Goal: Task Accomplishment & Management: Complete application form

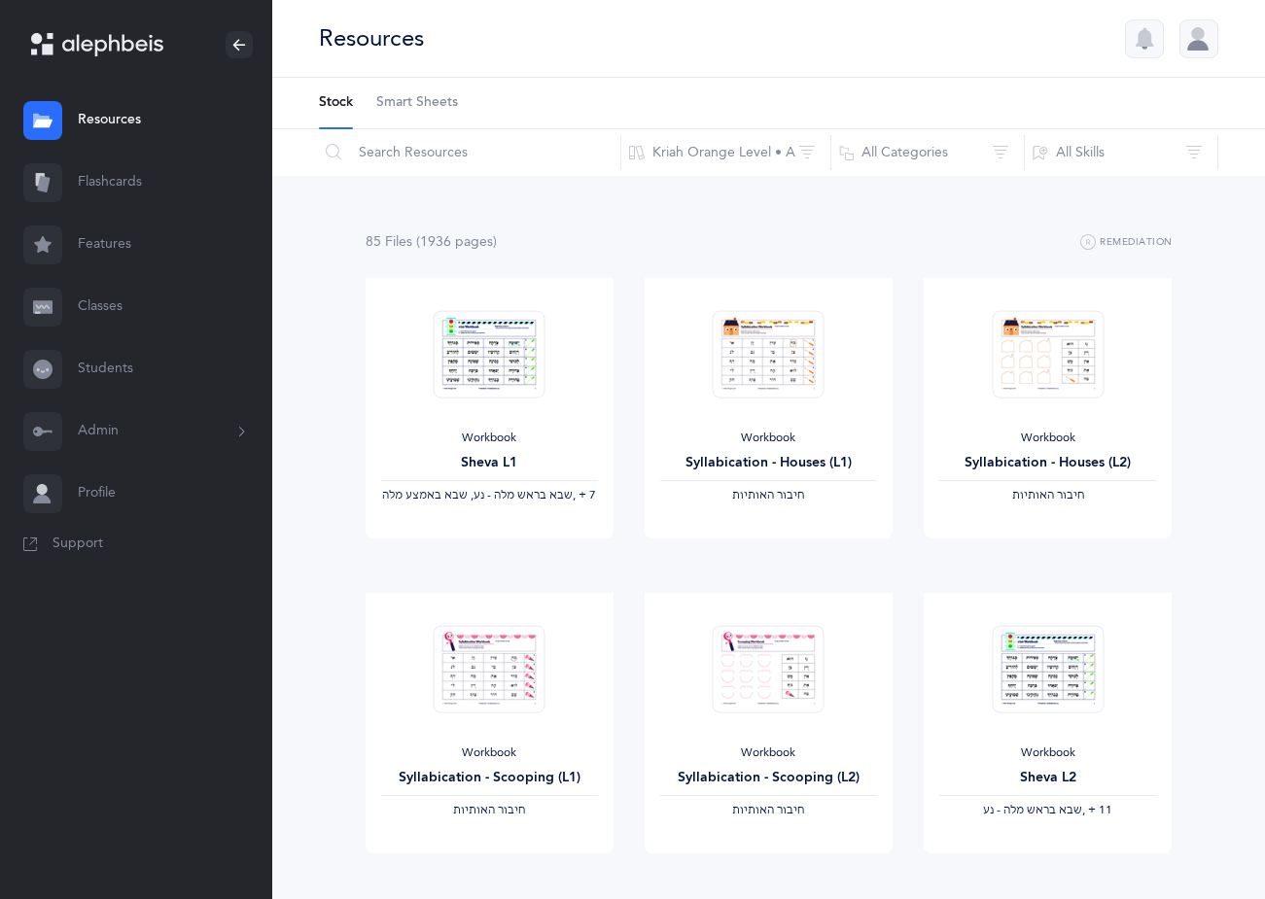
click at [113, 305] on link "Classes" at bounding box center [136, 307] width 272 height 62
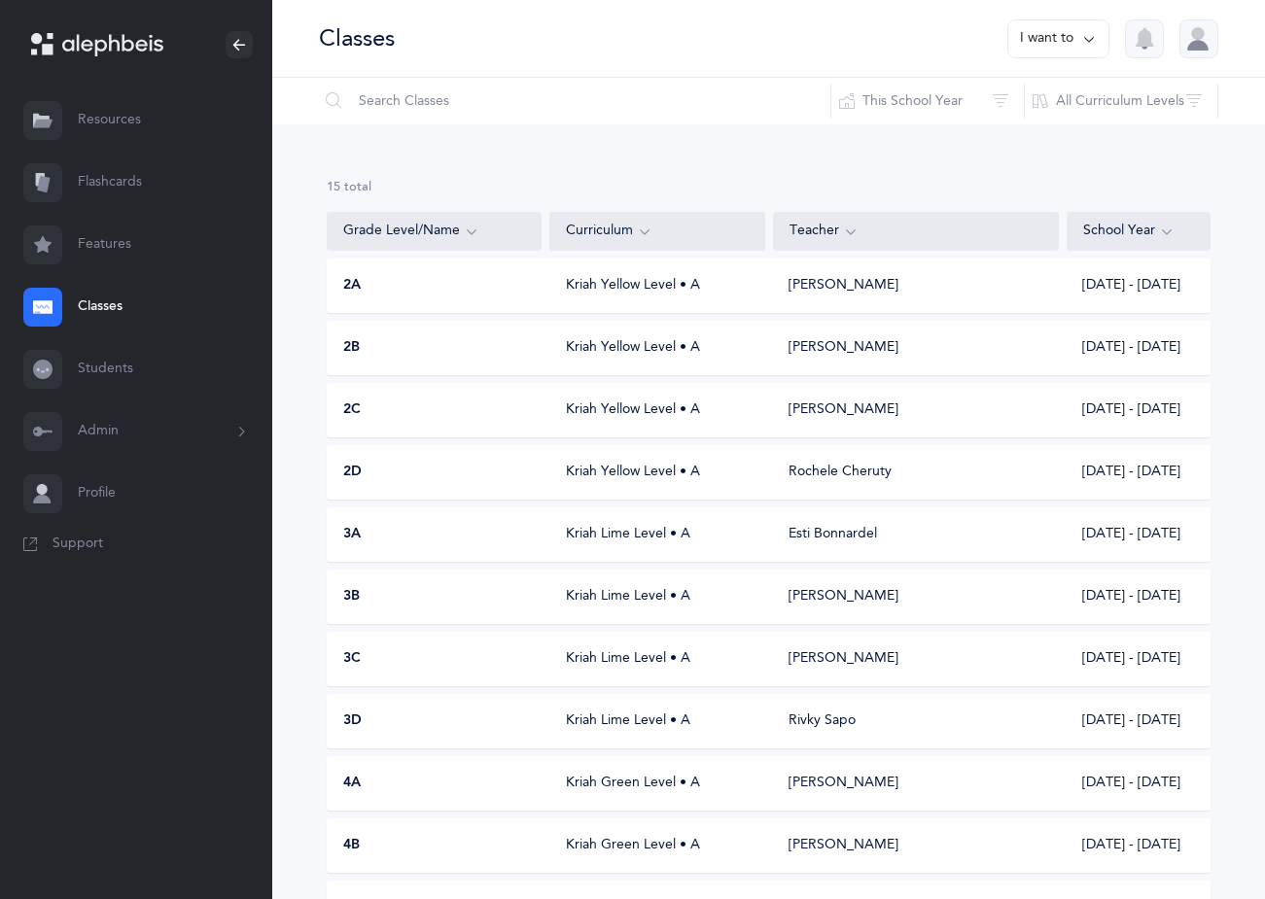
click at [571, 287] on div "Kriah Yellow Level • A" at bounding box center [657, 285] width 215 height 19
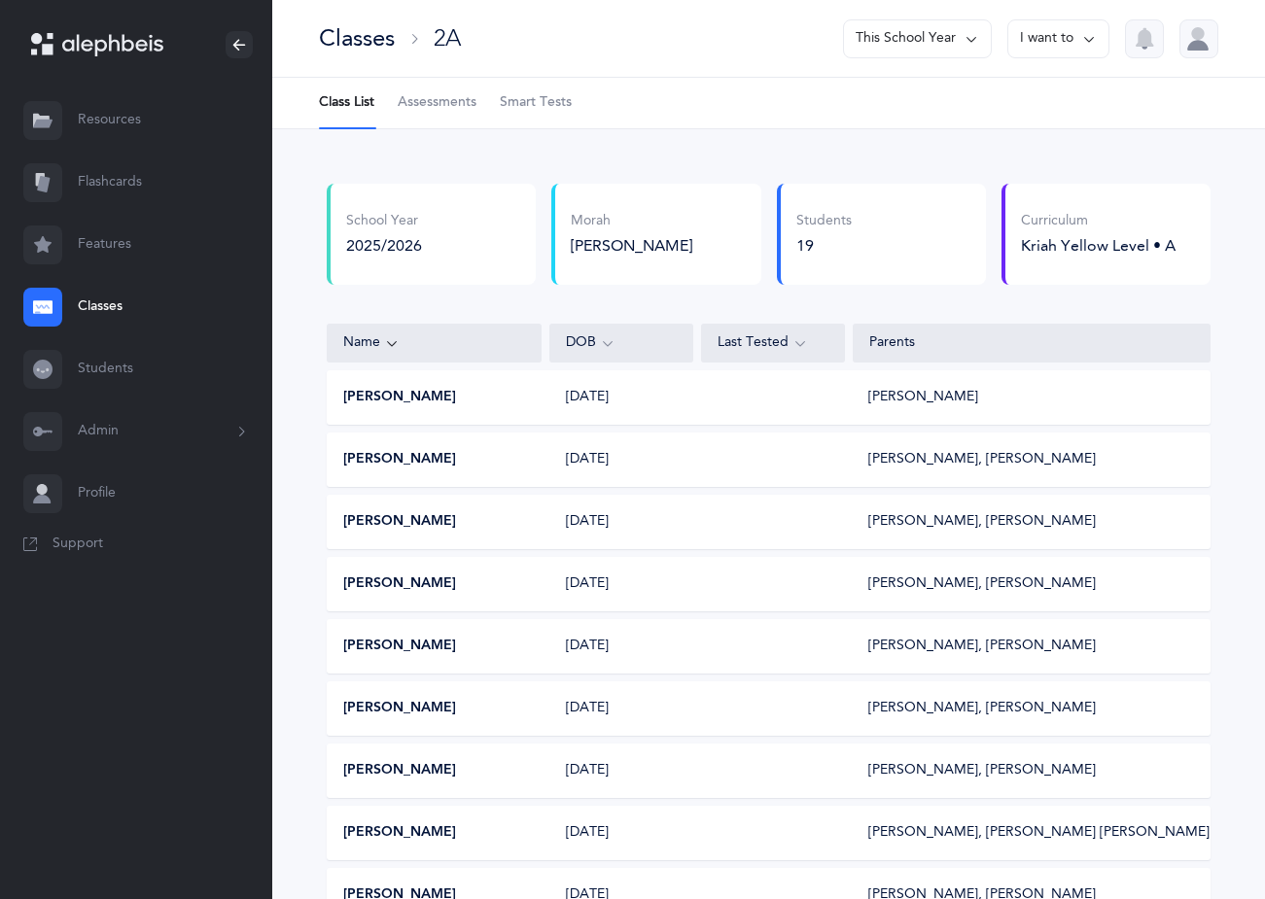
click at [99, 311] on link "Classes" at bounding box center [136, 307] width 272 height 62
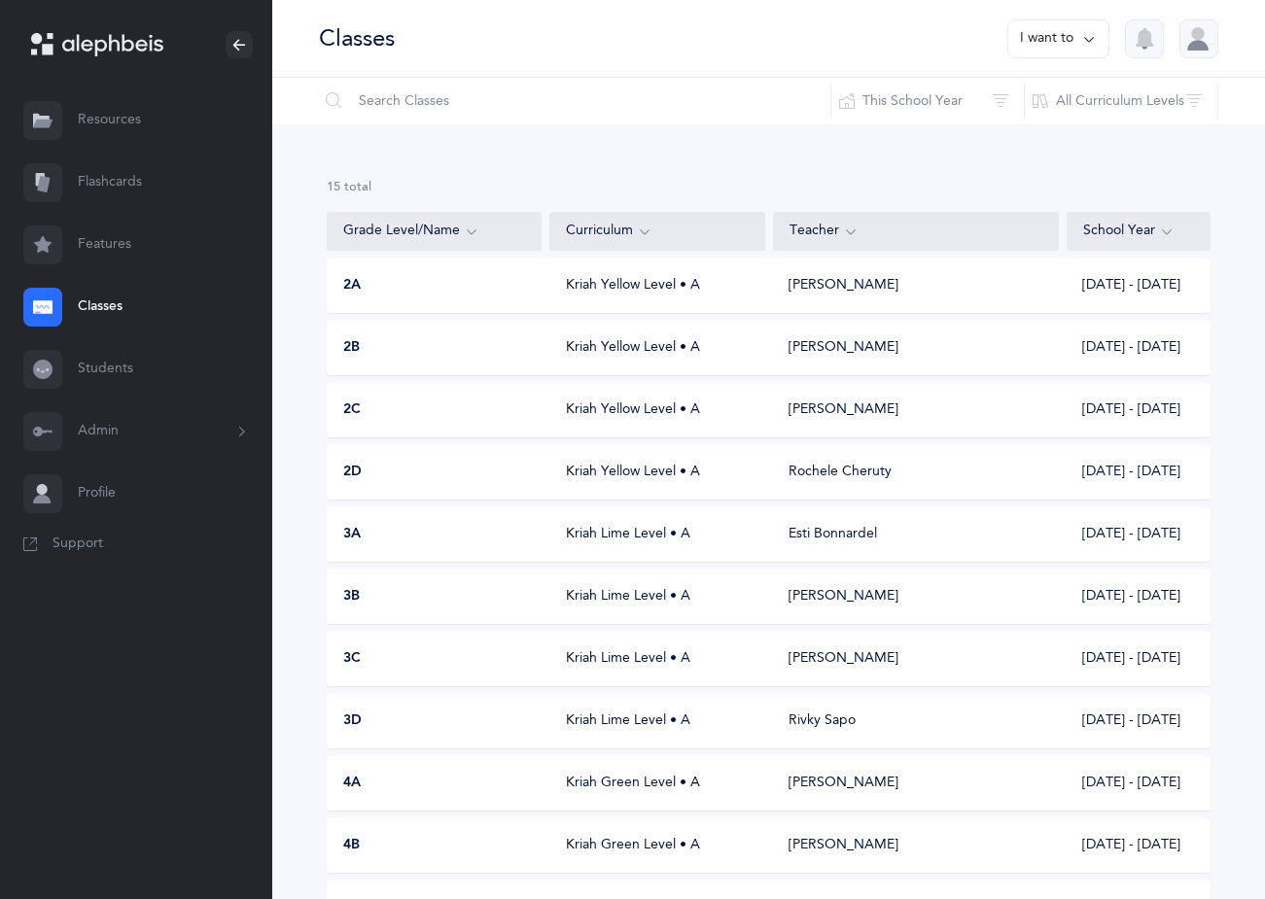
click at [401, 549] on div "3A Kriah Lime Level • A [PERSON_NAME] [DATE] - [DATE]" at bounding box center [769, 534] width 884 height 54
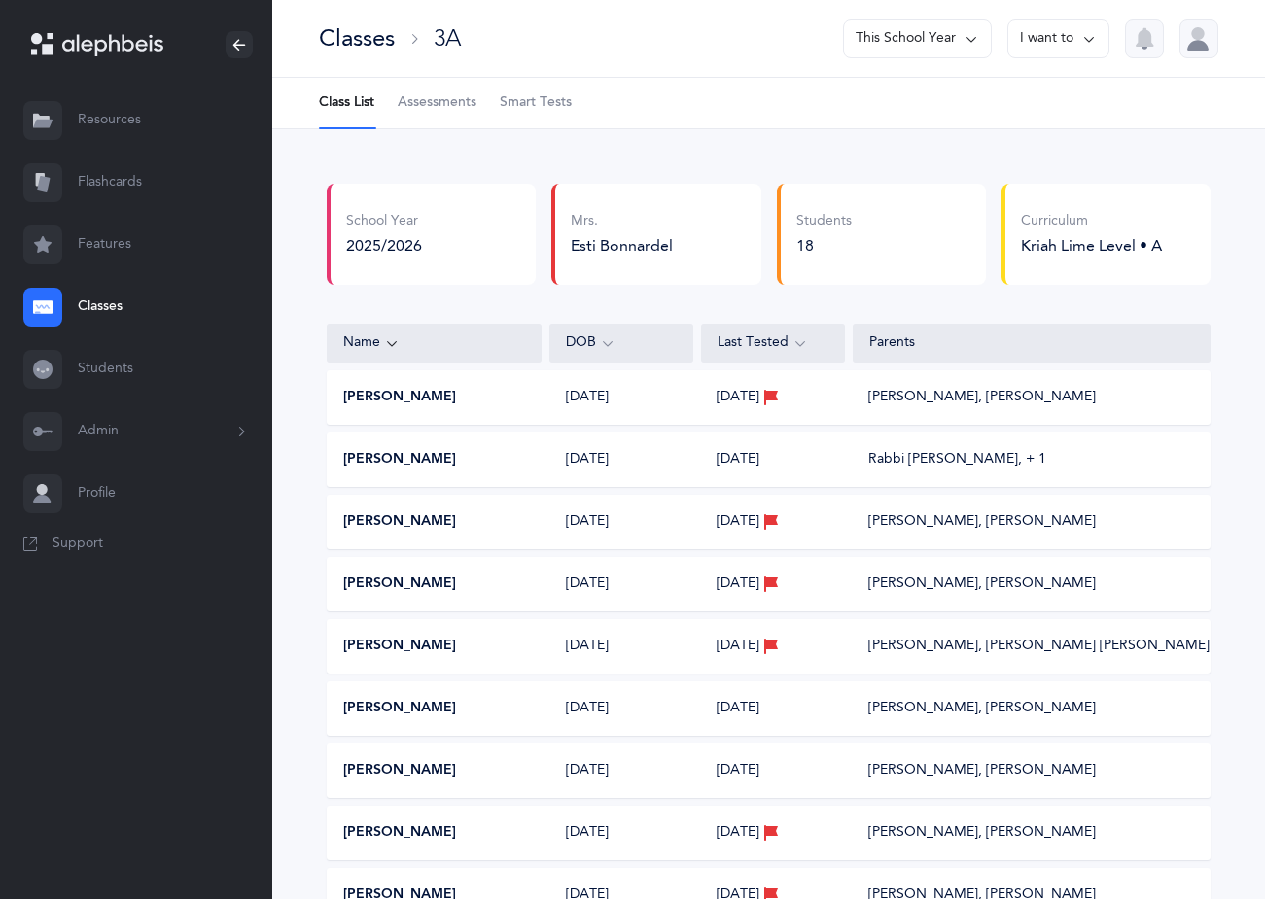
click at [102, 312] on link "Classes" at bounding box center [136, 307] width 272 height 62
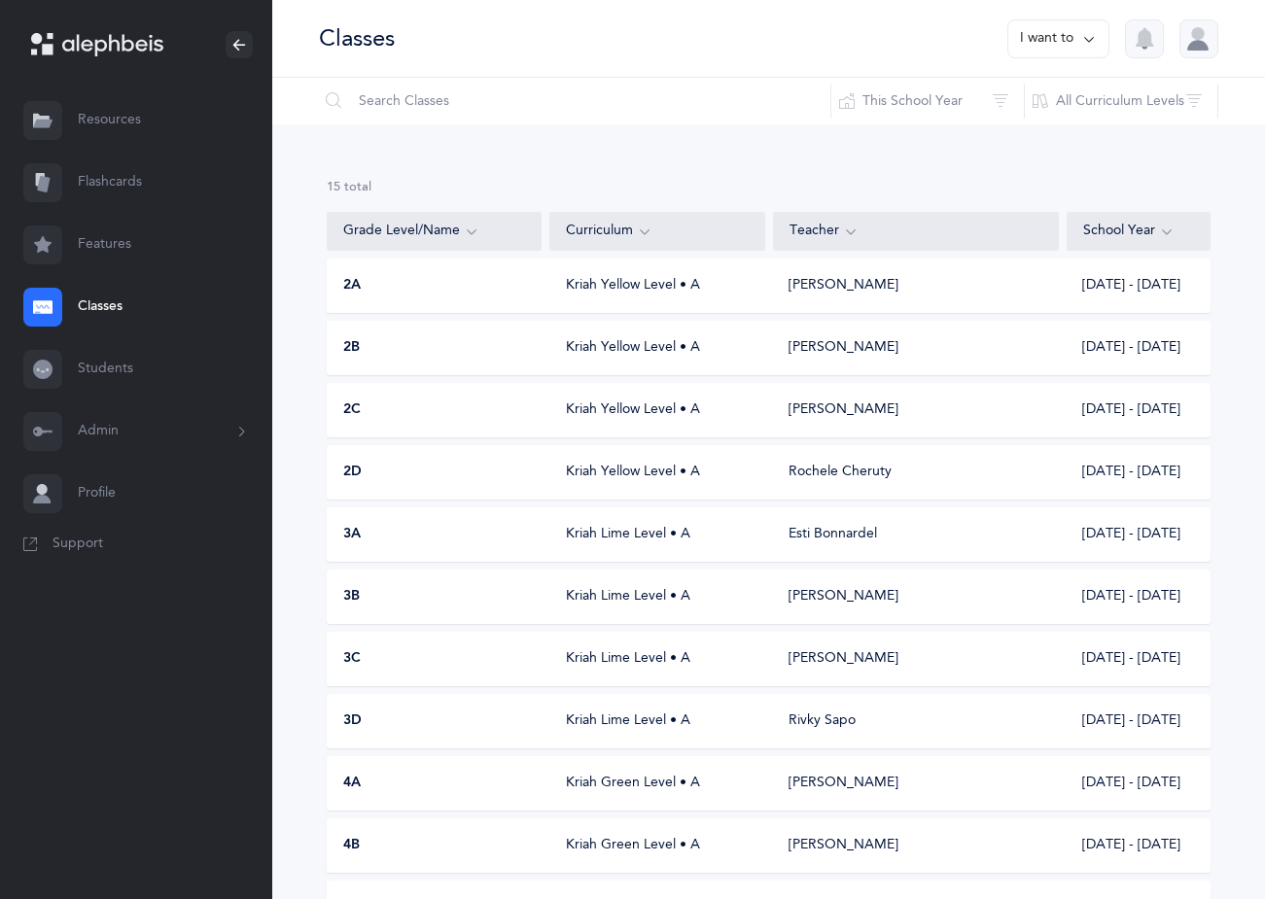
click at [400, 660] on div "3C" at bounding box center [435, 658] width 215 height 19
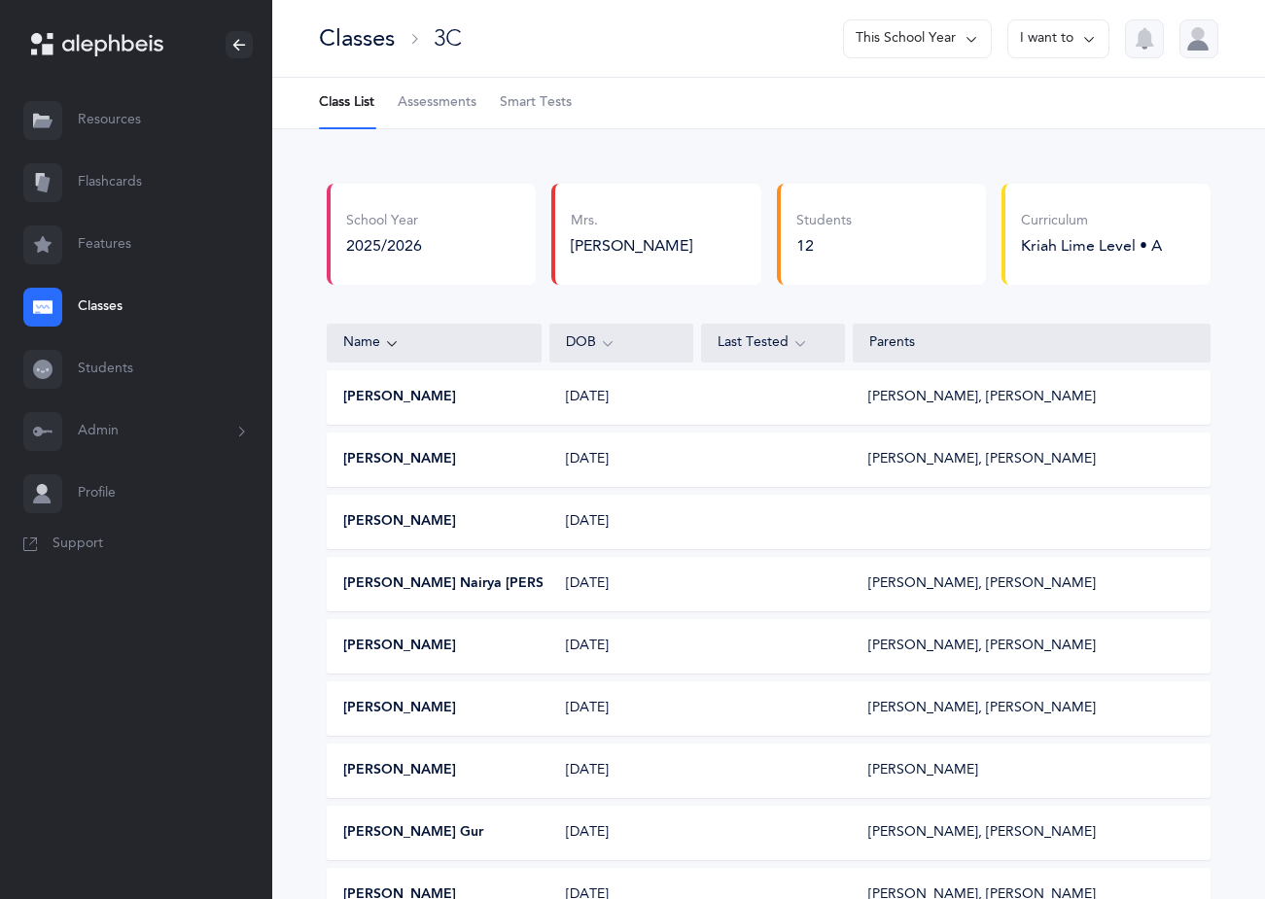
click at [1057, 46] on button "I want to" at bounding box center [1058, 38] width 102 height 39
click at [1041, 97] on button "Edit class" at bounding box center [1023, 100] width 139 height 35
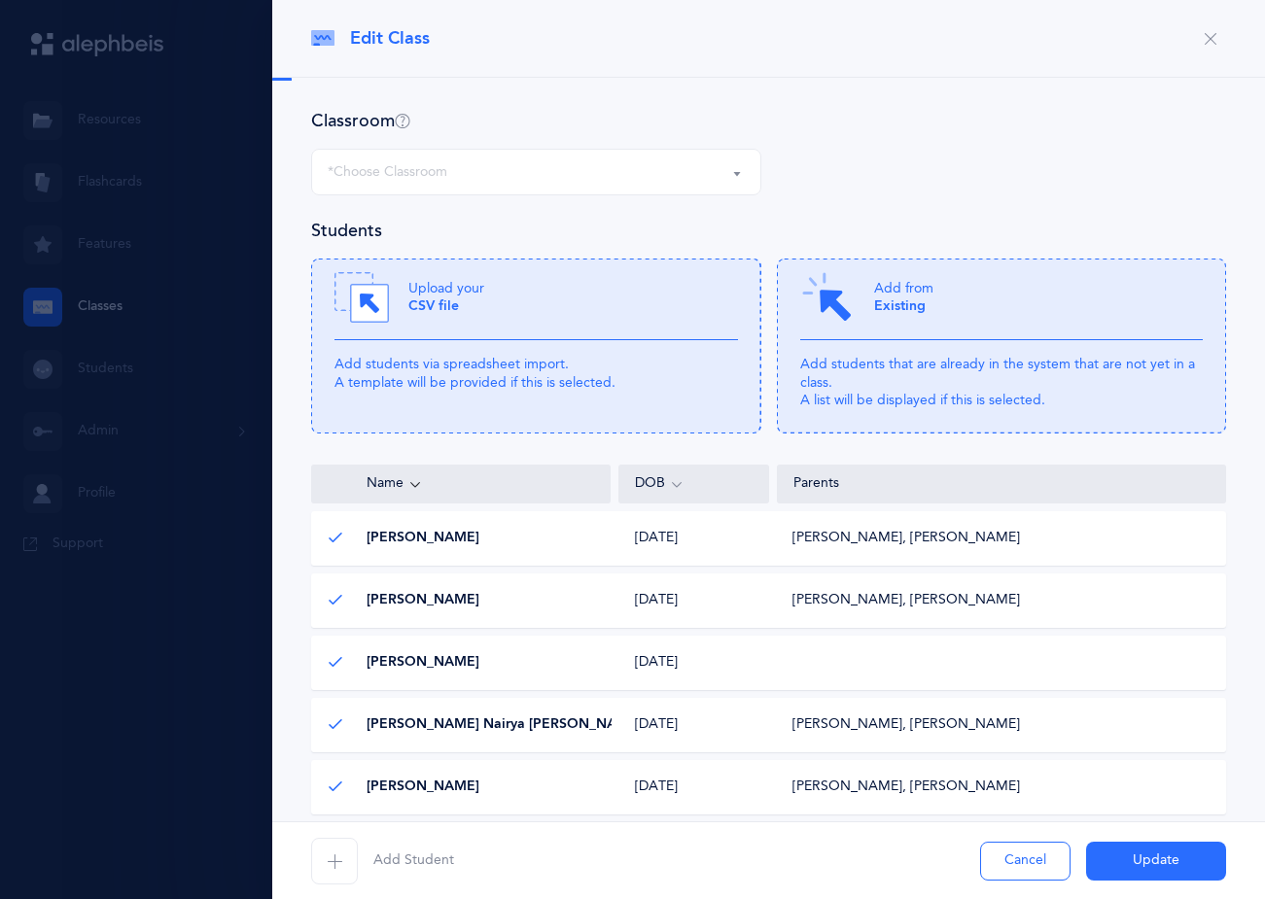
select select "942"
click at [906, 411] on icon at bounding box center [1002, 346] width 450 height 175
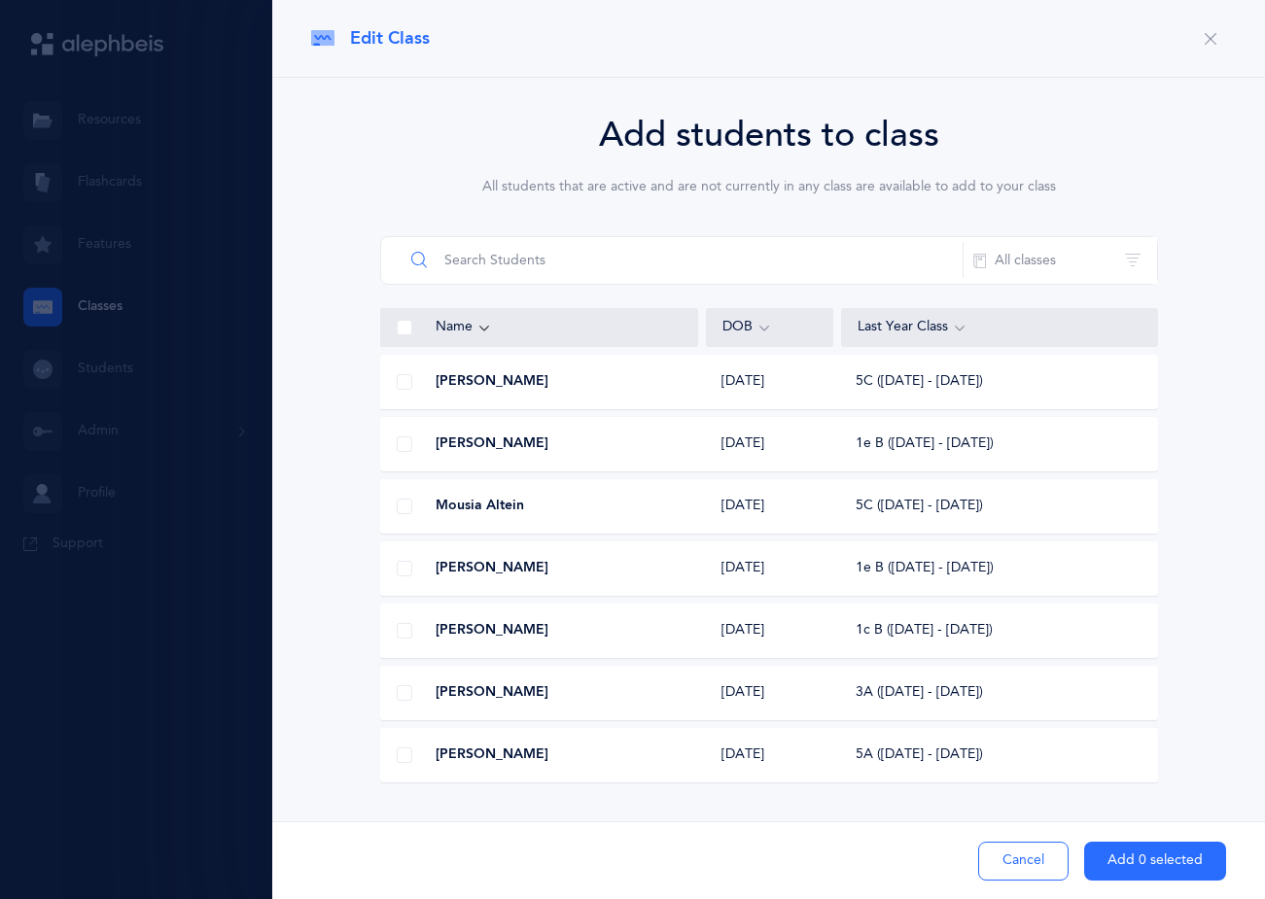
click at [666, 273] on input "text" at bounding box center [683, 260] width 560 height 47
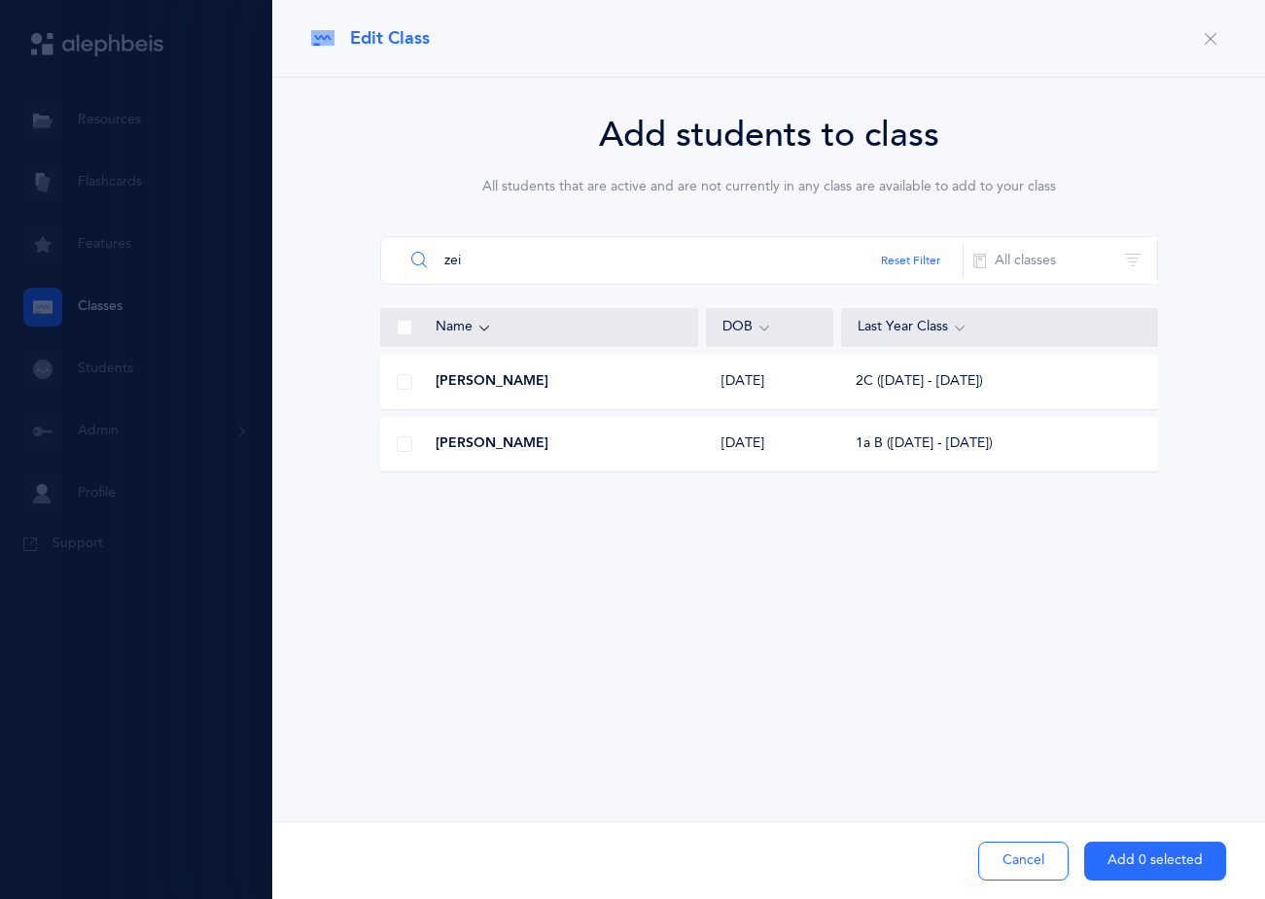
type input "zei"
click at [406, 379] on span at bounding box center [405, 382] width 16 height 16
click at [0, 0] on input "checkbox" at bounding box center [0, 0] width 0 height 0
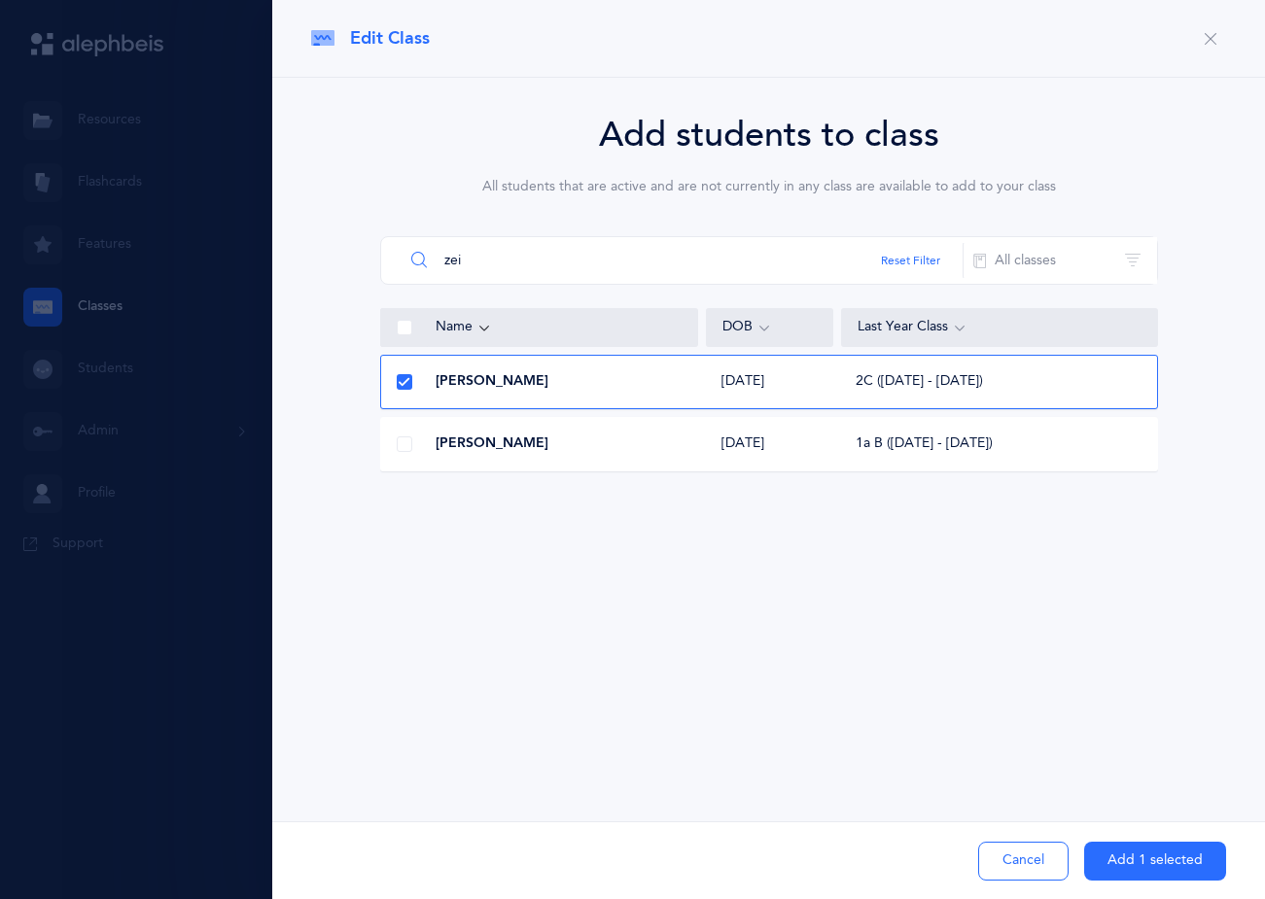
drag, startPoint x: 513, startPoint y: 271, endPoint x: 332, endPoint y: 279, distance: 181.0
click at [332, 279] on div "Add students to class All students that are active and are not currently in any…" at bounding box center [768, 294] width 915 height 370
click at [1144, 861] on button "Add 1 selected" at bounding box center [1155, 861] width 142 height 39
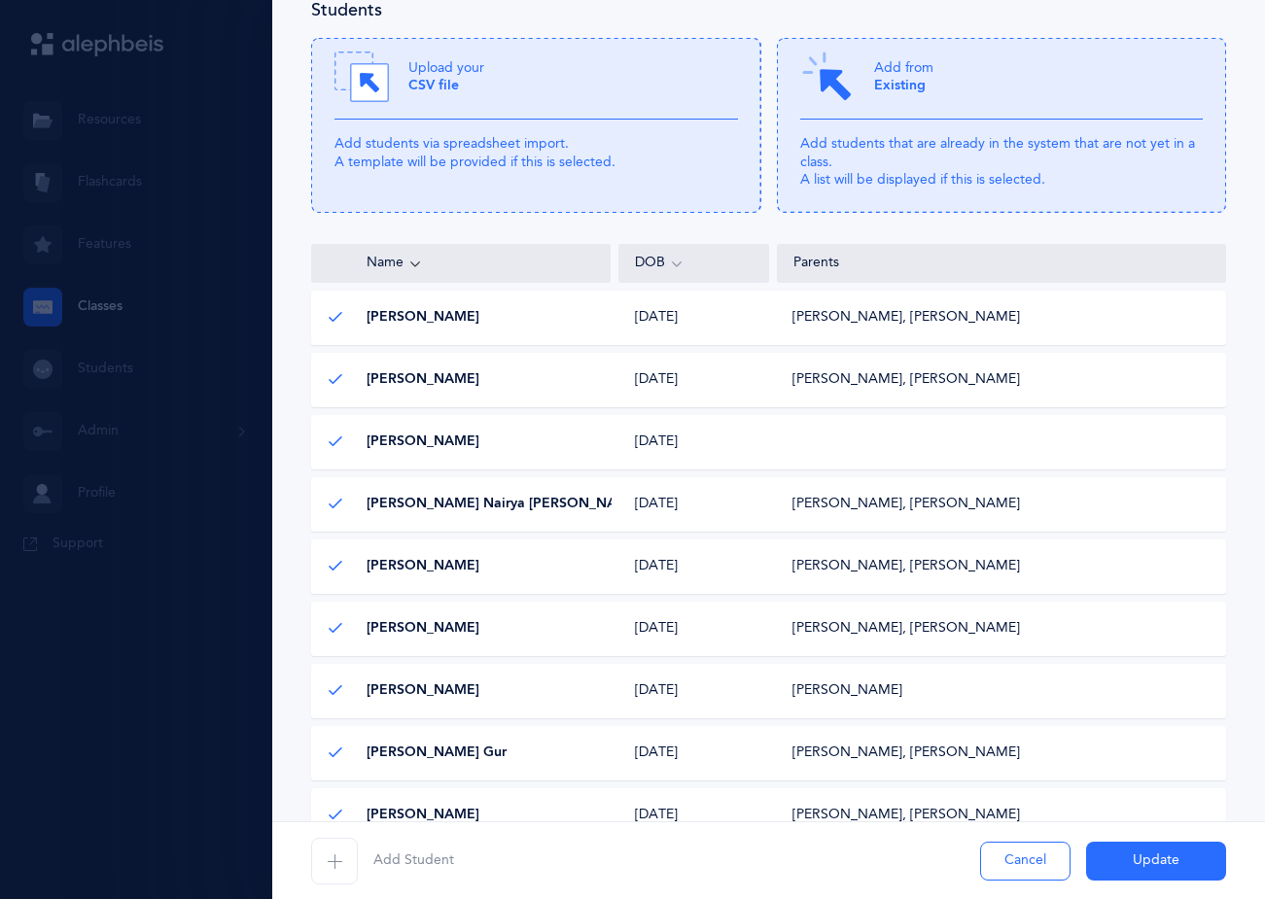
scroll to position [583, 0]
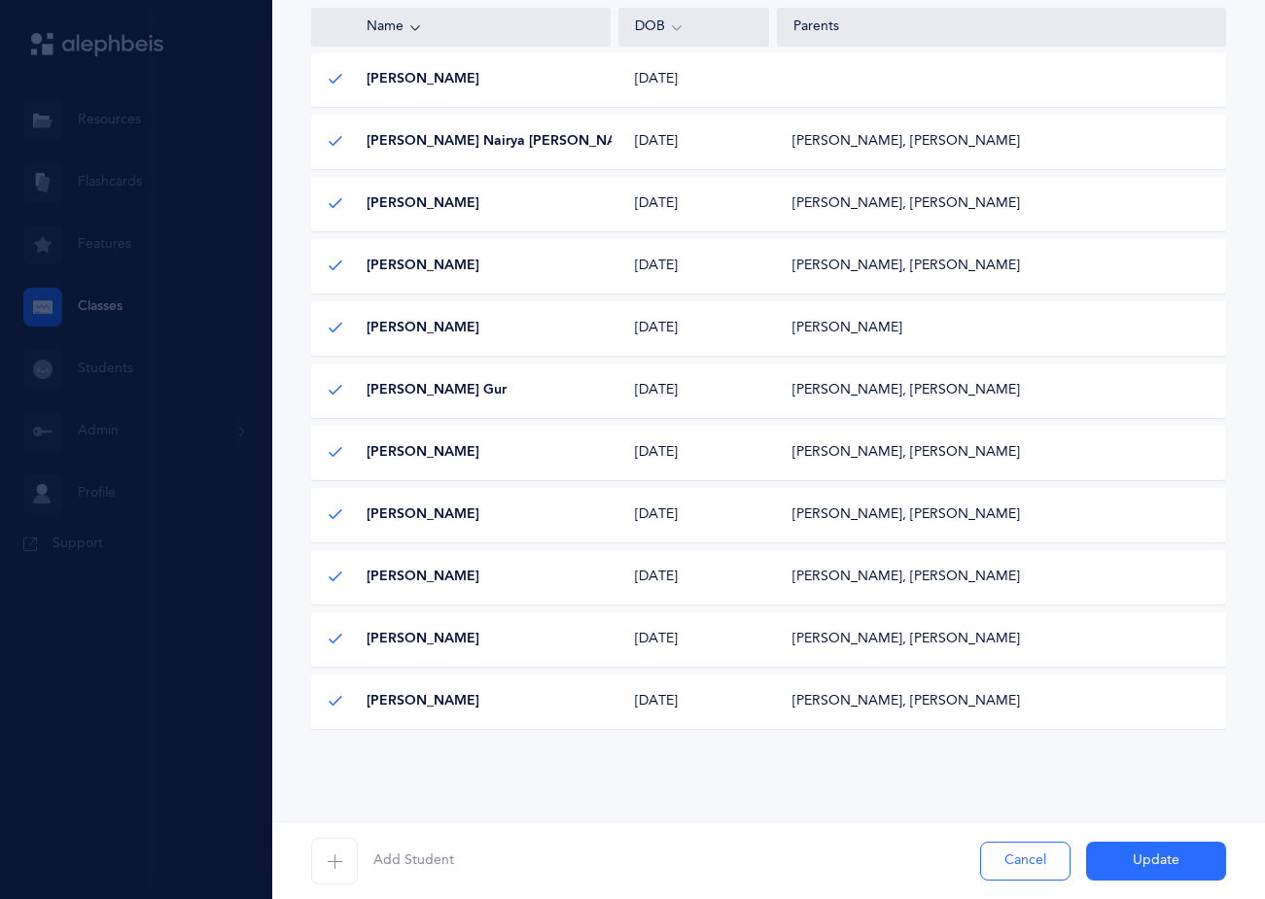
click at [489, 709] on div "[PERSON_NAME] Zeigen [PERSON_NAME] Zeigen" at bounding box center [461, 701] width 299 height 19
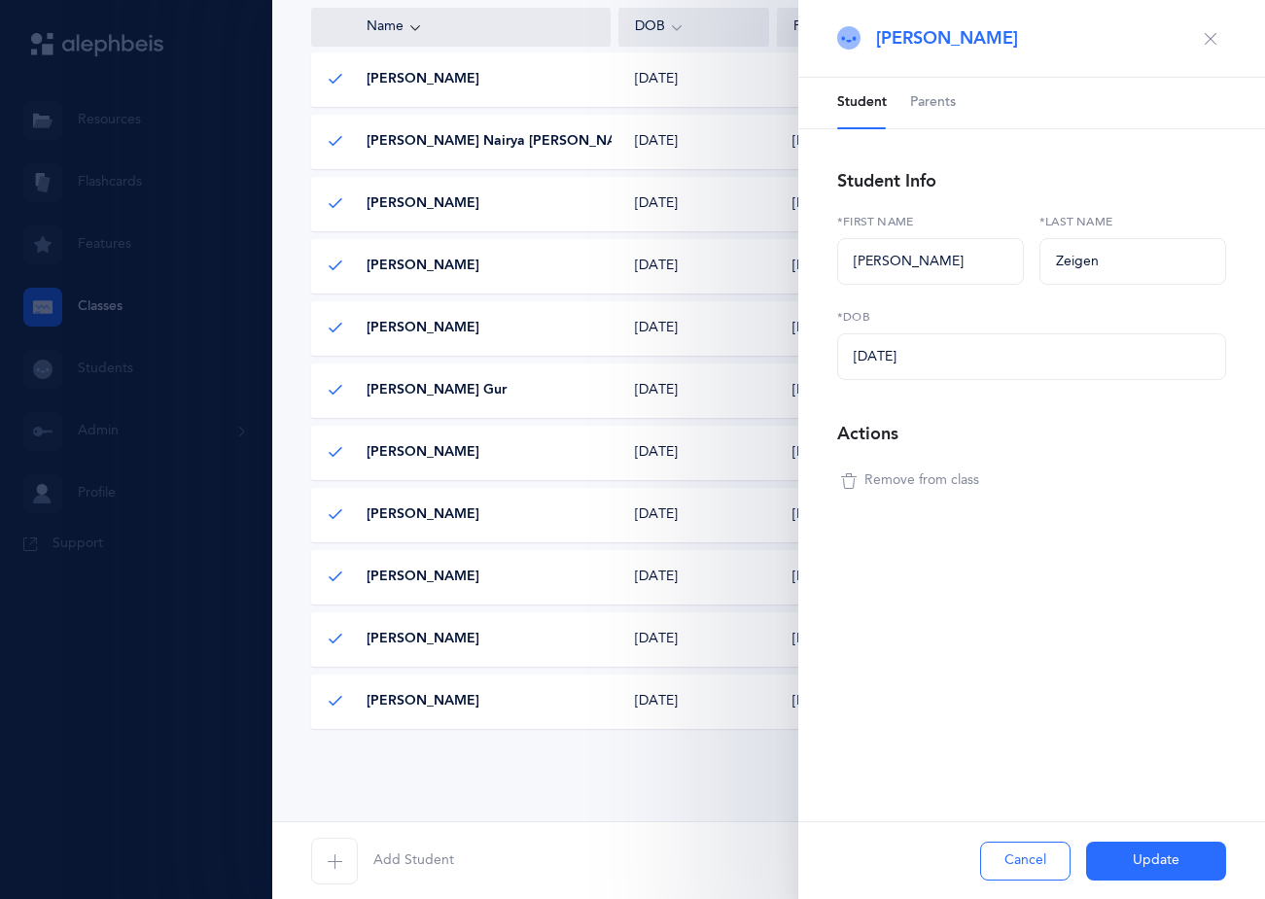
click at [880, 475] on span "Remove from class" at bounding box center [921, 481] width 115 height 19
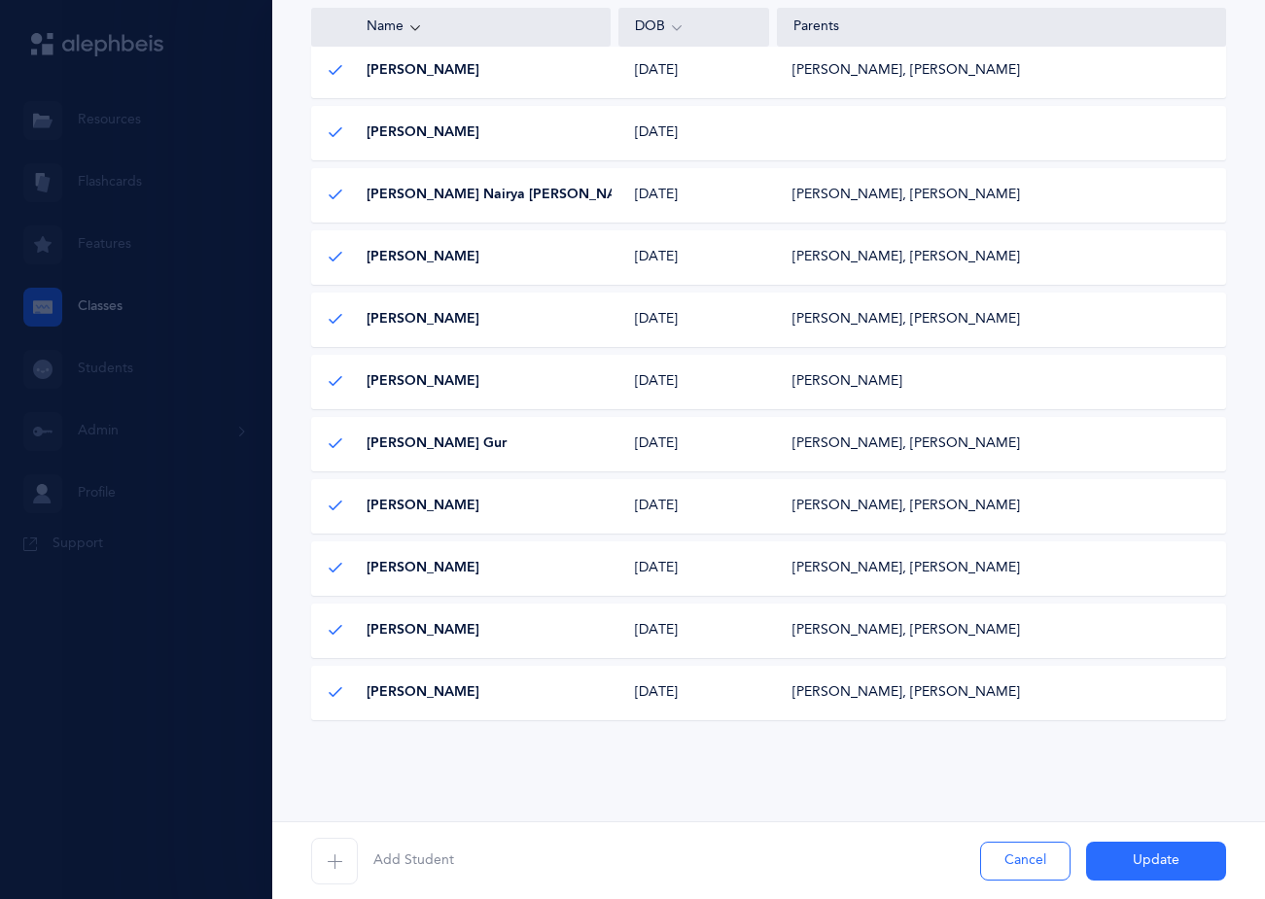
click at [1148, 851] on button "Update" at bounding box center [1156, 861] width 140 height 39
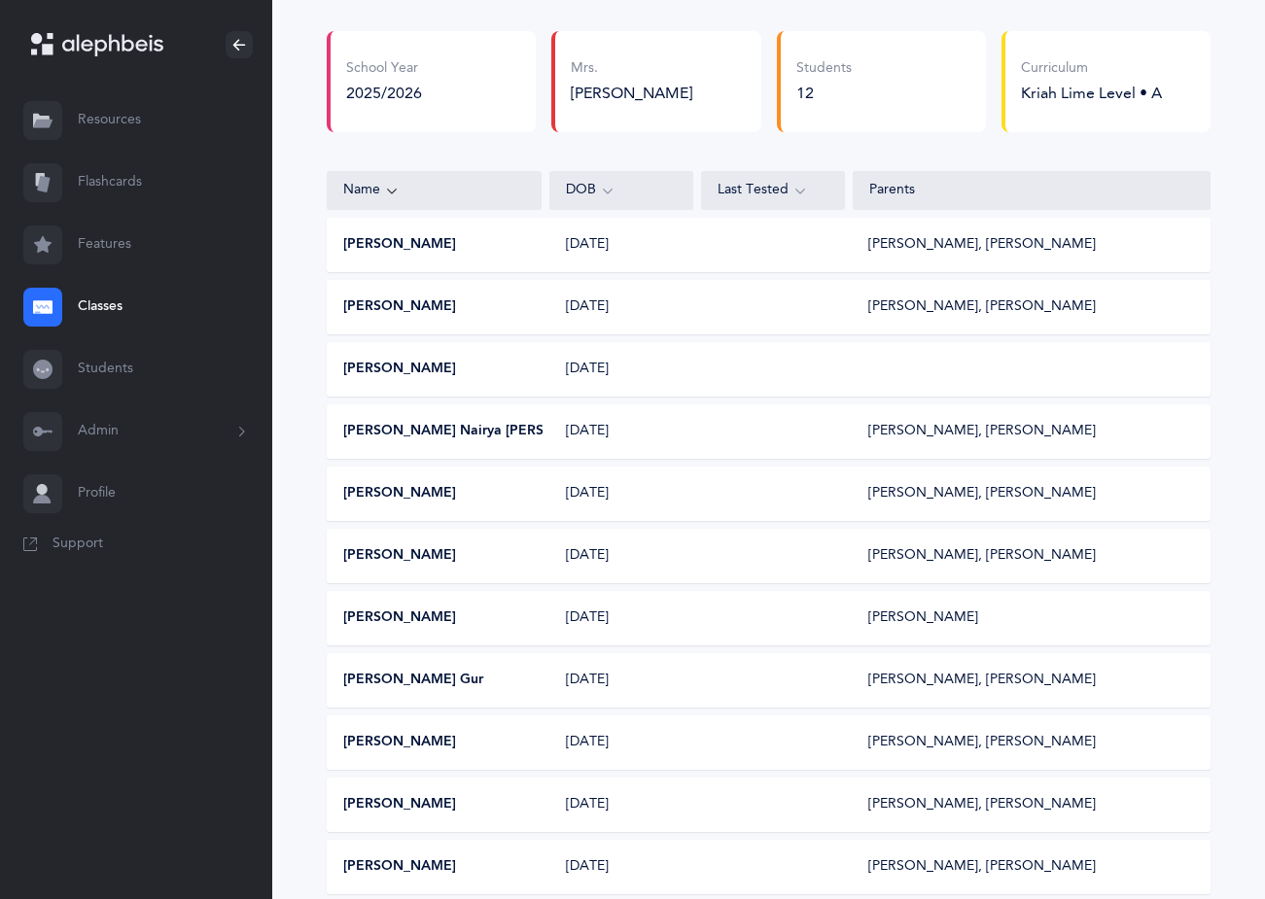
scroll to position [0, 0]
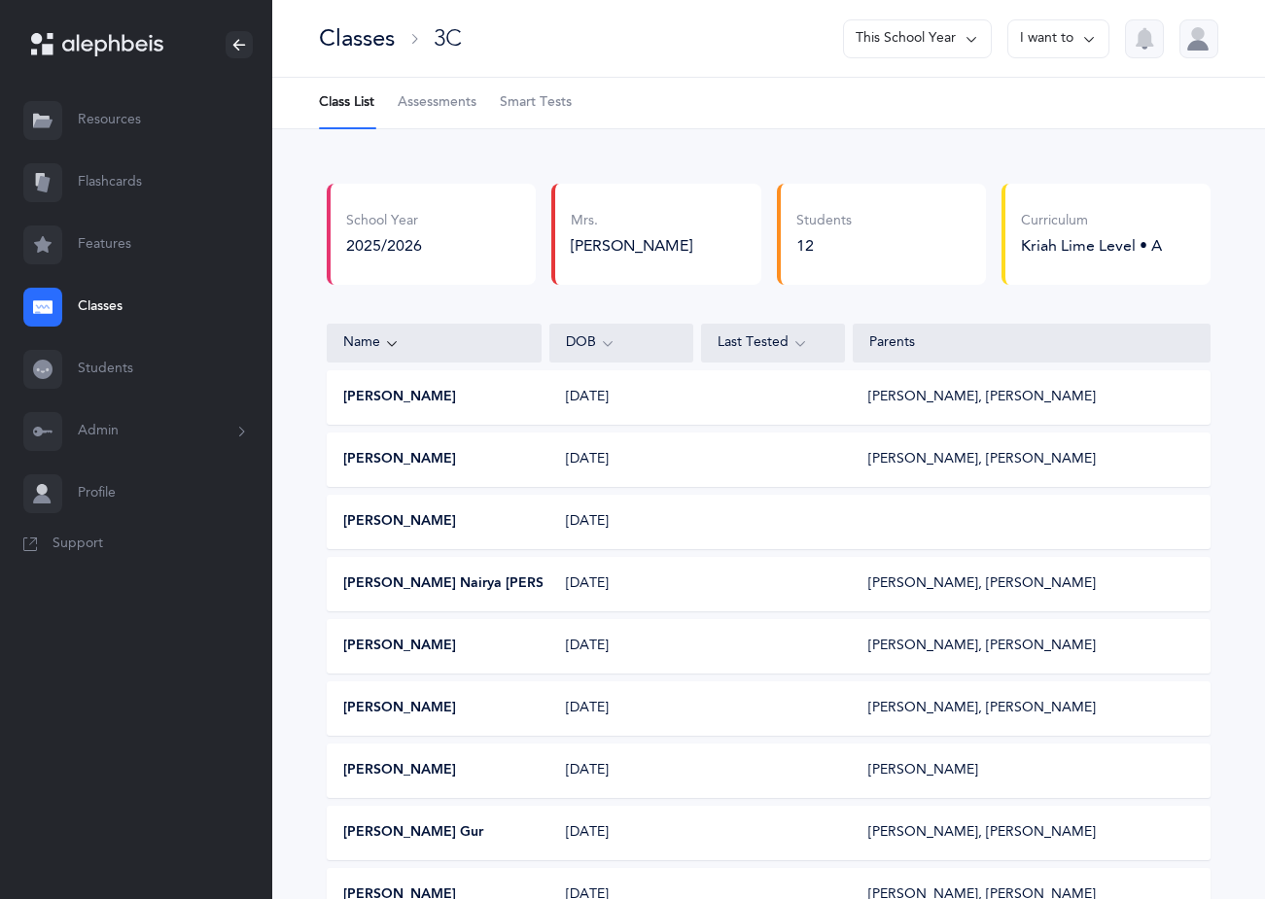
click at [1051, 36] on button "I want to" at bounding box center [1058, 38] width 102 height 39
click at [1009, 104] on button "Edit class" at bounding box center [1023, 100] width 139 height 35
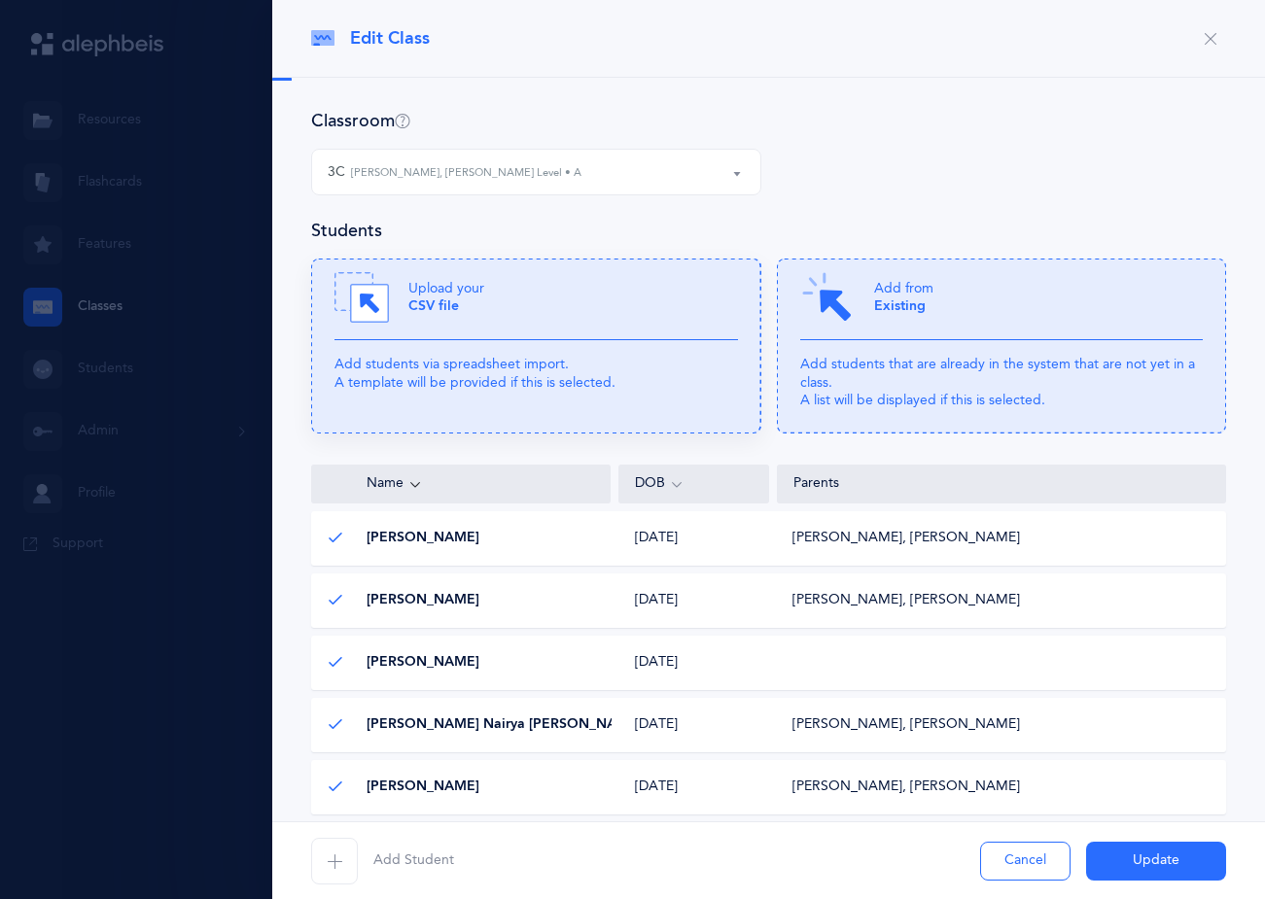
select select "942"
click at [870, 337] on div "Add from Existing" at bounding box center [1001, 305] width 403 height 70
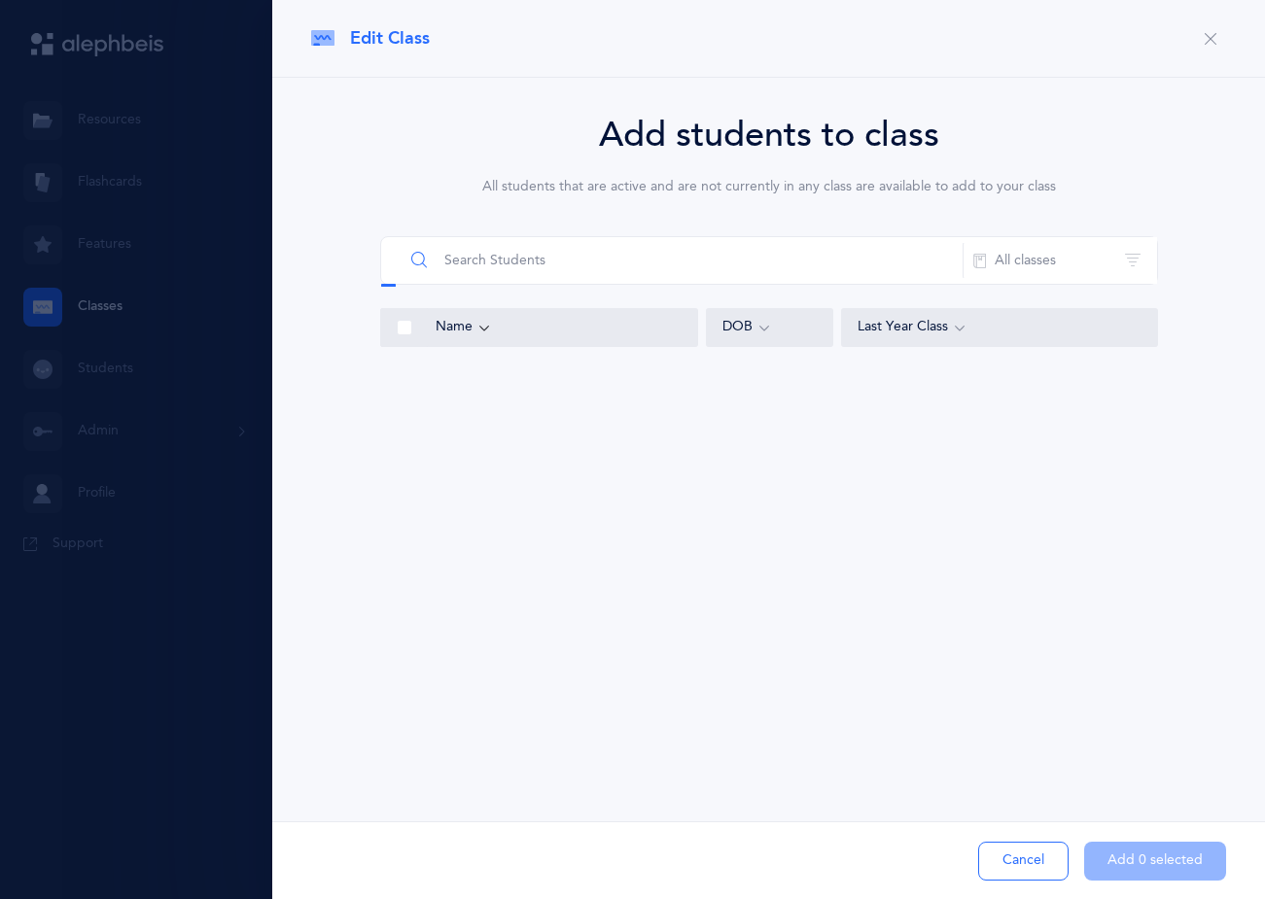
click at [630, 257] on input "text" at bounding box center [683, 260] width 560 height 47
type input "scho"
click at [407, 388] on span at bounding box center [405, 382] width 16 height 16
click at [0, 0] on input "checkbox" at bounding box center [0, 0] width 0 height 0
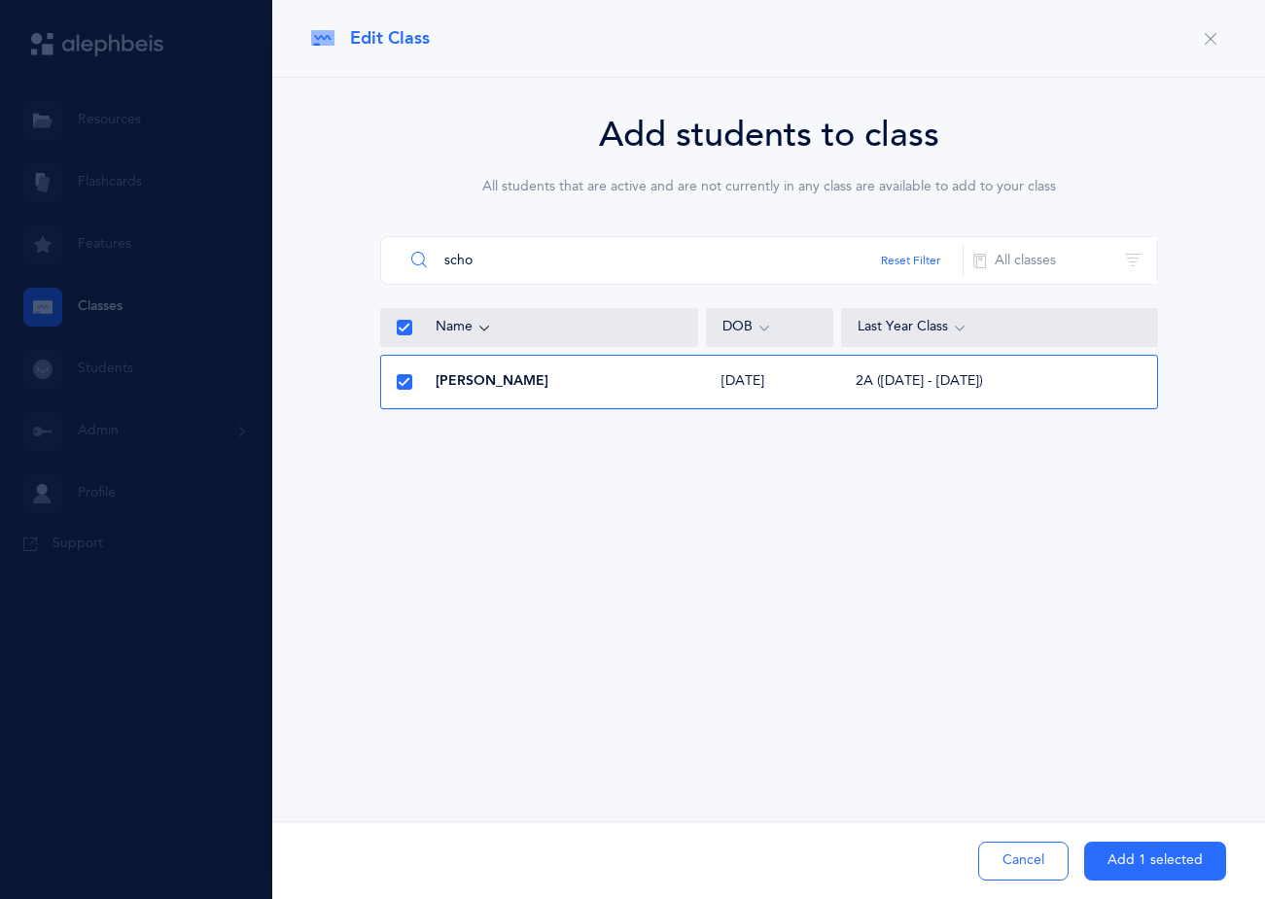
drag, startPoint x: 479, startPoint y: 278, endPoint x: 399, endPoint y: 260, distance: 82.8
click at [399, 260] on div "scho Reset Filter All classes All classes 1a B 1A G 1B Boys 1c B 1d B 1e B 2A 2…" at bounding box center [769, 260] width 778 height 49
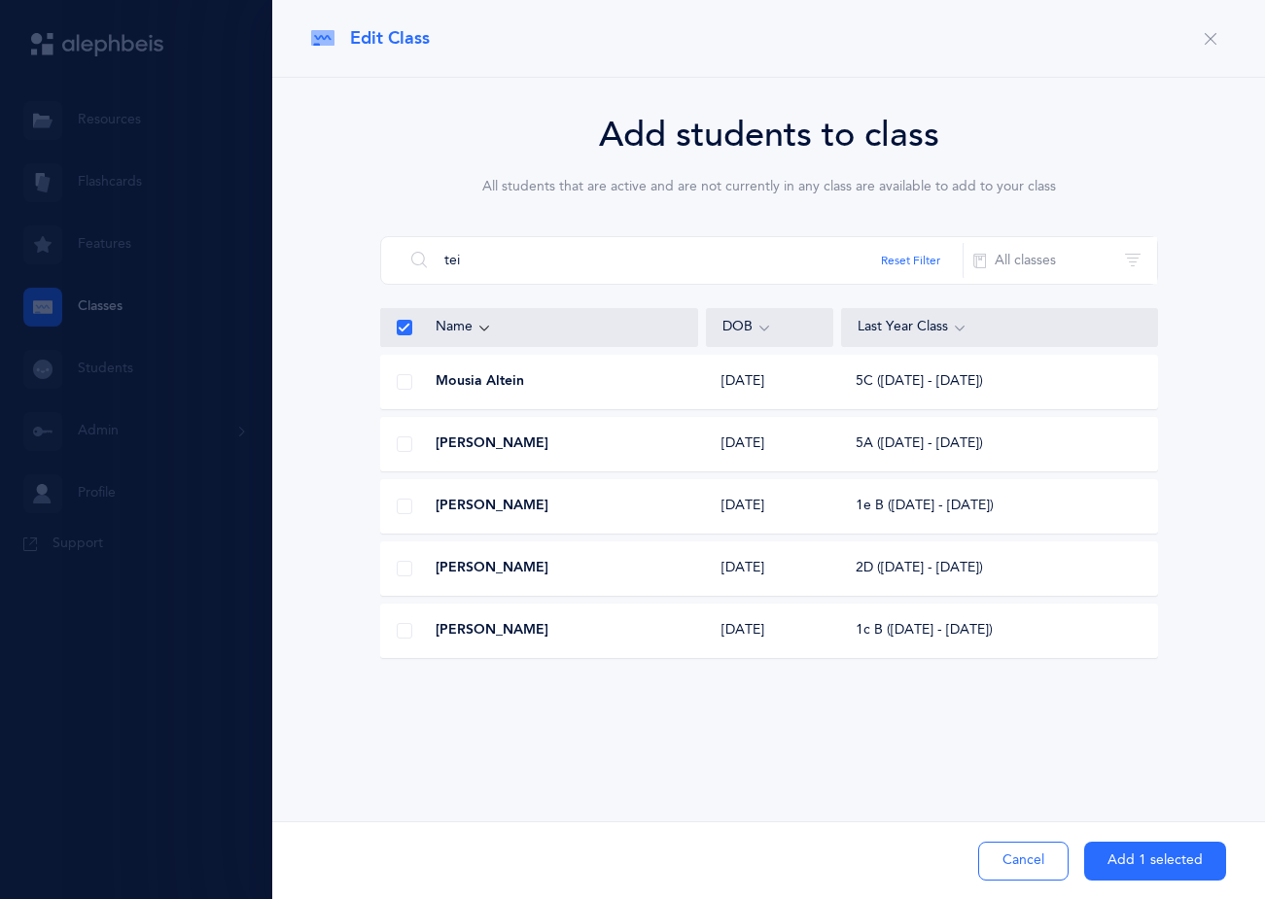
click at [398, 571] on span at bounding box center [405, 569] width 16 height 16
click at [0, 0] on input "checkbox" at bounding box center [0, 0] width 0 height 0
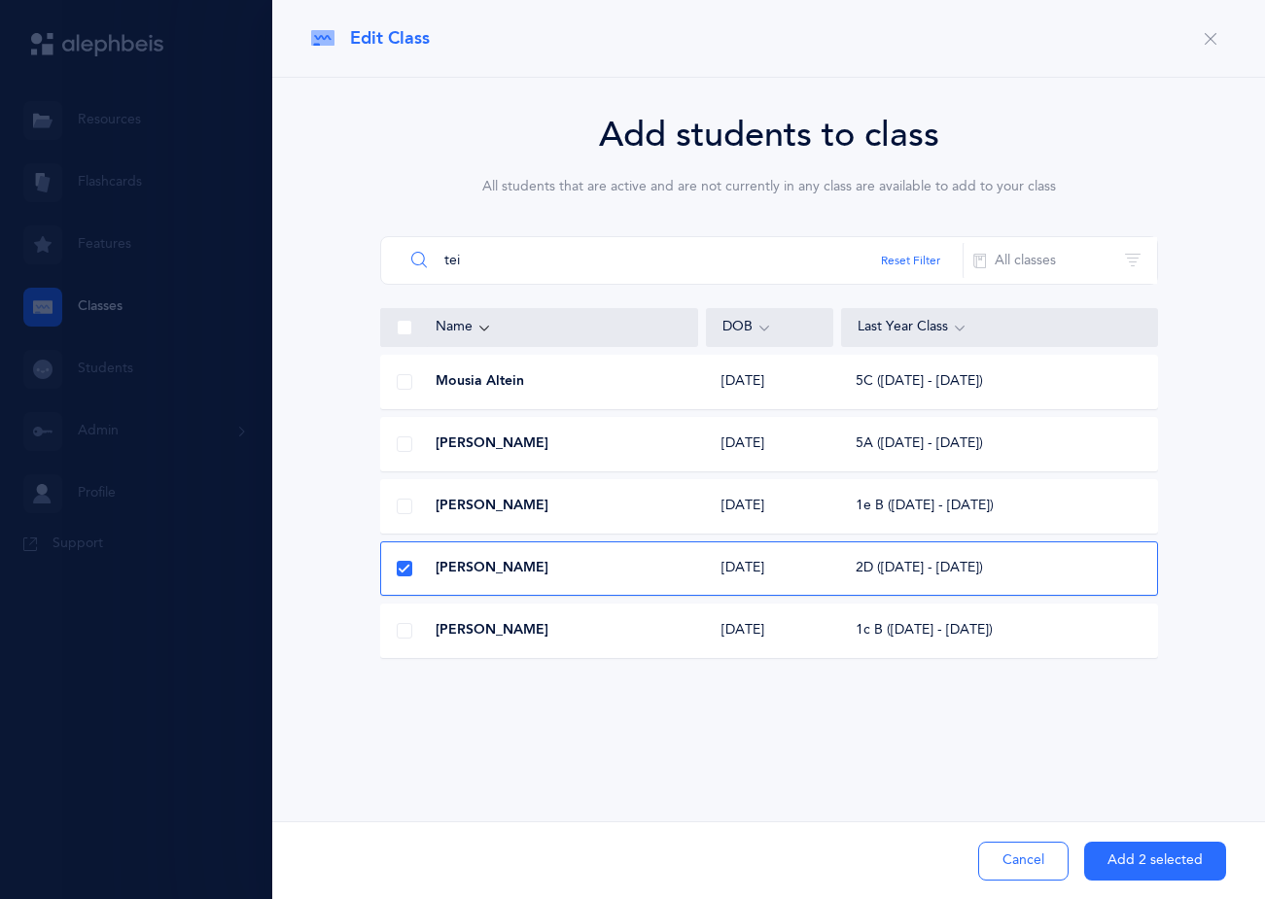
drag, startPoint x: 481, startPoint y: 270, endPoint x: 393, endPoint y: 281, distance: 89.1
click at [393, 281] on div "tei Reset Filter All classes All classes 1a B 1A G 1B Boys 1c B 1d B 1e B 2A 2B…" at bounding box center [769, 260] width 778 height 49
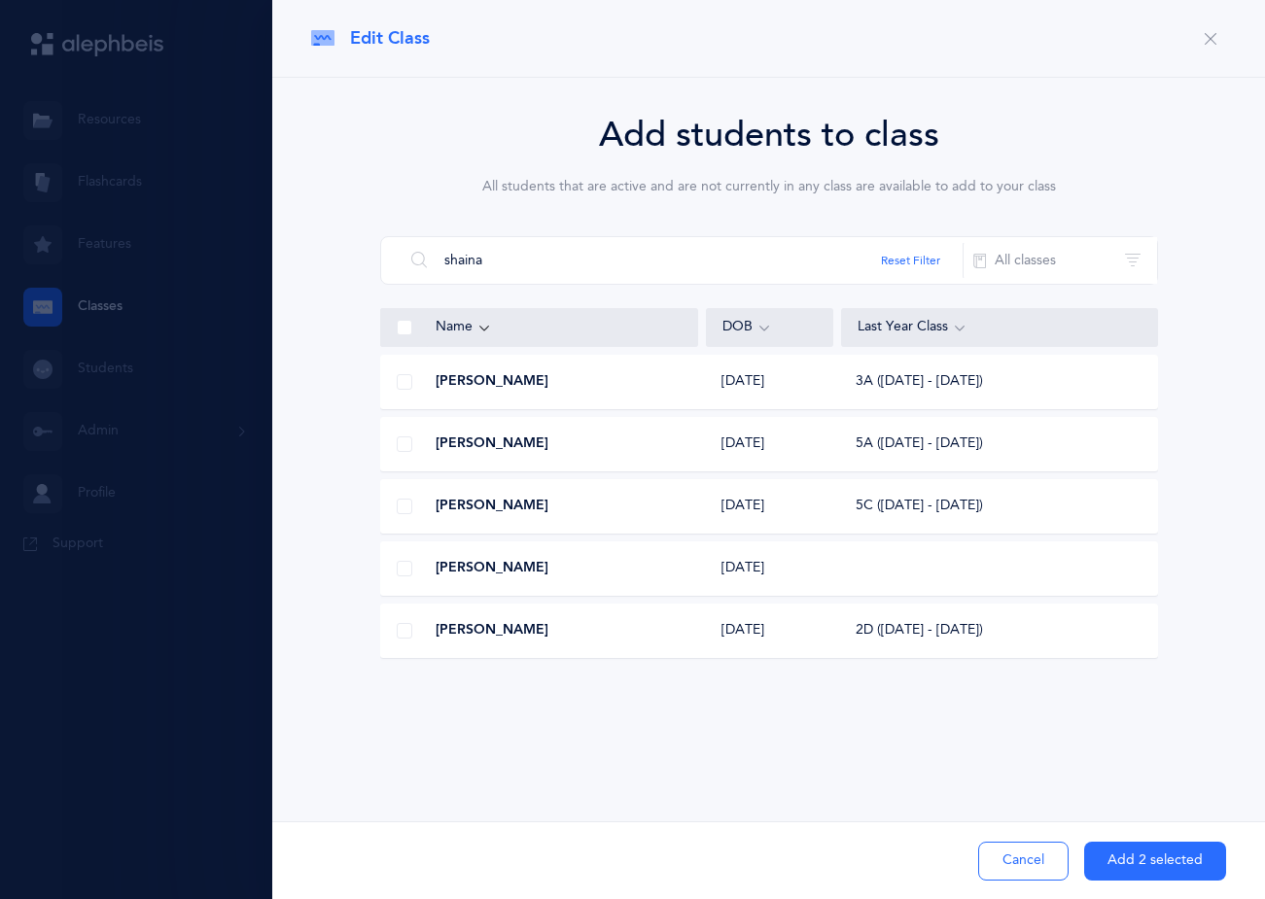
click at [401, 636] on span at bounding box center [405, 631] width 16 height 16
click at [0, 0] on input "checkbox" at bounding box center [0, 0] width 0 height 0
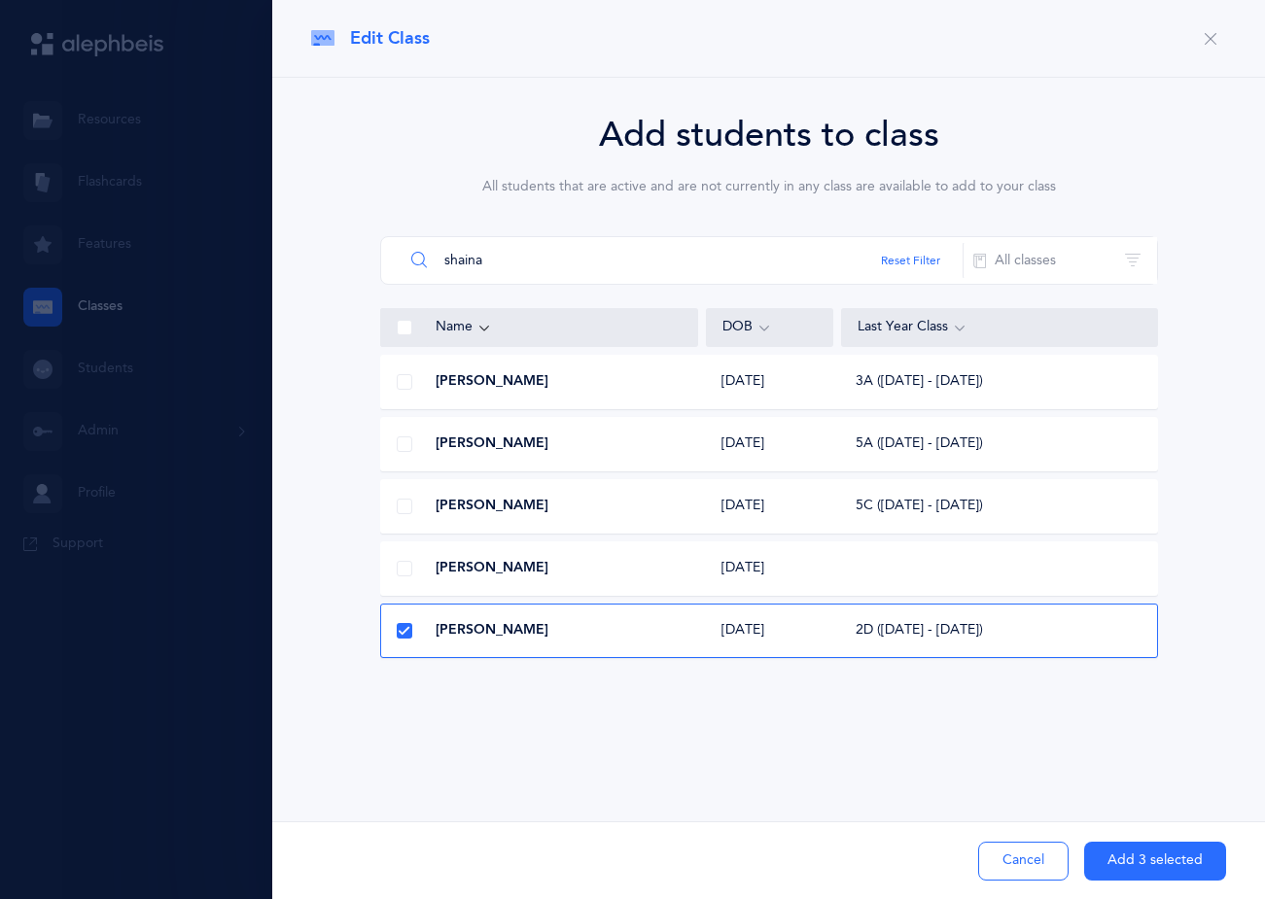
drag, startPoint x: 509, startPoint y: 271, endPoint x: 313, endPoint y: 305, distance: 199.3
click at [313, 305] on div "Add students to class All students that are active and are not currently in any…" at bounding box center [768, 387] width 915 height 557
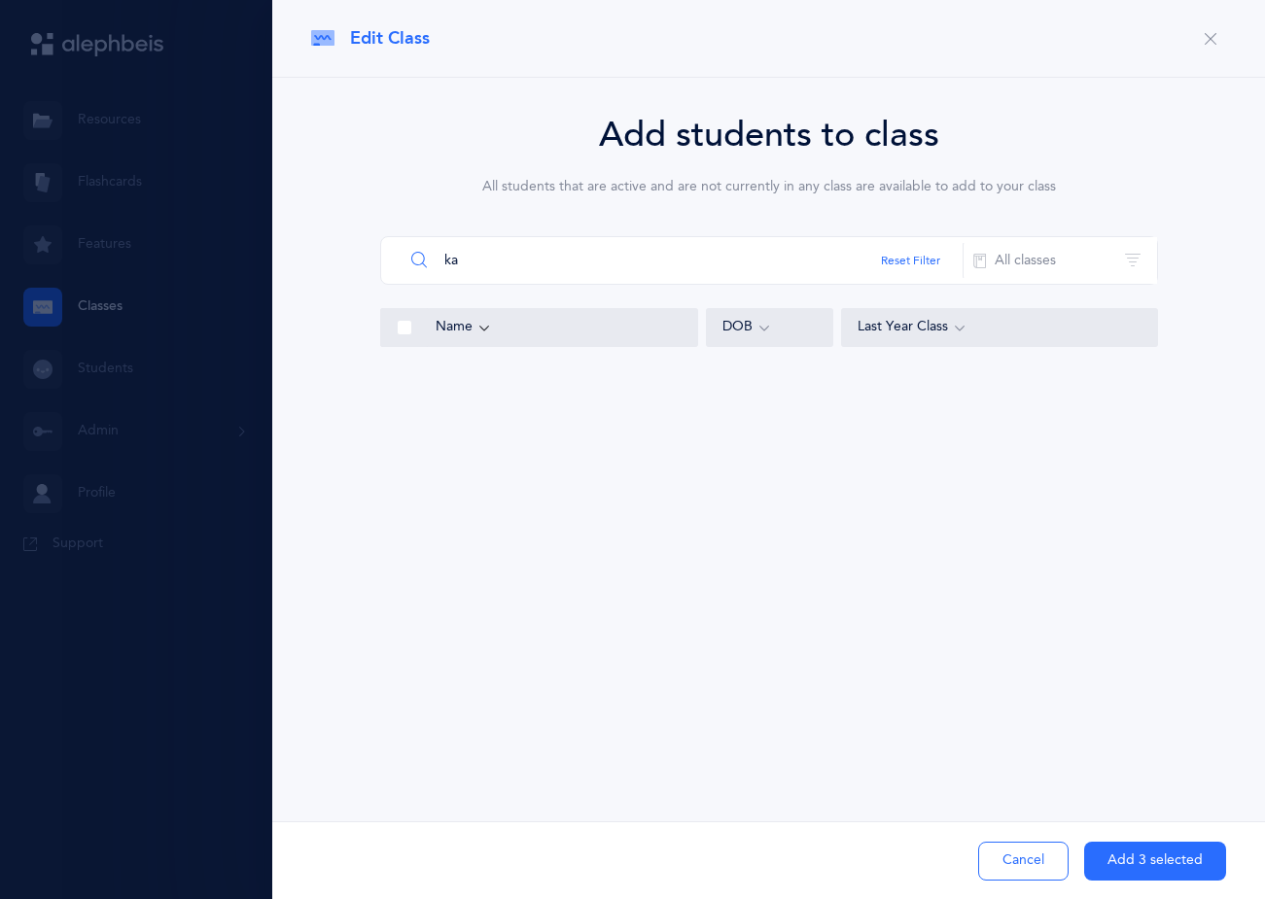
type input "k"
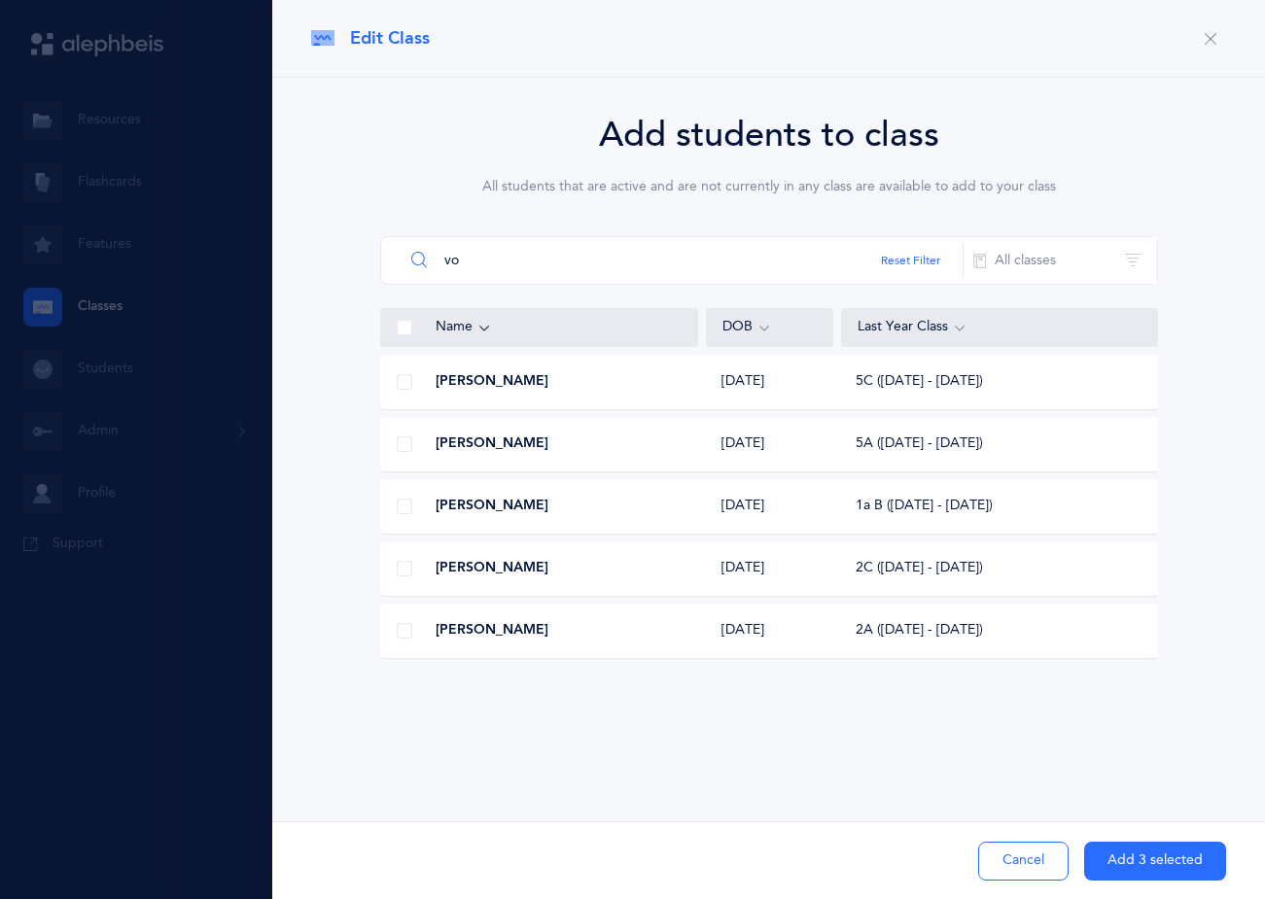
type input "vo"
click at [399, 624] on span at bounding box center [405, 631] width 16 height 16
click at [0, 0] on input "checkbox" at bounding box center [0, 0] width 0 height 0
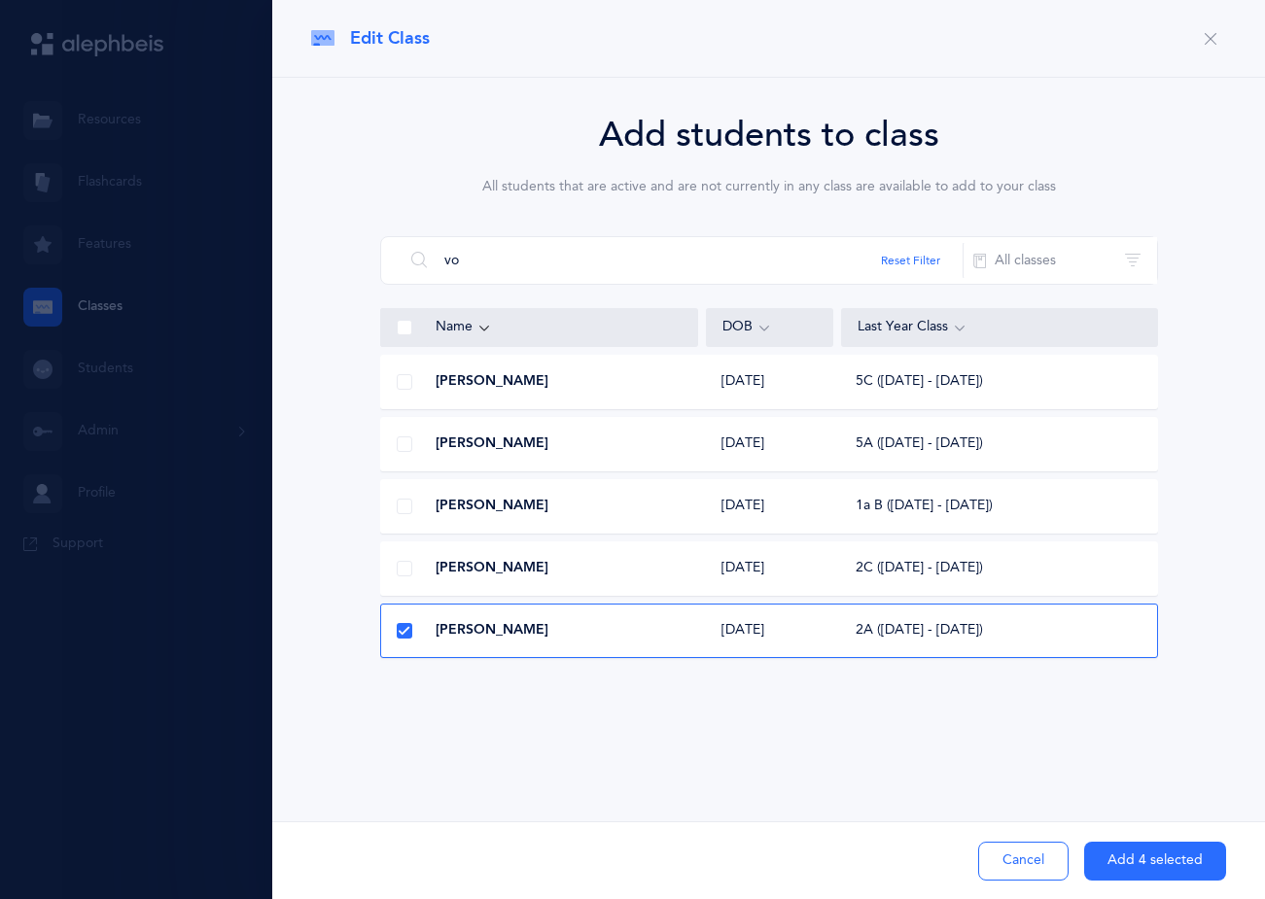
click at [1141, 866] on button "Add 4 selected" at bounding box center [1155, 861] width 142 height 39
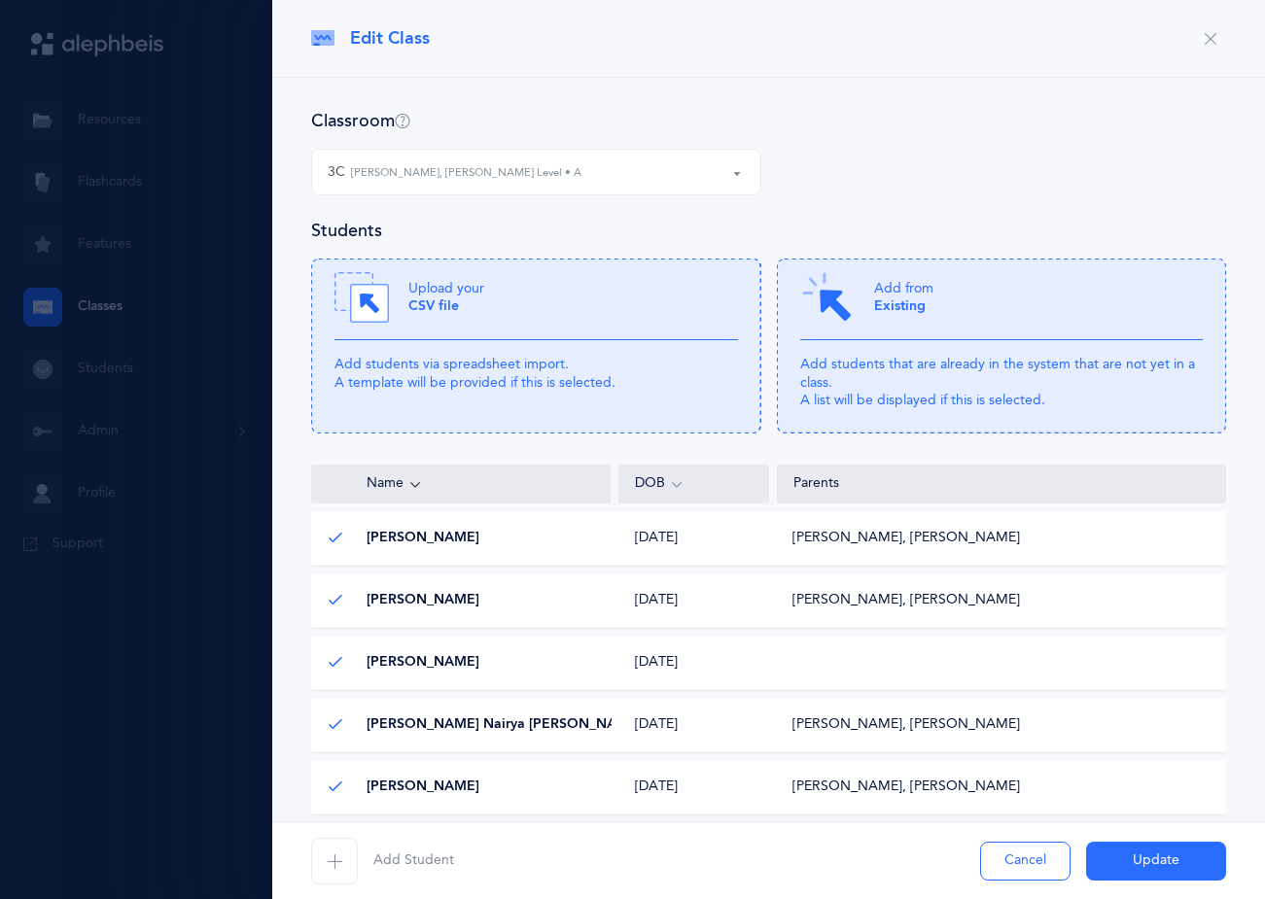
click at [1148, 870] on button "Update" at bounding box center [1156, 861] width 140 height 39
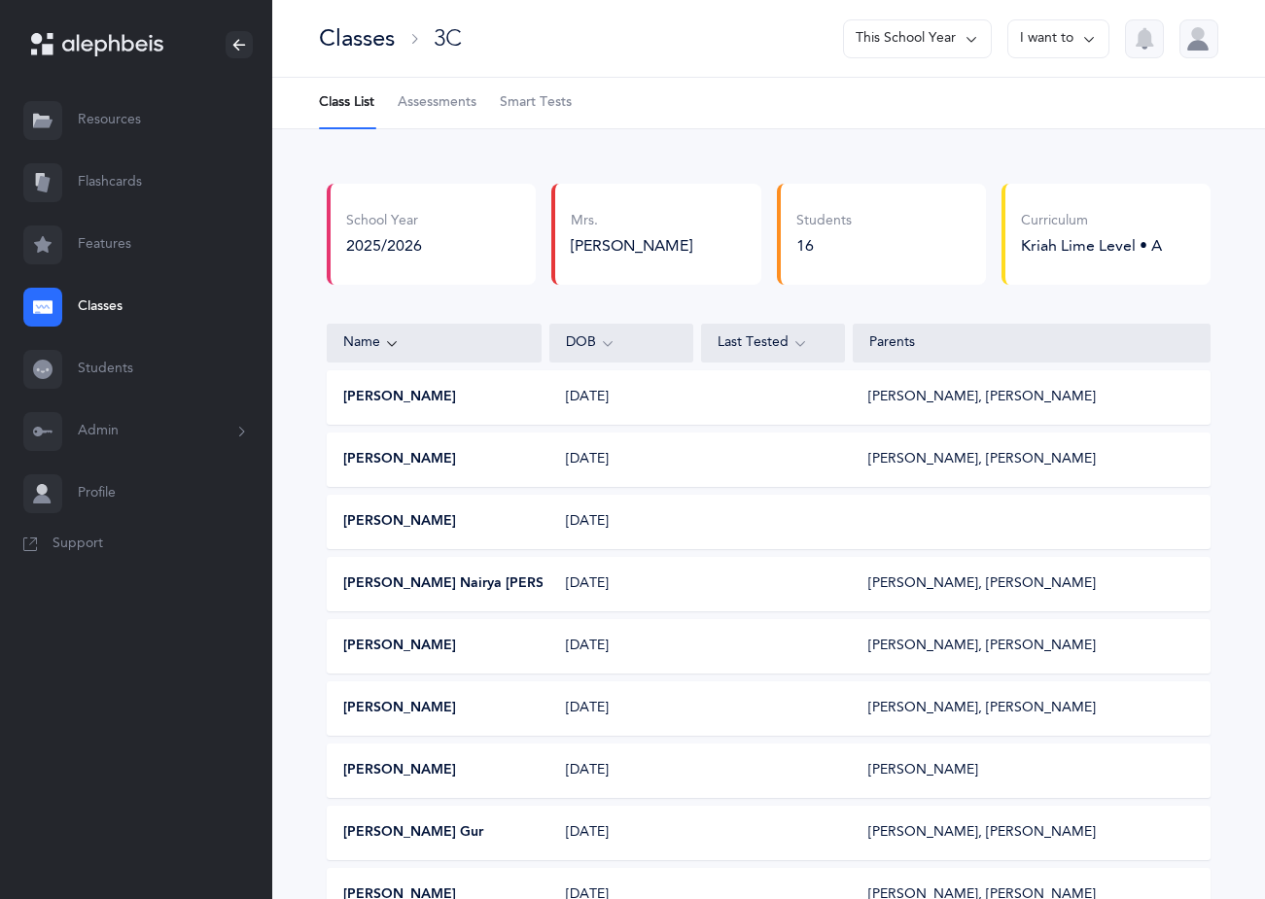
click at [377, 52] on div "Classes" at bounding box center [357, 38] width 76 height 32
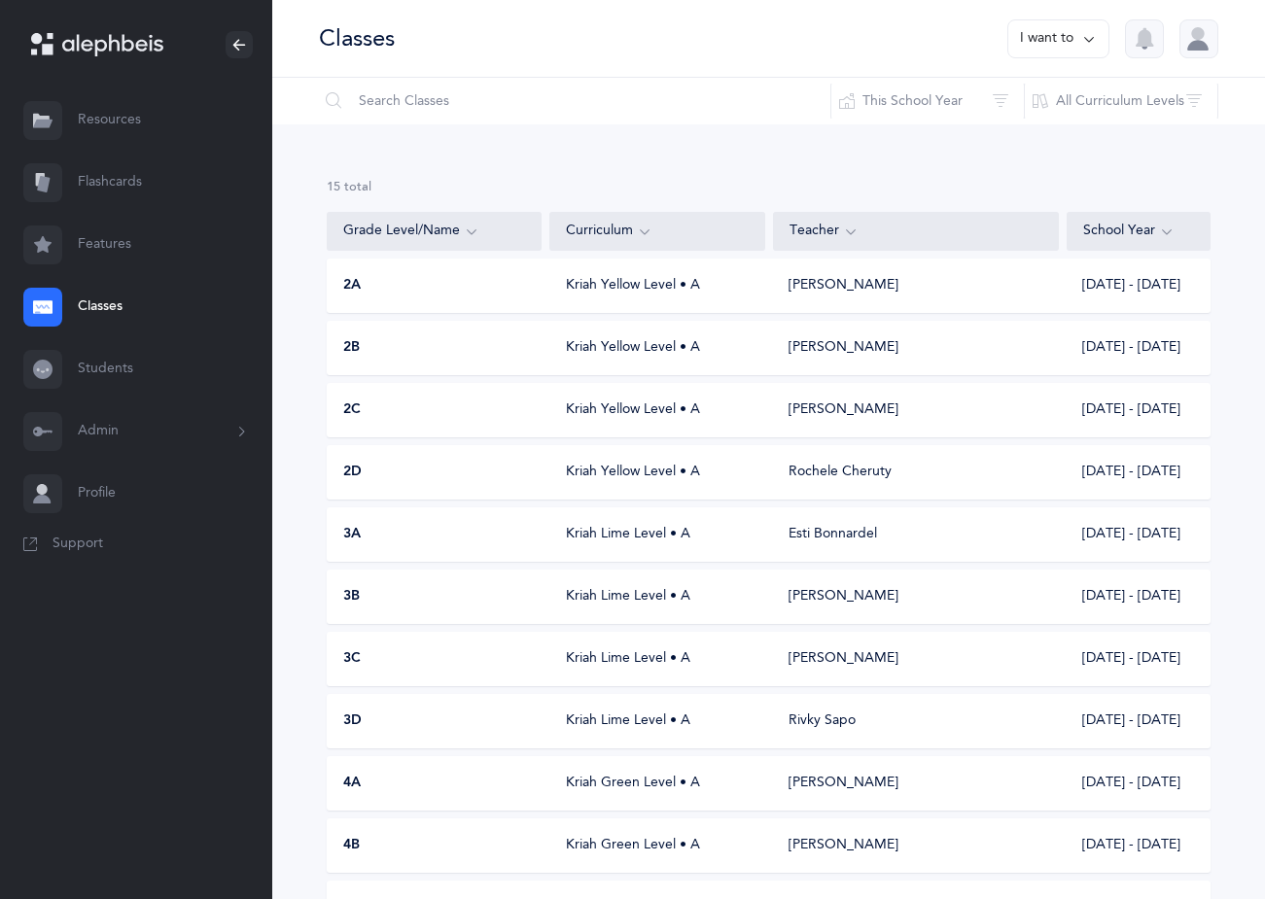
click at [411, 558] on div "3A Kriah Lime Level • A [PERSON_NAME] [DATE] - [DATE]" at bounding box center [769, 534] width 884 height 54
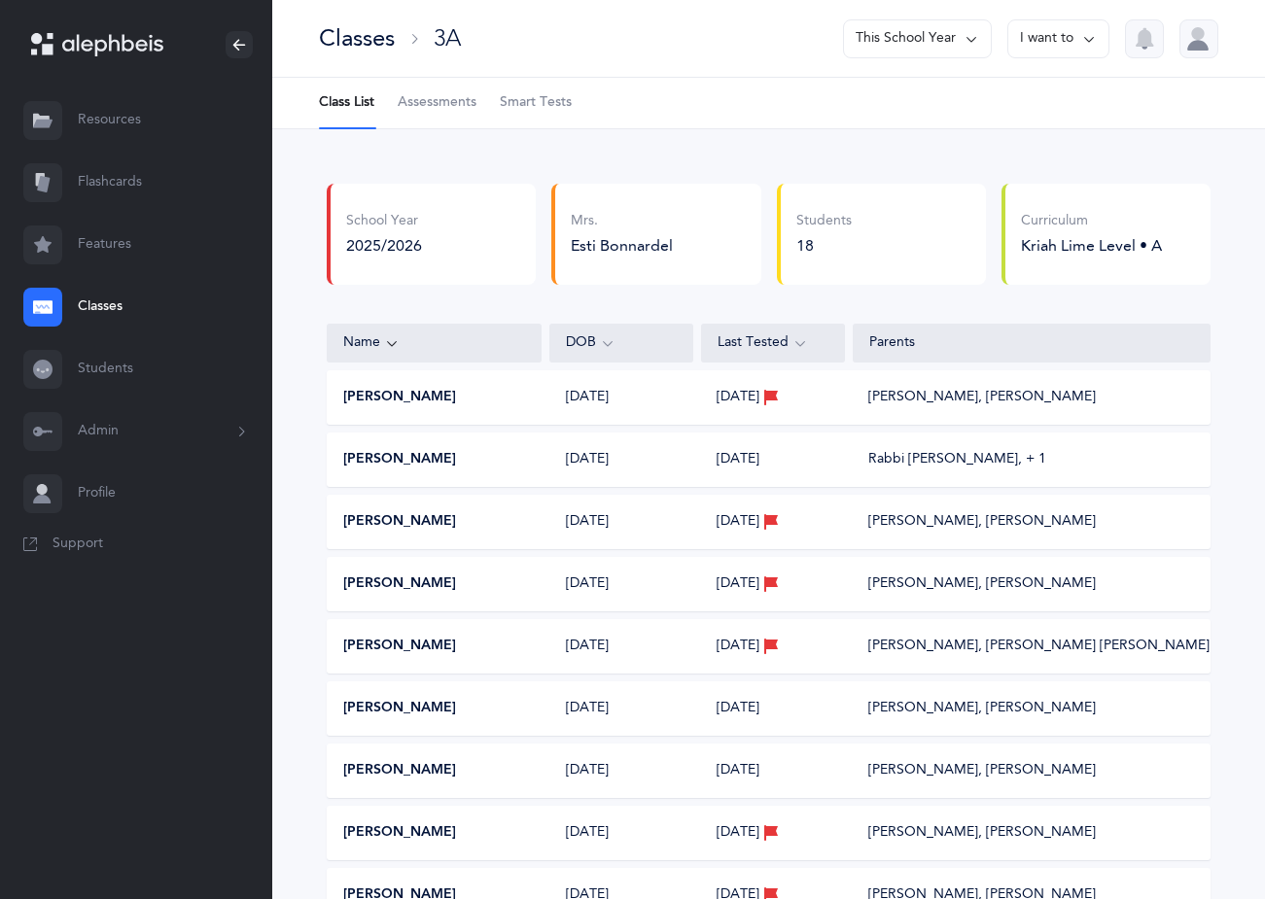
click at [1046, 51] on button "I want to" at bounding box center [1058, 38] width 102 height 39
click at [1027, 137] on button "Edit class" at bounding box center [1023, 134] width 139 height 35
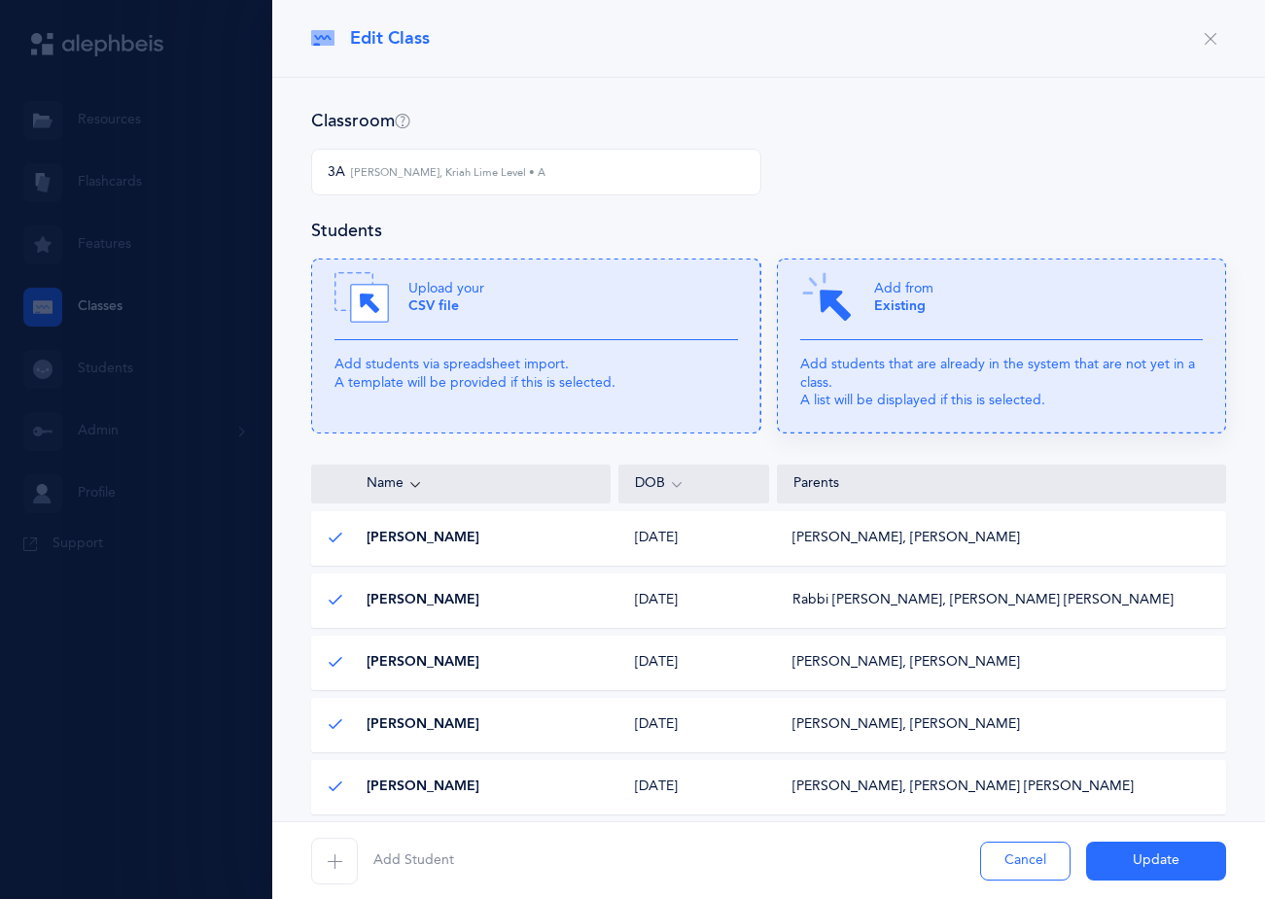
click at [915, 347] on icon at bounding box center [1002, 346] width 450 height 175
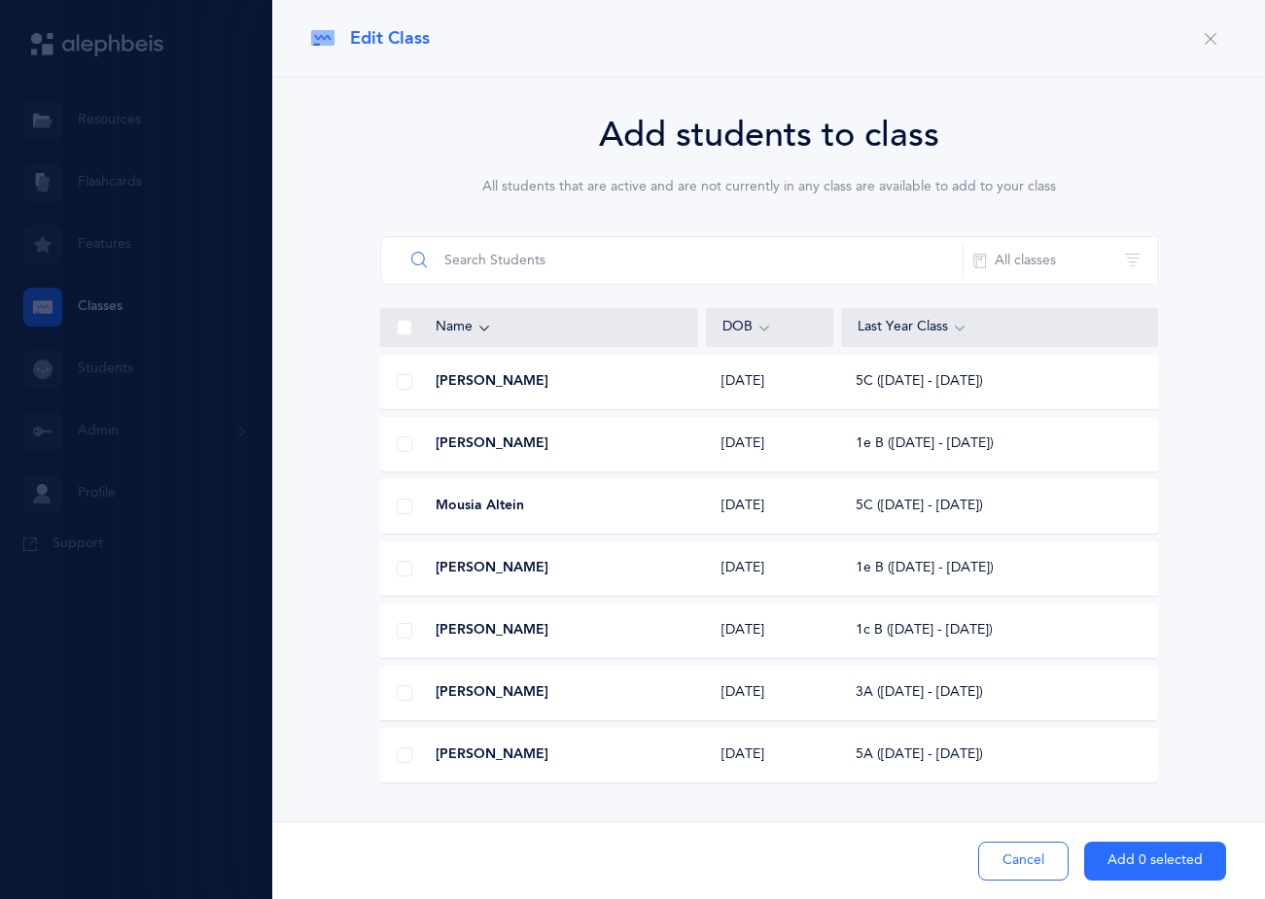
click at [813, 280] on input "text" at bounding box center [683, 260] width 560 height 47
click at [1044, 867] on button "Cancel" at bounding box center [1023, 861] width 90 height 39
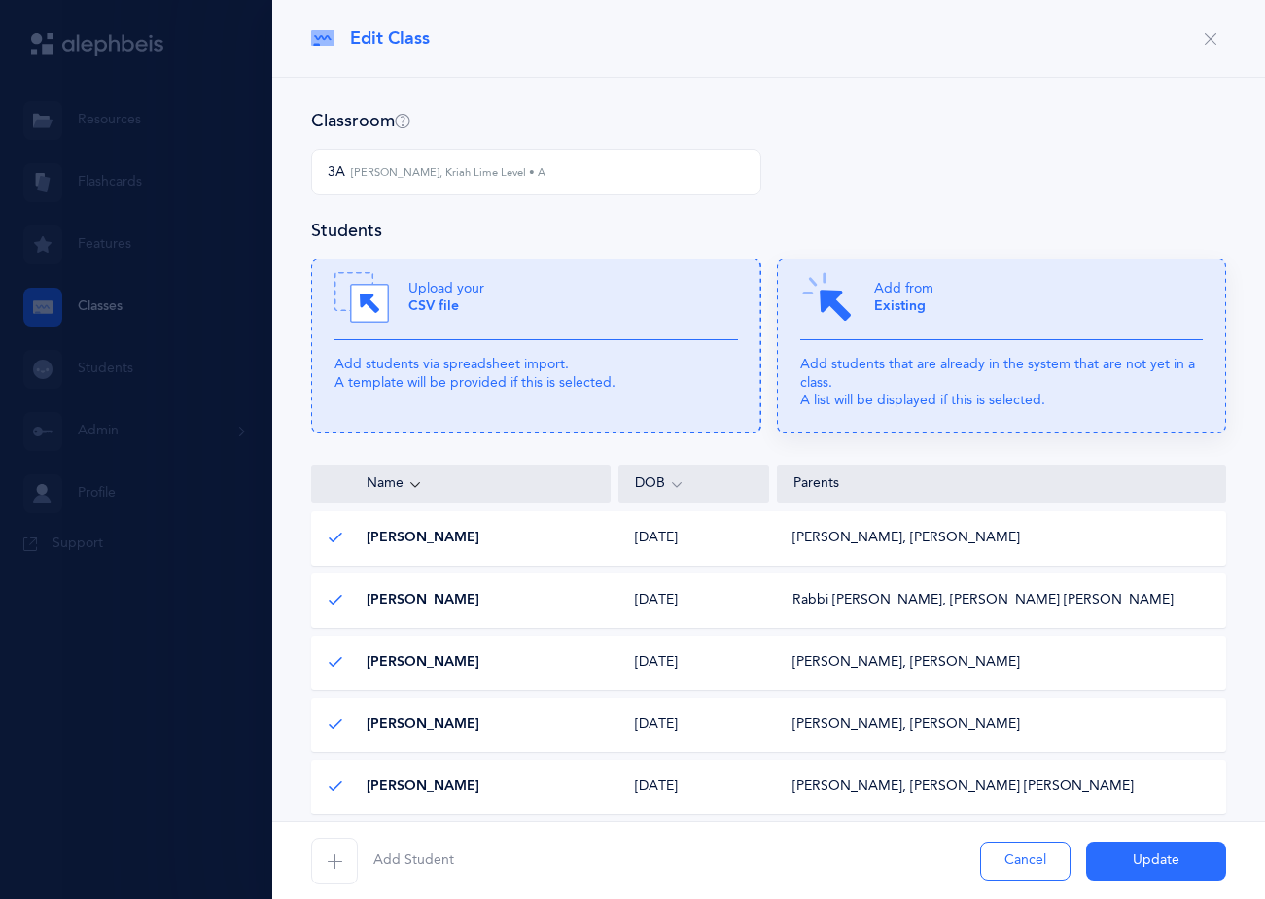
click at [882, 325] on div "Add from Existing" at bounding box center [1001, 305] width 403 height 70
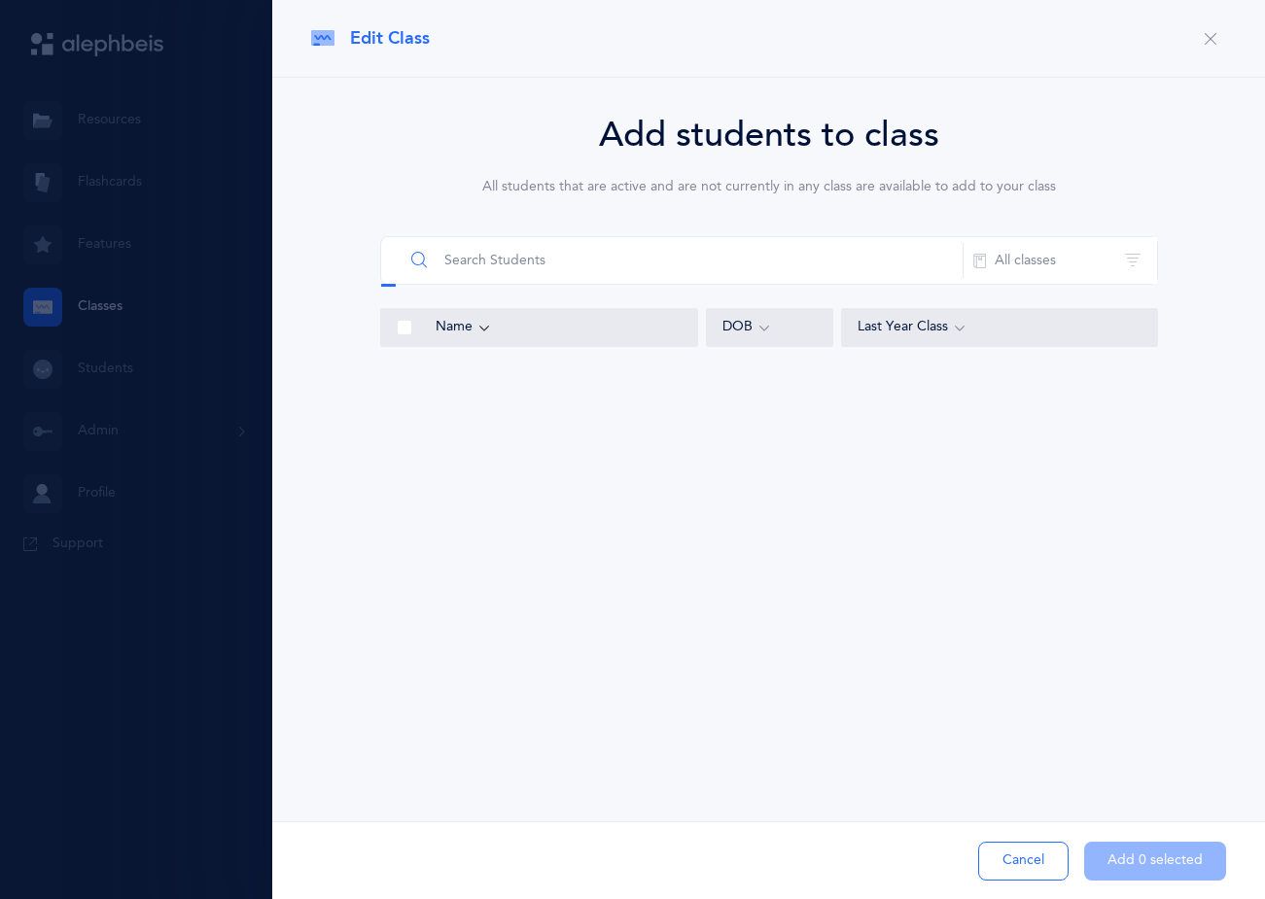
click at [692, 262] on input "text" at bounding box center [683, 260] width 560 height 47
type input "[PERSON_NAME]"
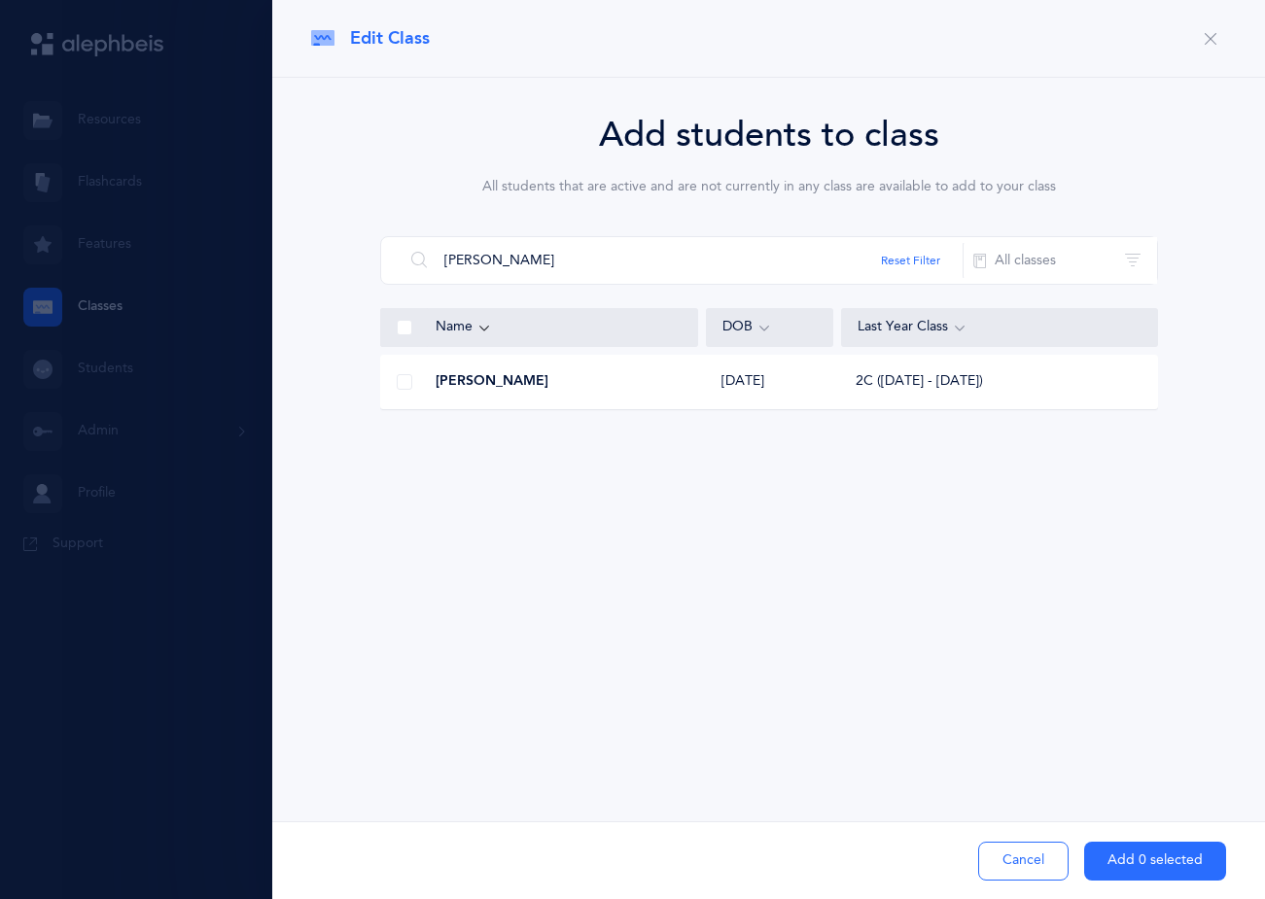
click at [409, 378] on span at bounding box center [405, 382] width 16 height 16
click at [0, 0] on input "checkbox" at bounding box center [0, 0] width 0 height 0
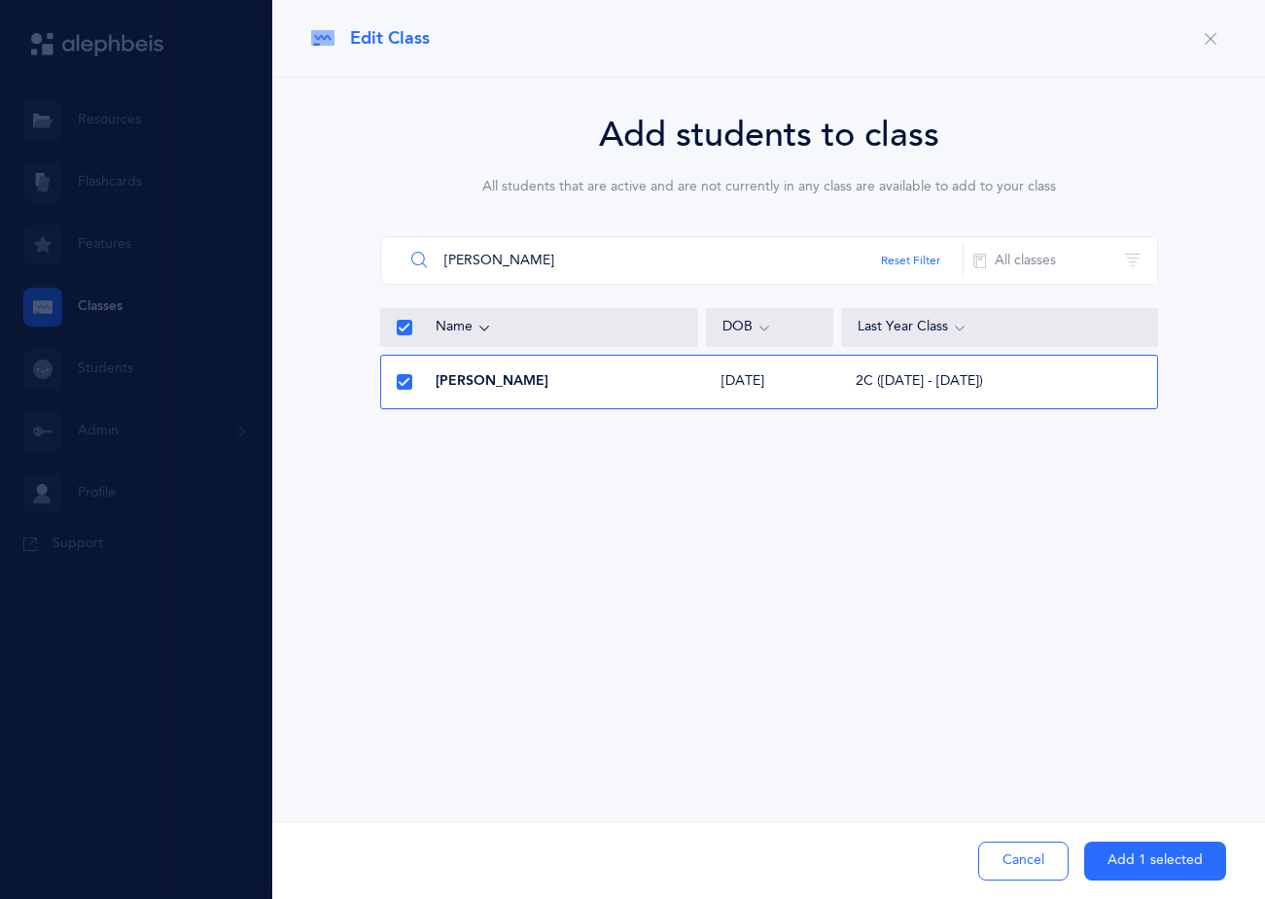
drag, startPoint x: 461, startPoint y: 270, endPoint x: 372, endPoint y: 275, distance: 88.6
click at [372, 275] on div "Add students to class All students that are active and are not currently in any…" at bounding box center [768, 263] width 915 height 308
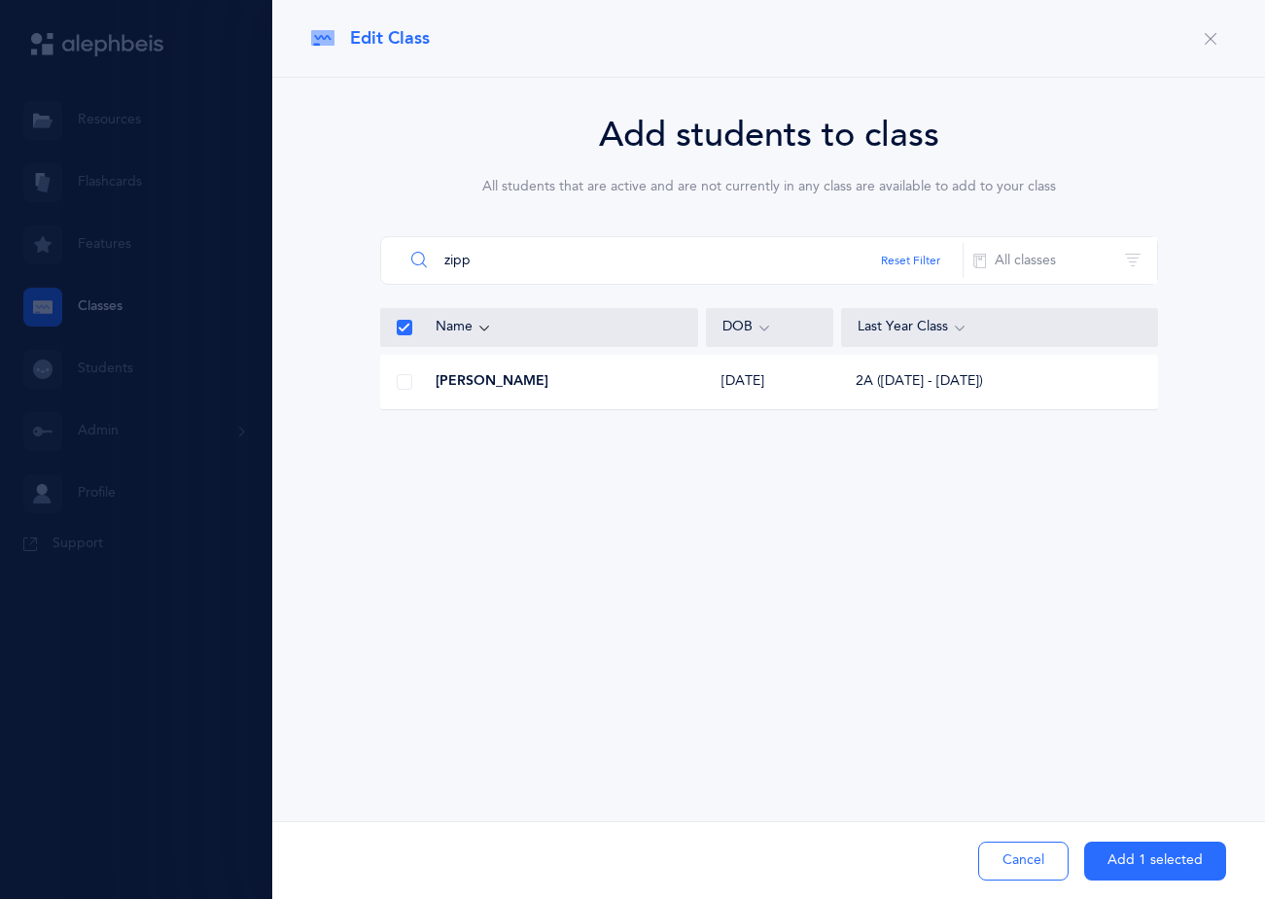
type input "zipp"
click at [407, 373] on div at bounding box center [404, 382] width 47 height 39
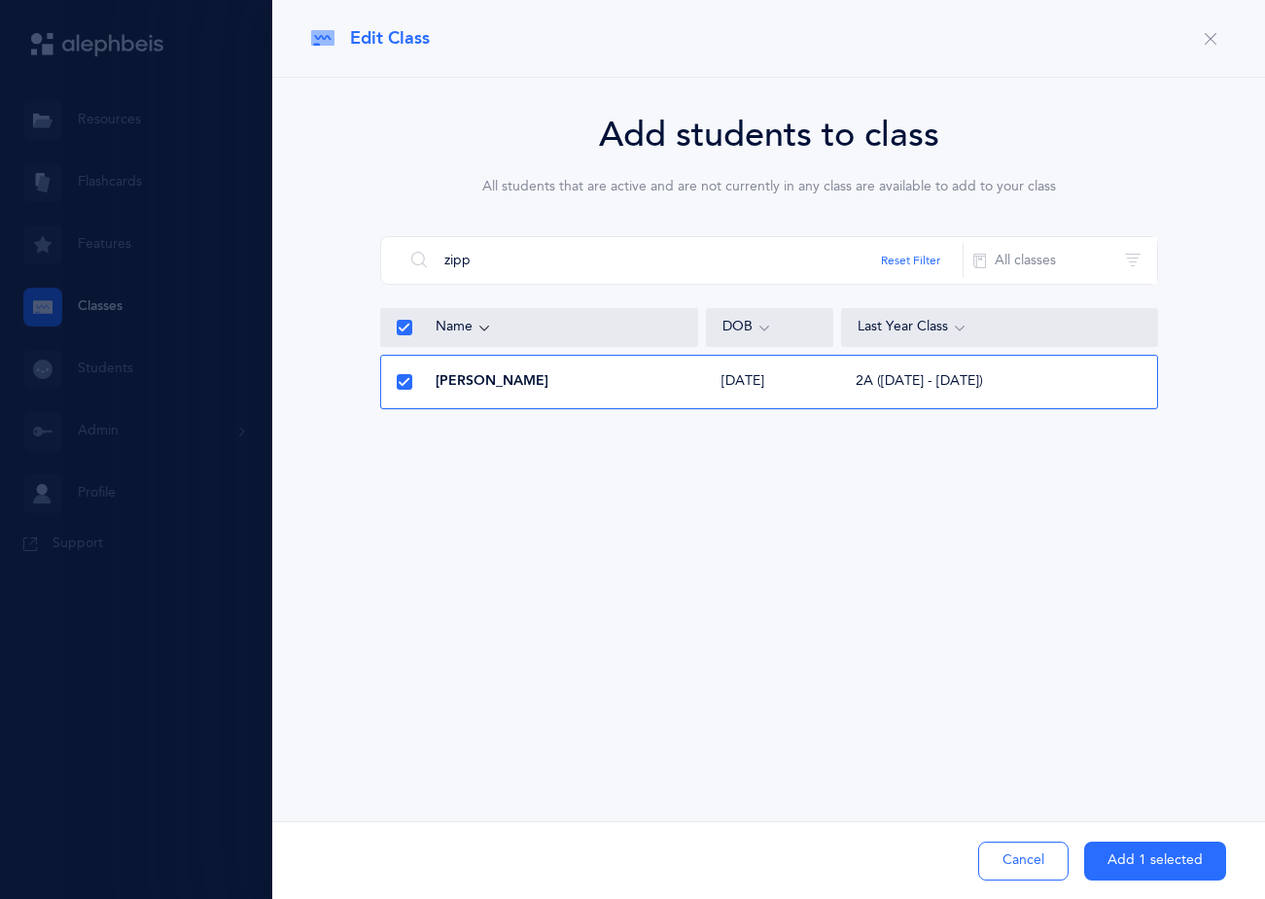
click at [1161, 856] on button "Add 1 selected" at bounding box center [1155, 861] width 142 height 39
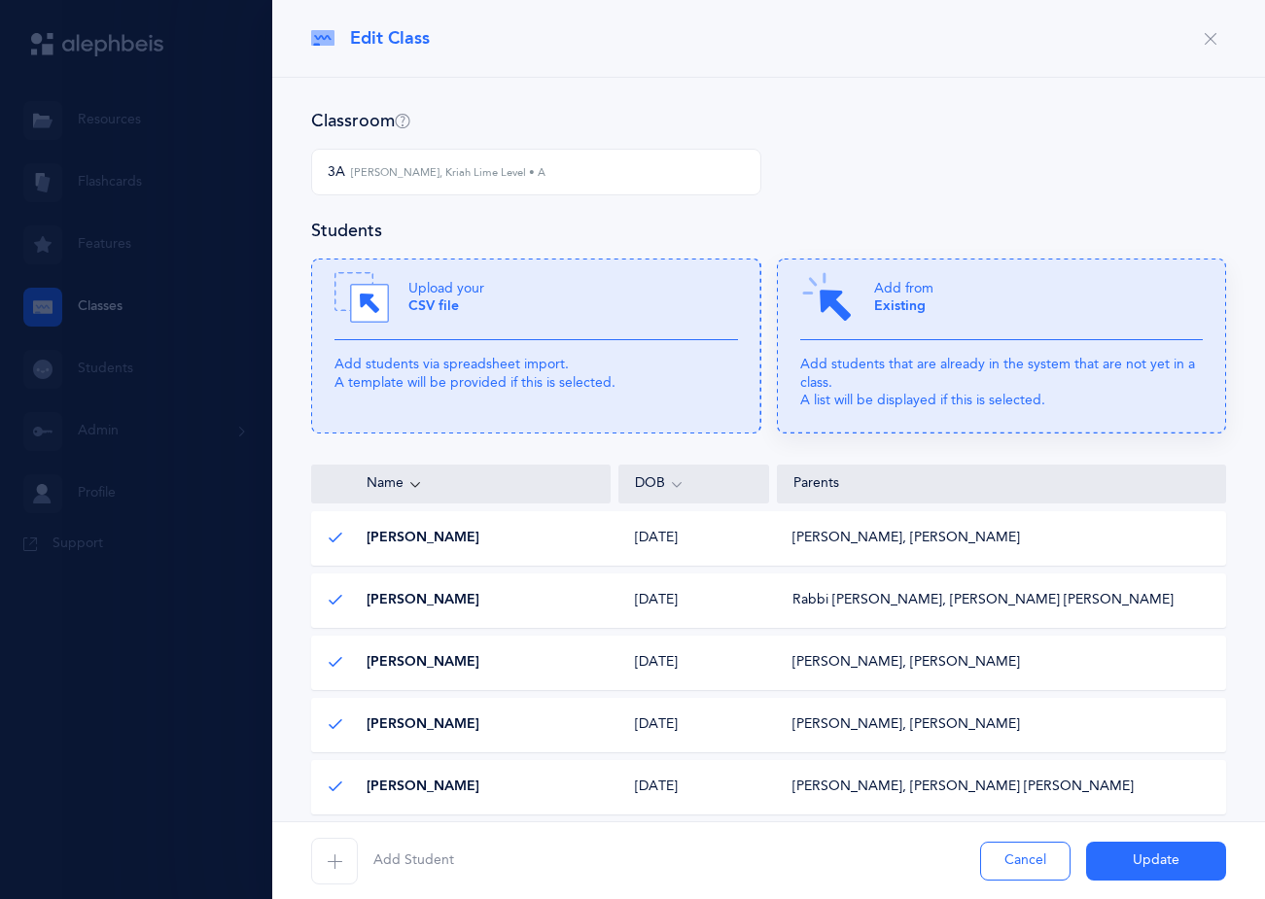
click at [882, 401] on p "Add students that are already in the system that are not yet in a class. A list…" at bounding box center [1001, 382] width 403 height 53
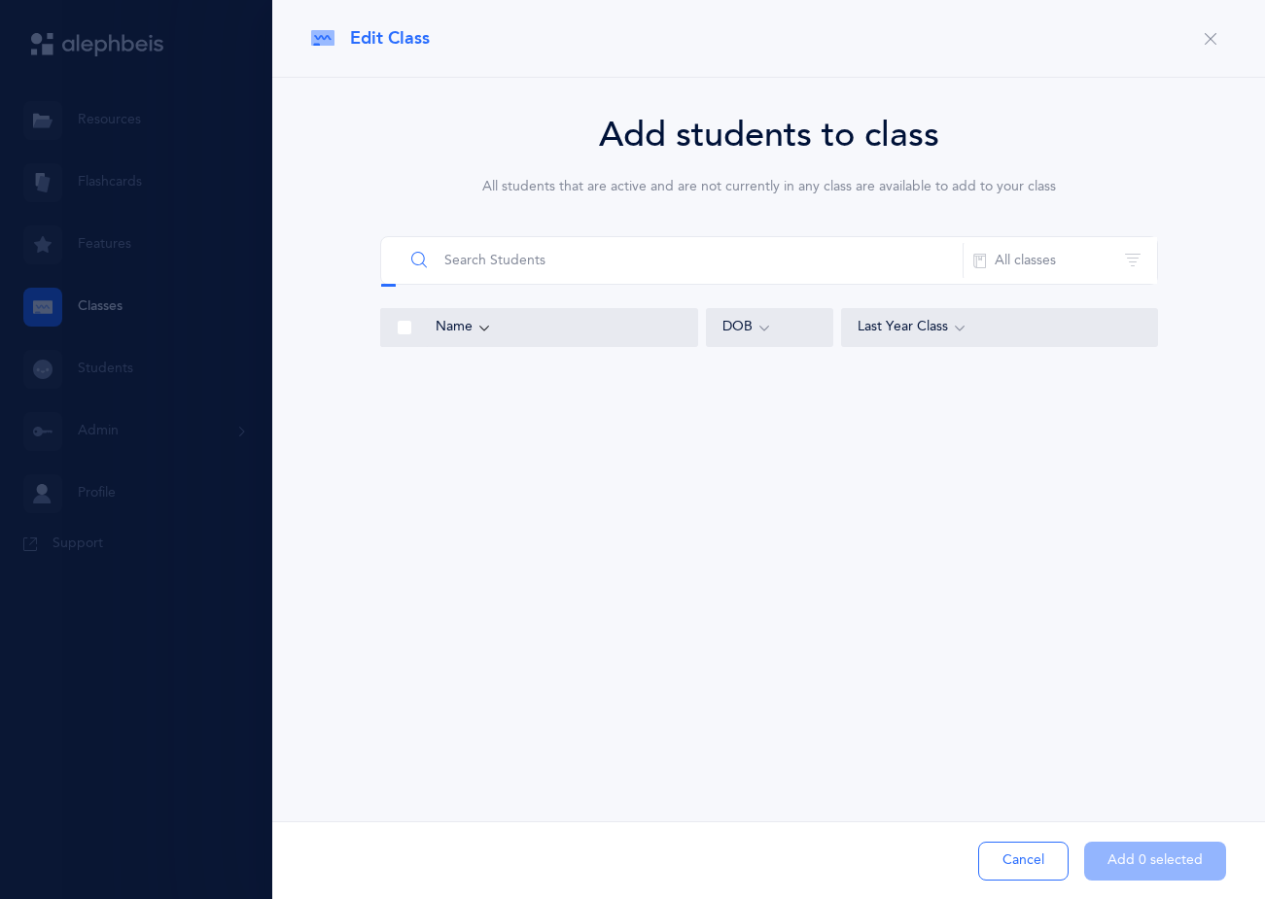
click at [672, 261] on input "text" at bounding box center [683, 260] width 560 height 47
type input "[PERSON_NAME]"
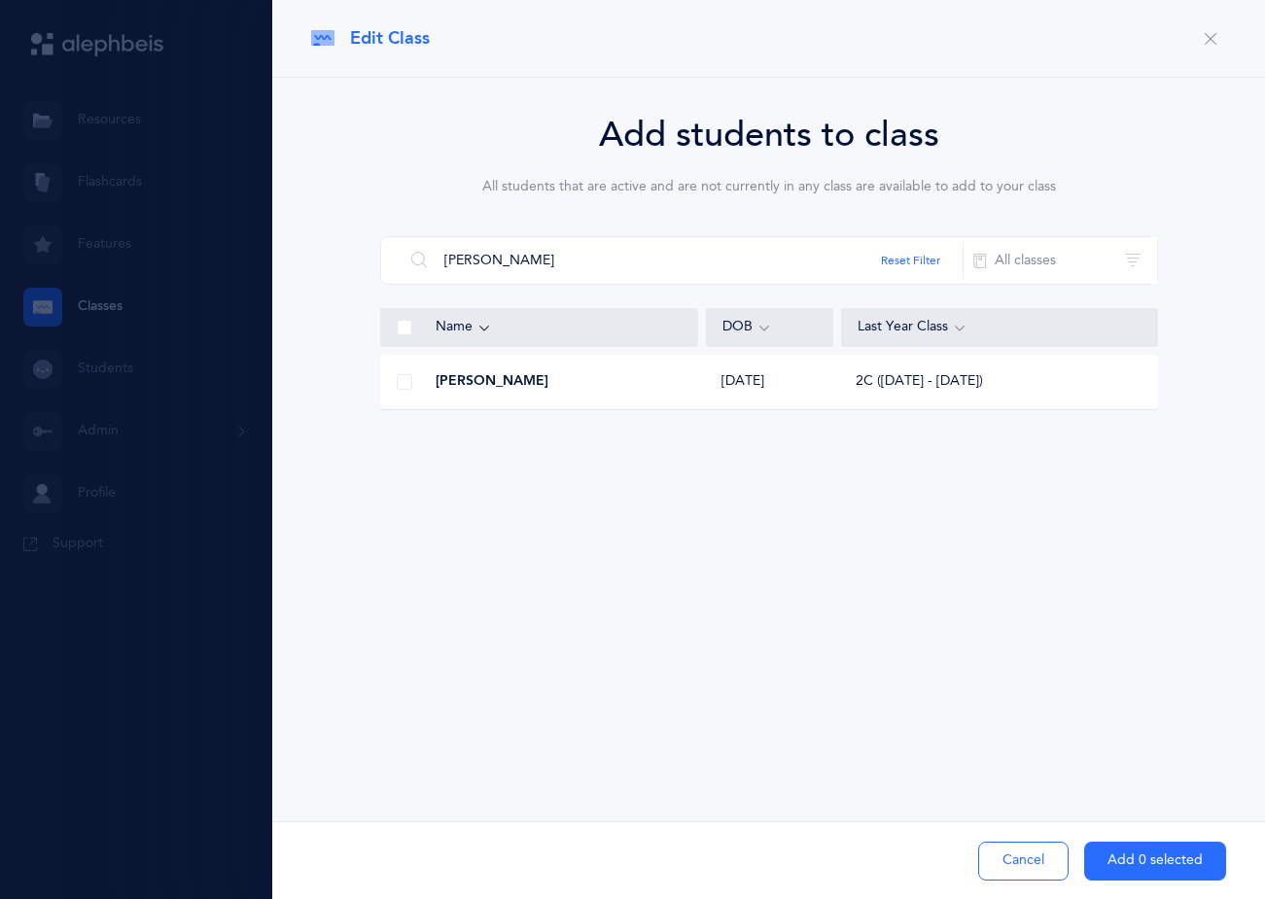
click at [405, 380] on span at bounding box center [405, 382] width 16 height 16
click at [0, 0] on input "checkbox" at bounding box center [0, 0] width 0 height 0
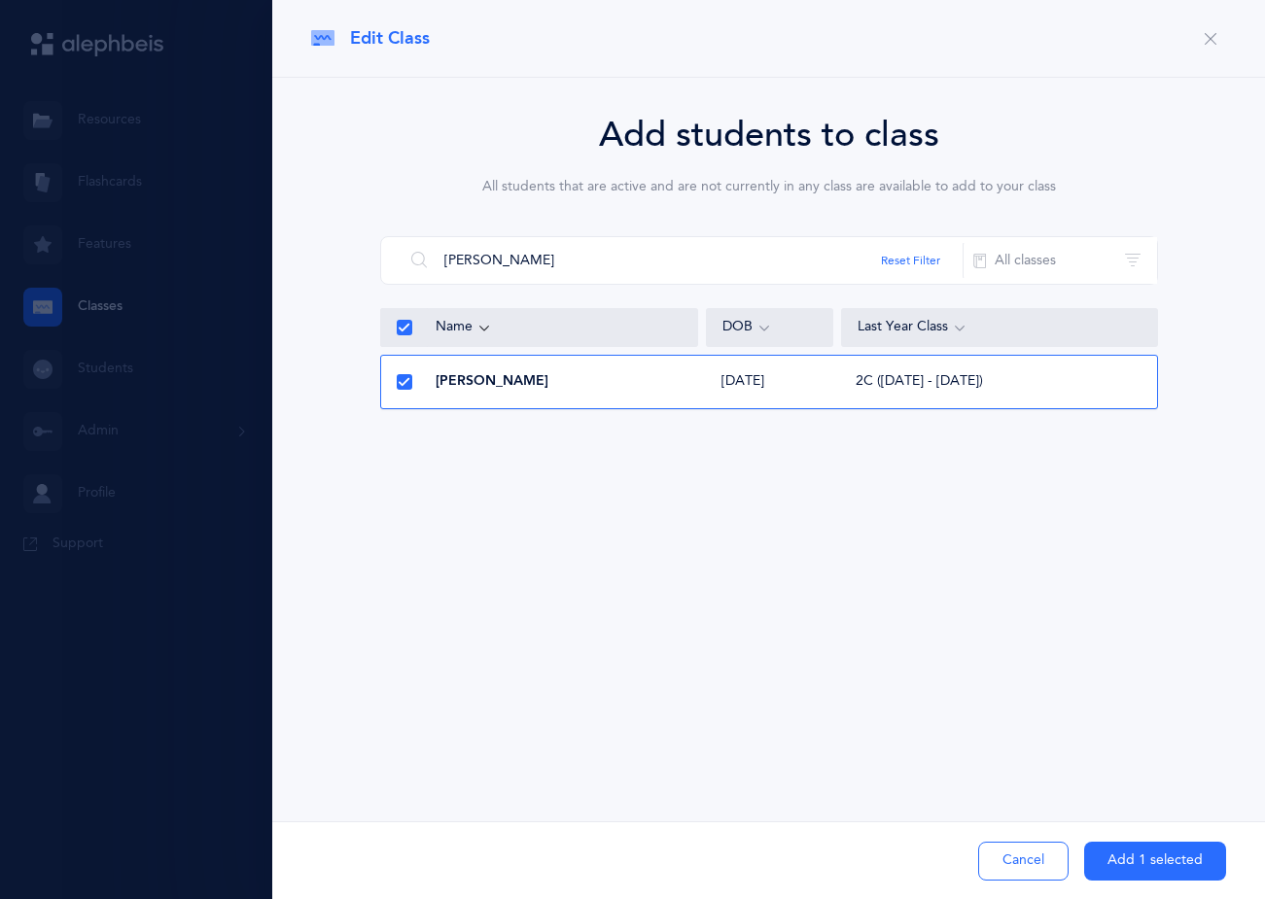
click at [1141, 861] on button "Add 1 selected" at bounding box center [1155, 861] width 142 height 39
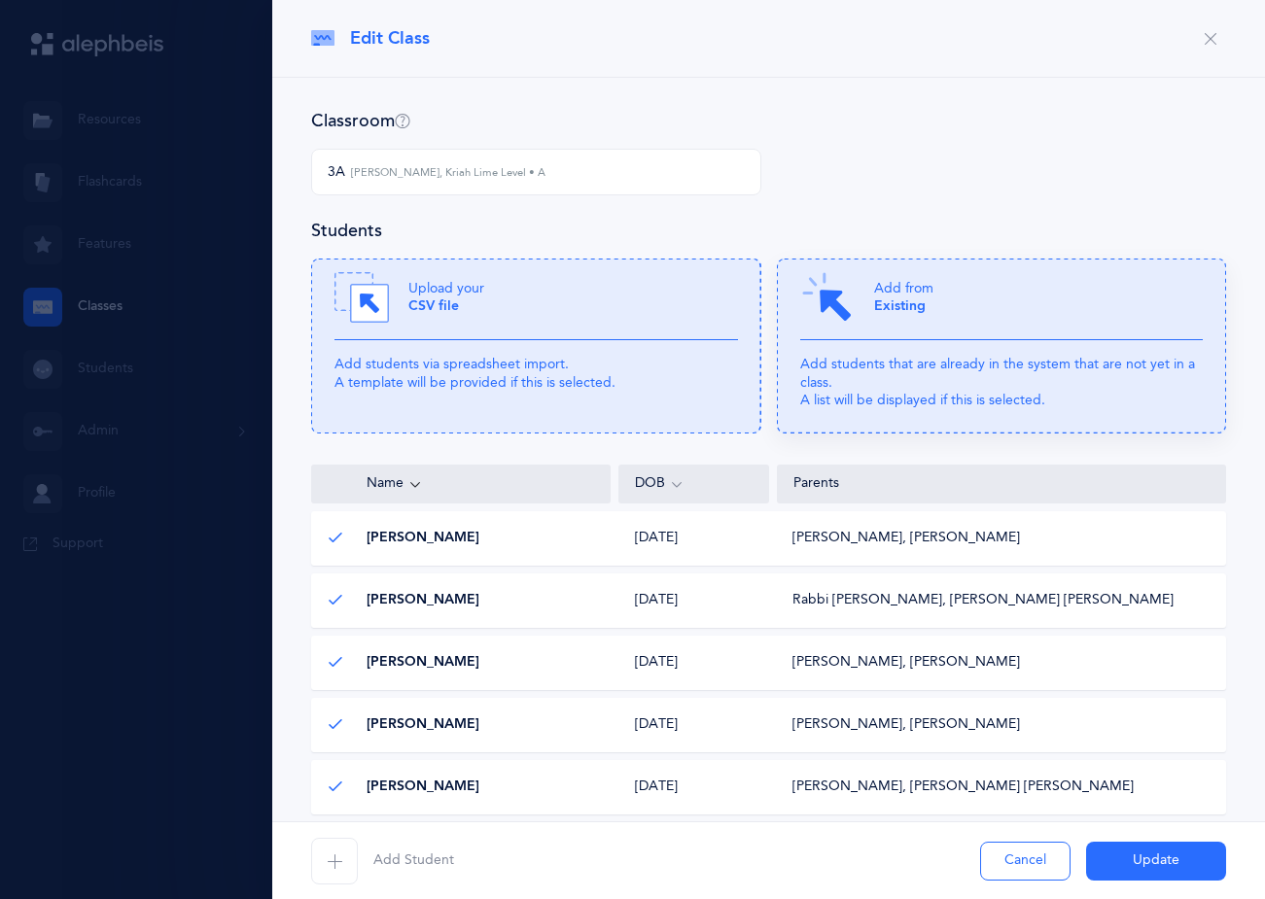
click at [876, 400] on p "Add students that are already in the system that are not yet in a class. A list…" at bounding box center [1001, 382] width 403 height 53
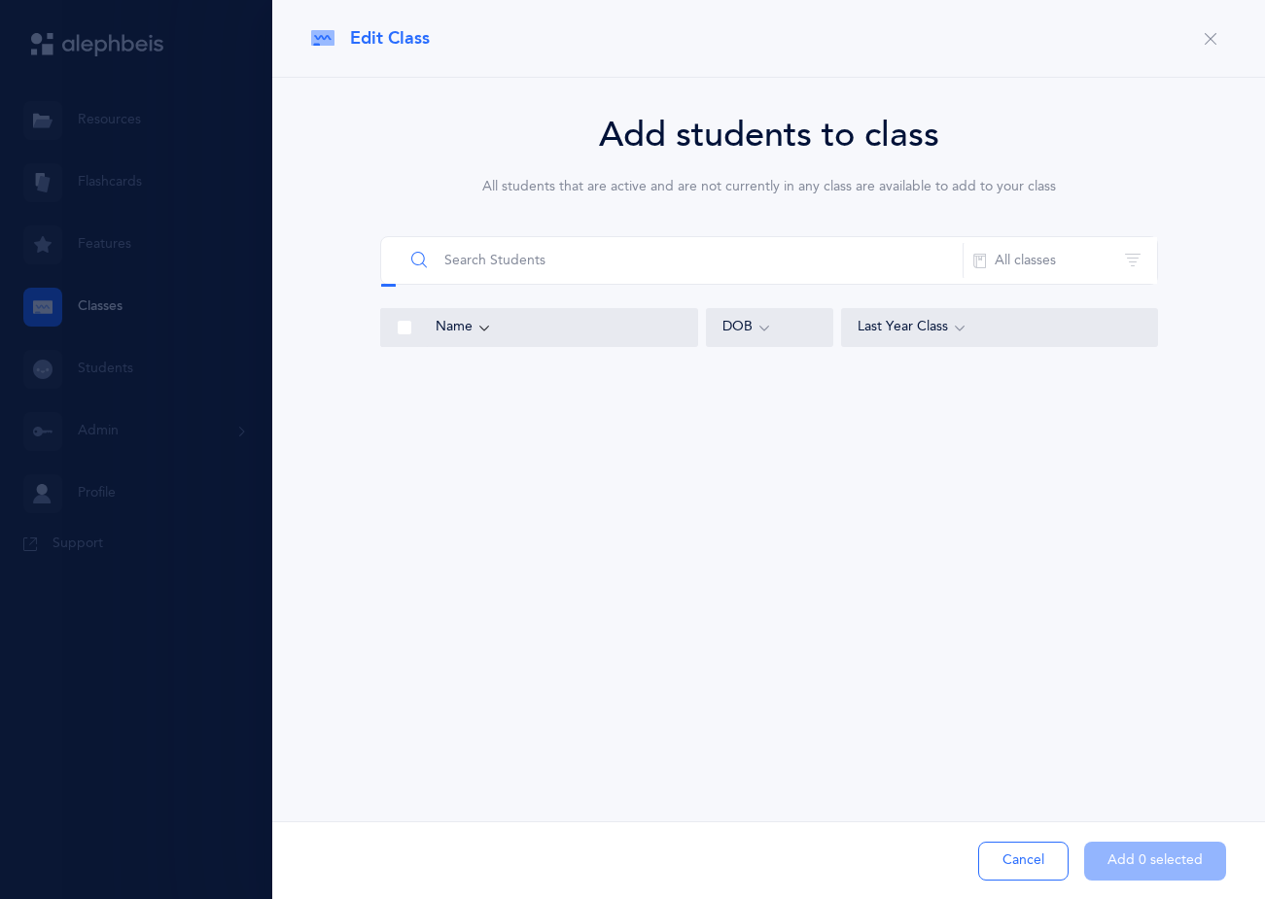
click at [691, 272] on input "text" at bounding box center [683, 260] width 560 height 47
type input "rubashki"
click at [411, 380] on span at bounding box center [405, 382] width 16 height 16
click at [0, 0] on input "checkbox" at bounding box center [0, 0] width 0 height 0
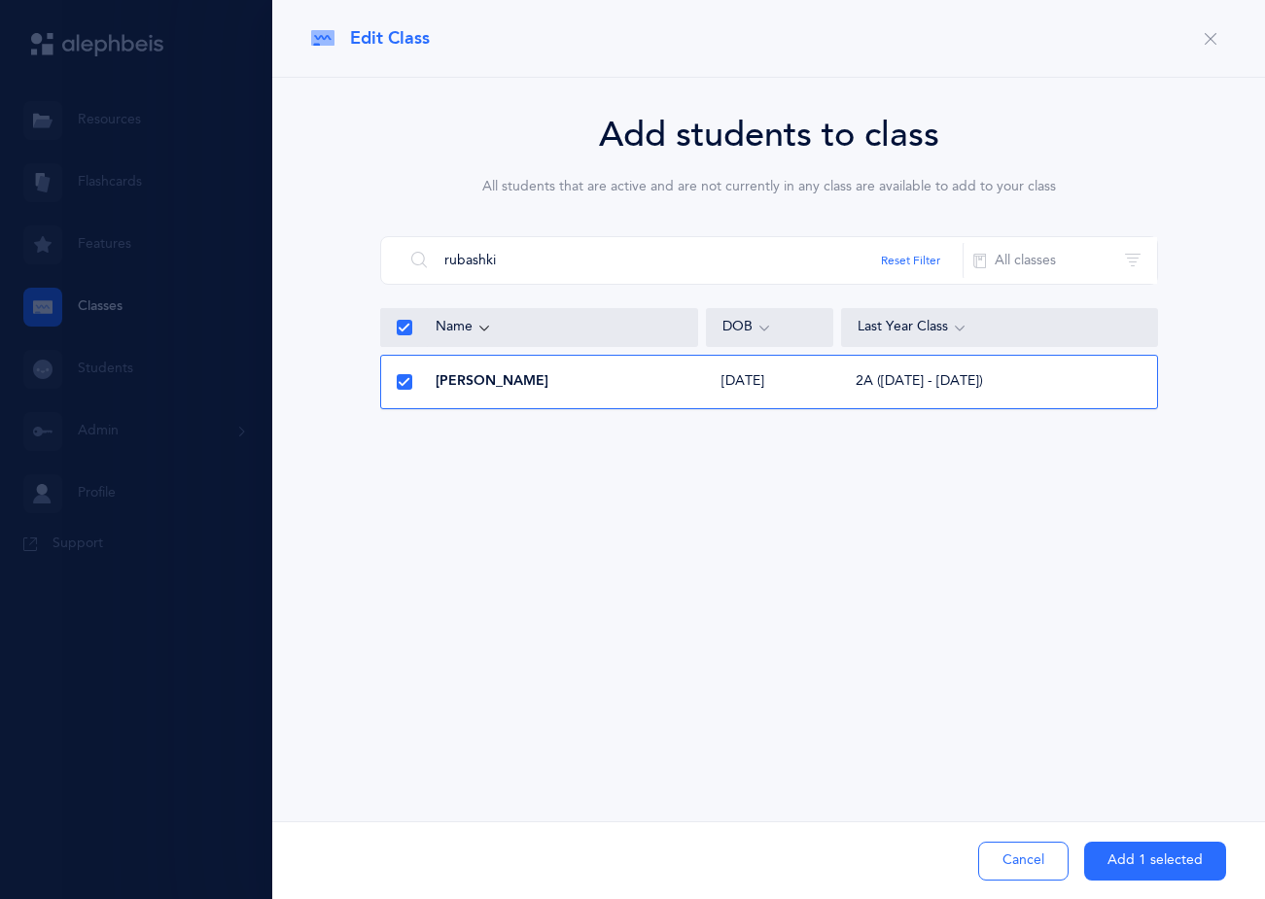
click at [1124, 851] on button "Add 1 selected" at bounding box center [1155, 861] width 142 height 39
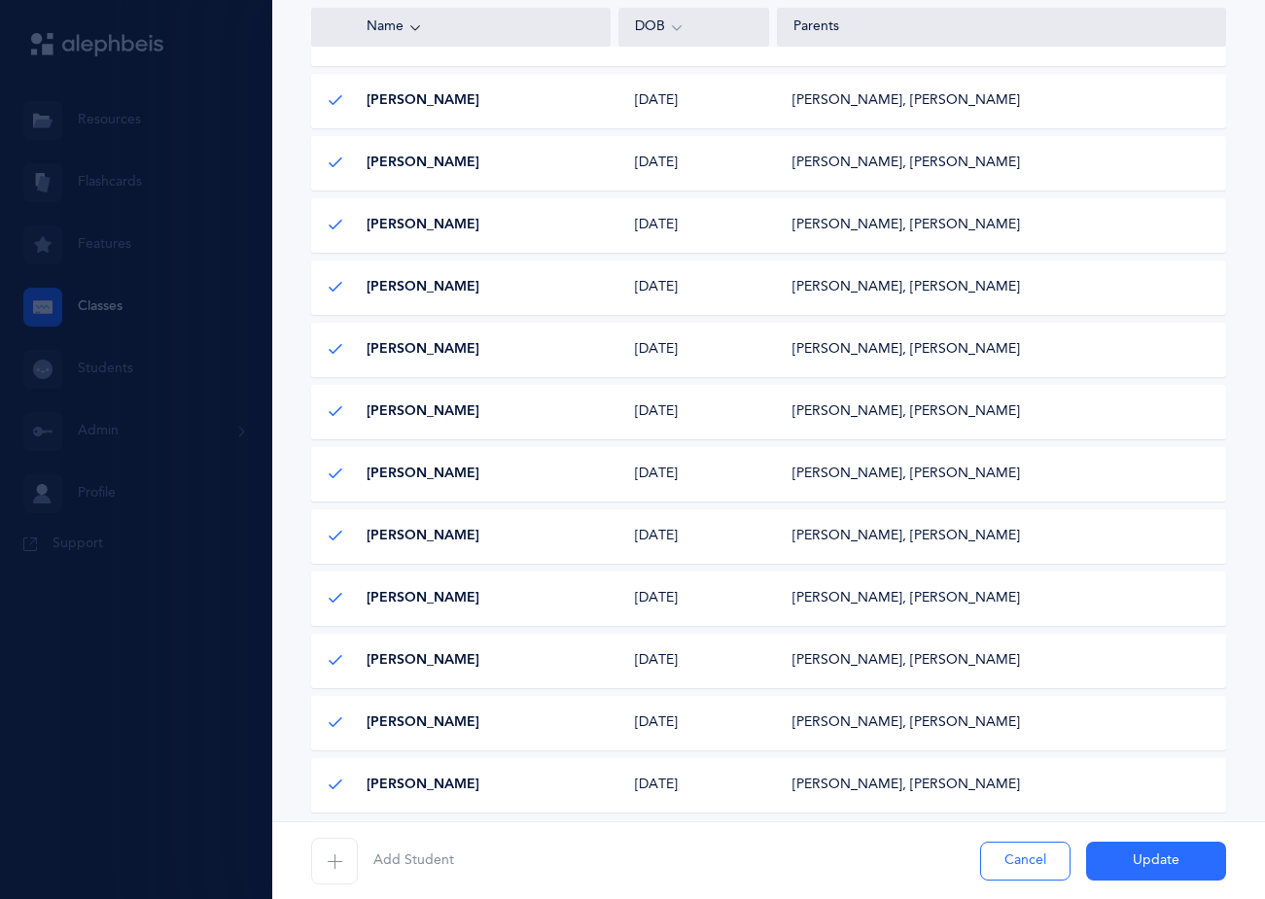
scroll to position [1090, 0]
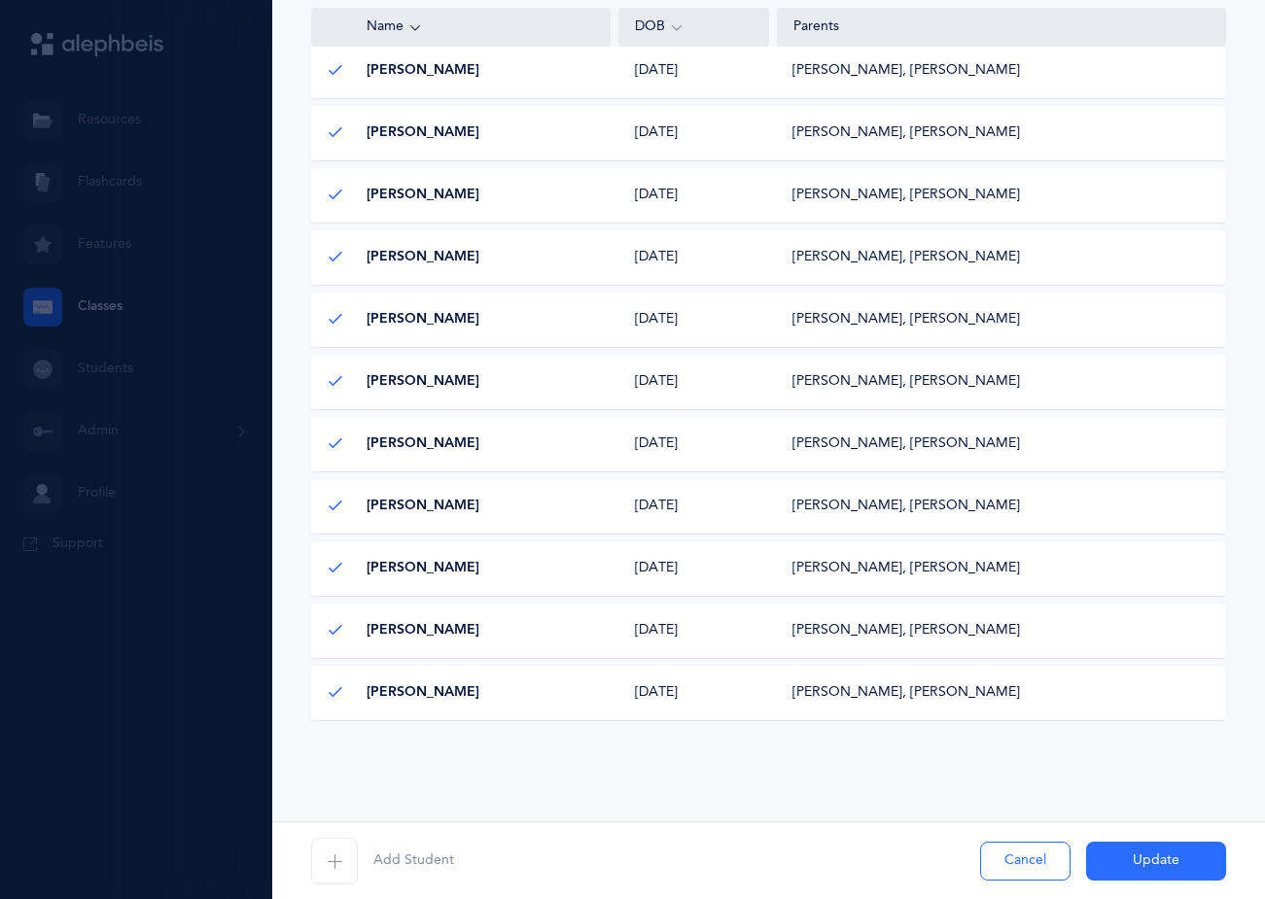
click at [1131, 853] on button "Update" at bounding box center [1156, 861] width 140 height 39
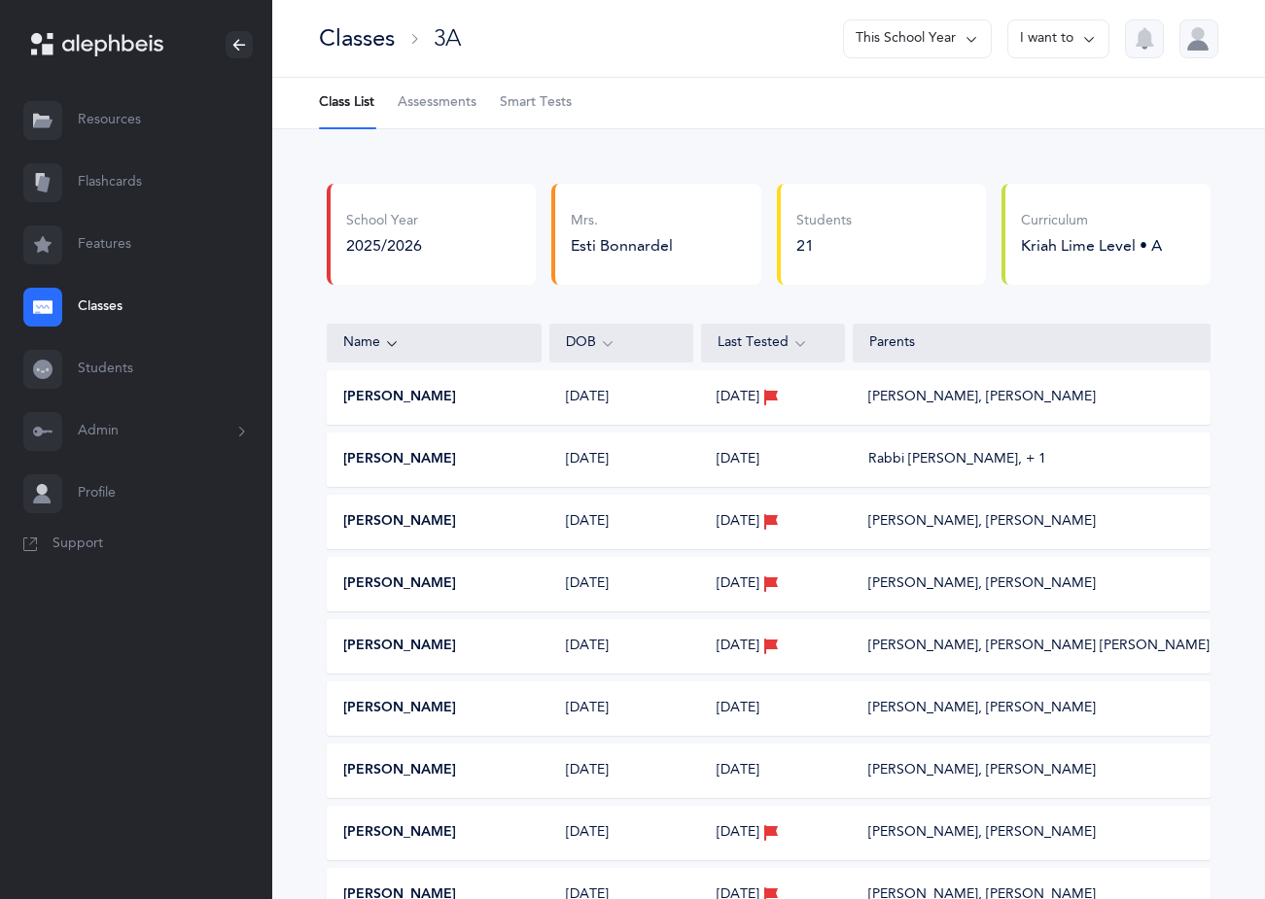
click at [369, 36] on div "Classes" at bounding box center [357, 38] width 76 height 32
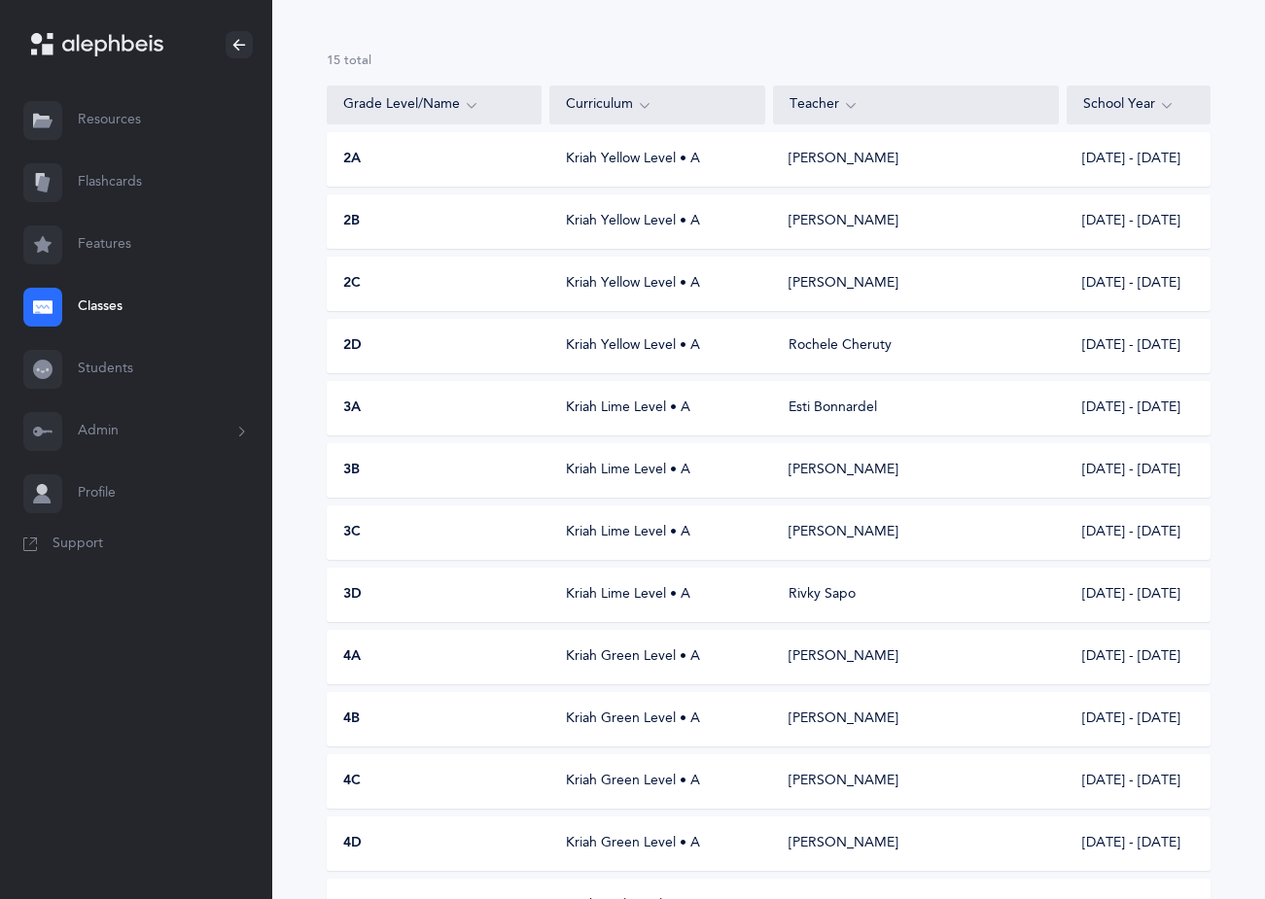
scroll to position [370, 0]
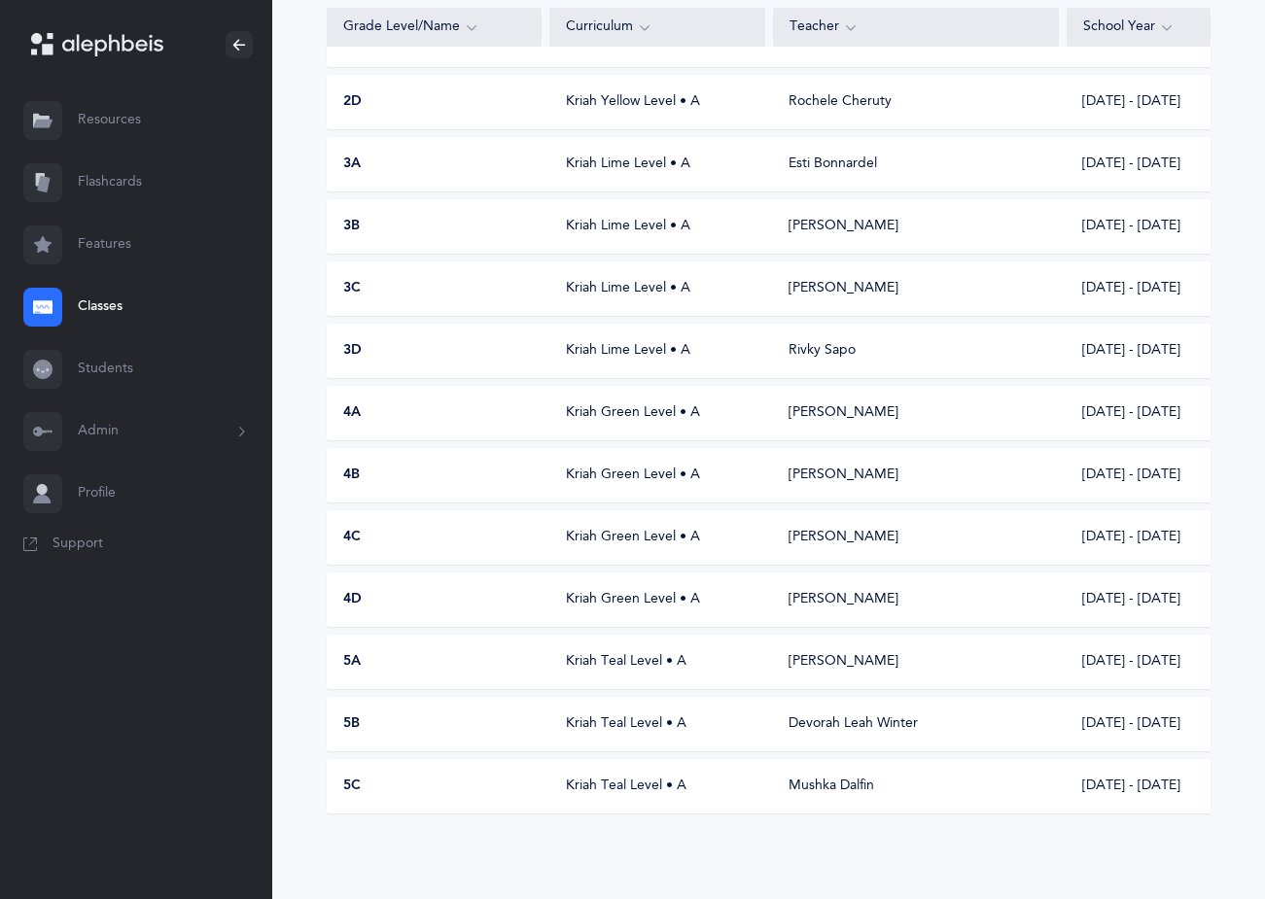
click at [447, 780] on div "5C" at bounding box center [435, 786] width 215 height 19
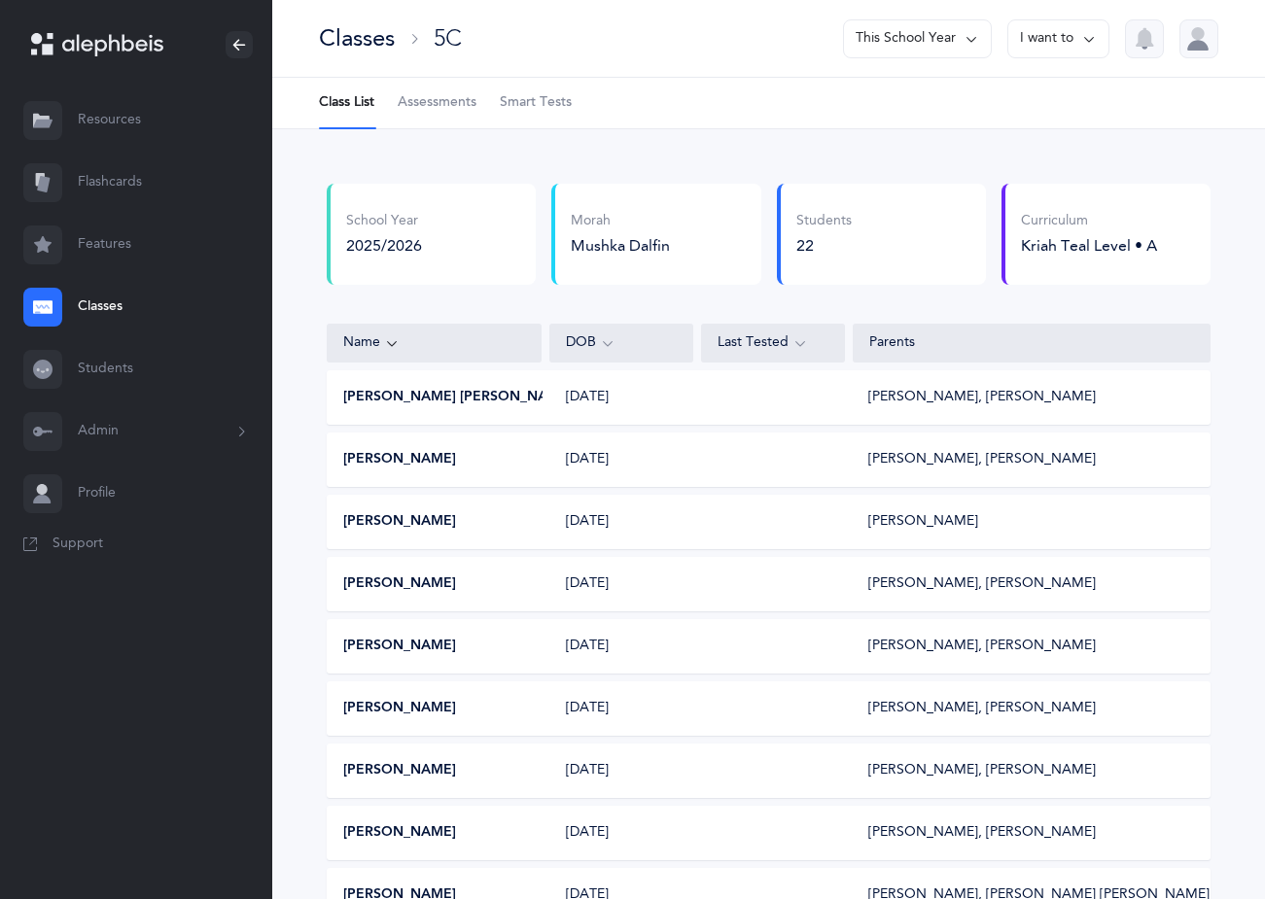
click at [1047, 30] on button "I want to" at bounding box center [1058, 38] width 102 height 39
click at [1007, 106] on button "Edit class" at bounding box center [1023, 100] width 139 height 35
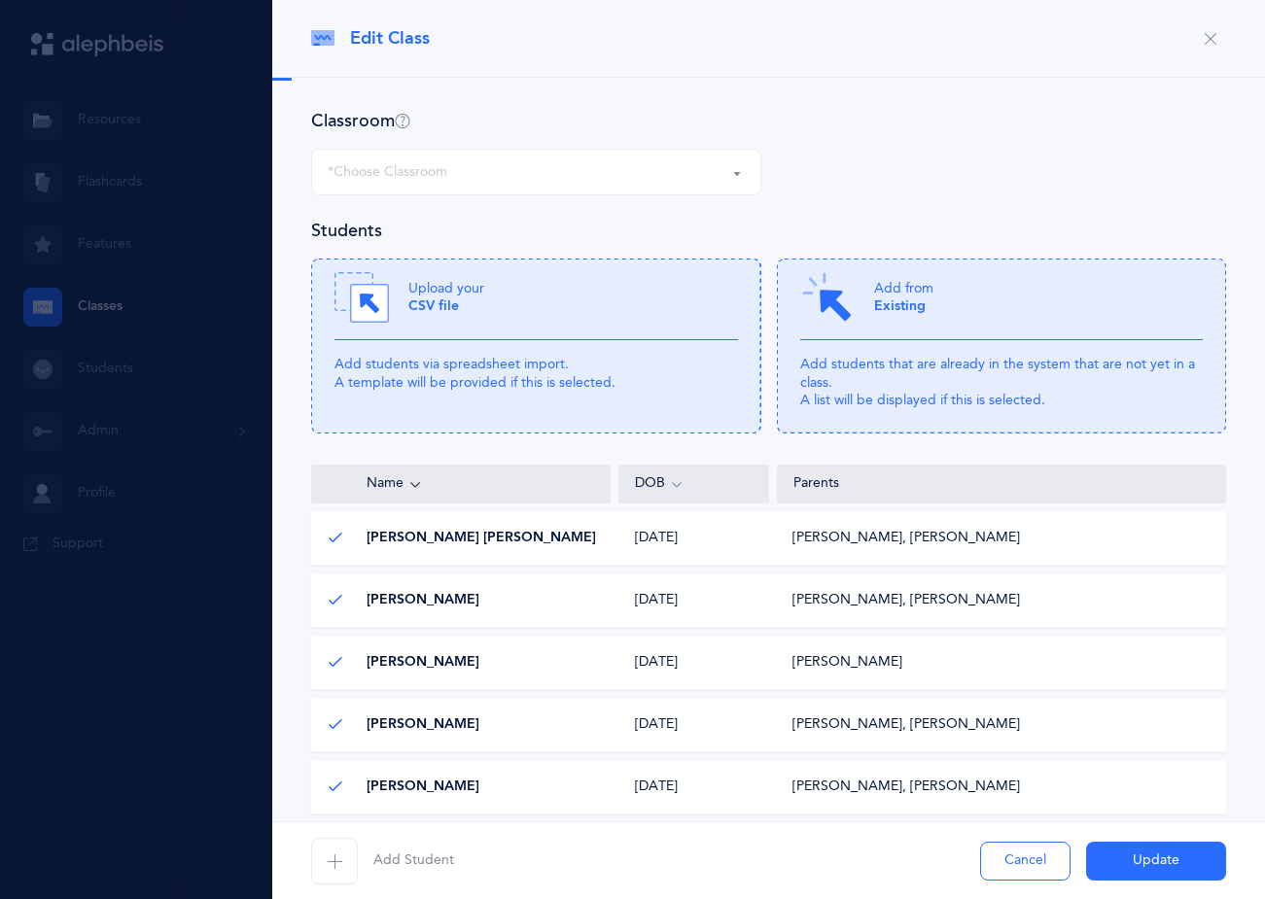
click at [959, 371] on p "Add students that are already in the system that are not yet in a class. A list…" at bounding box center [1001, 382] width 403 height 53
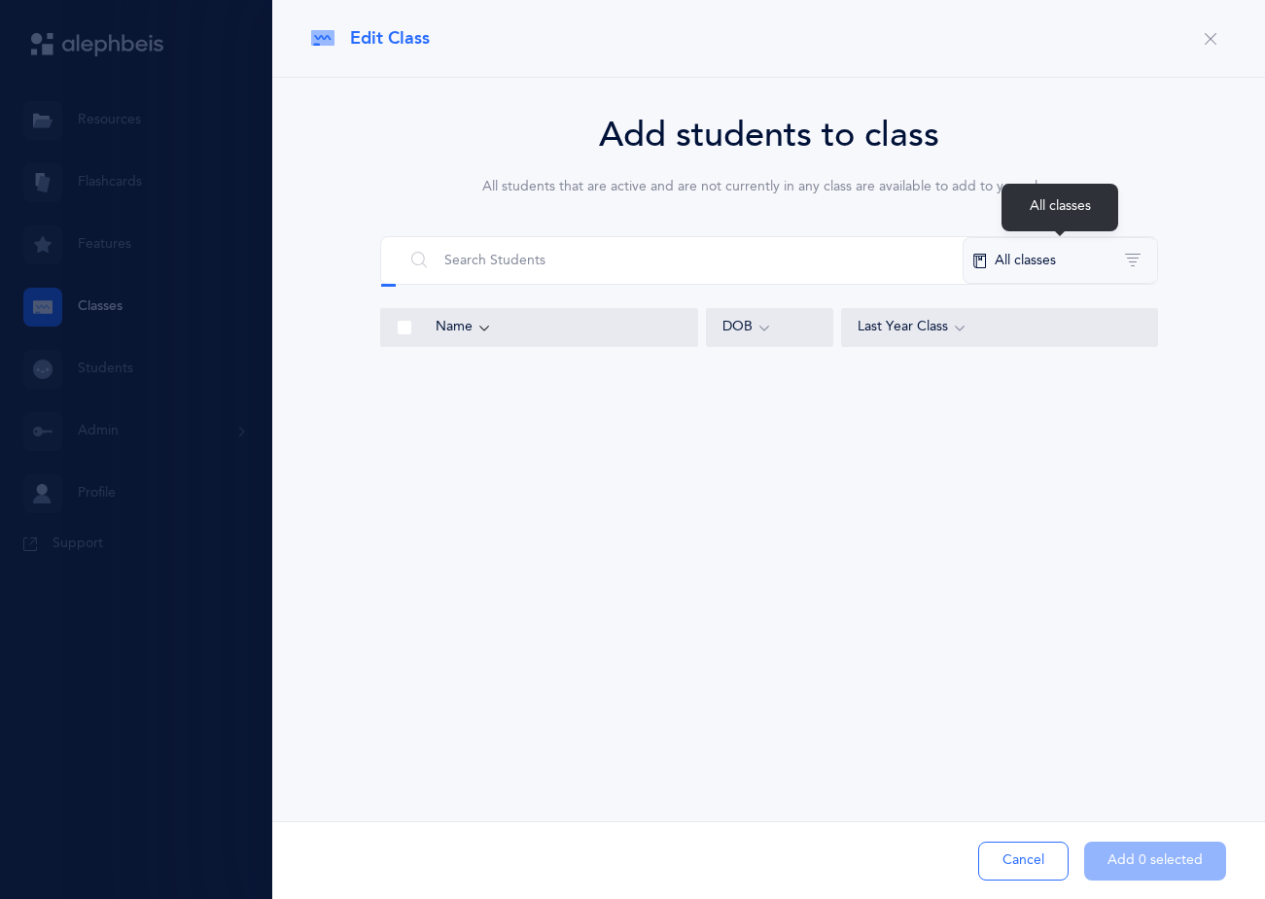
click at [1047, 261] on button "All classes" at bounding box center [1059, 260] width 194 height 47
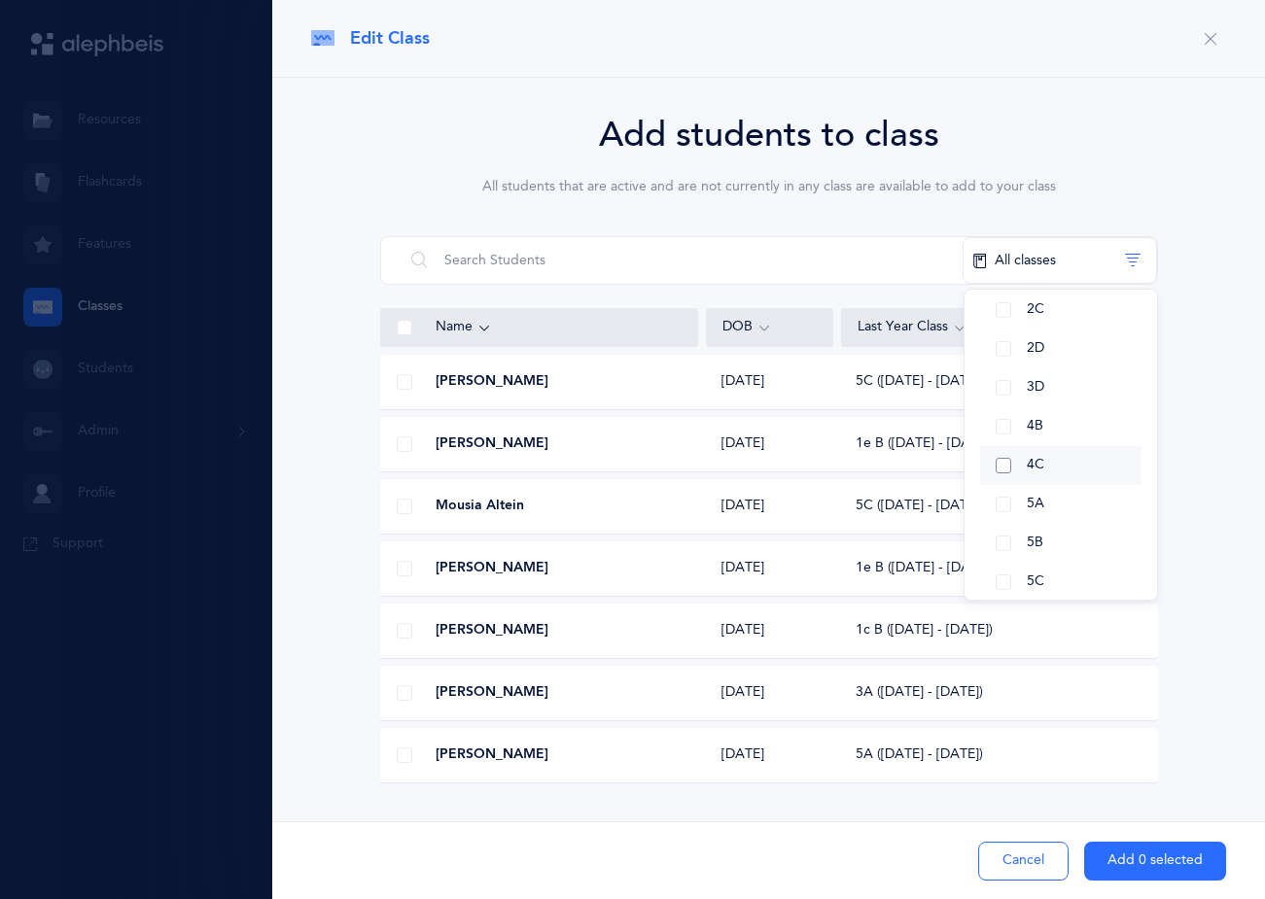
scroll to position [437, 0]
click at [1005, 447] on button "4C" at bounding box center [1060, 448] width 161 height 39
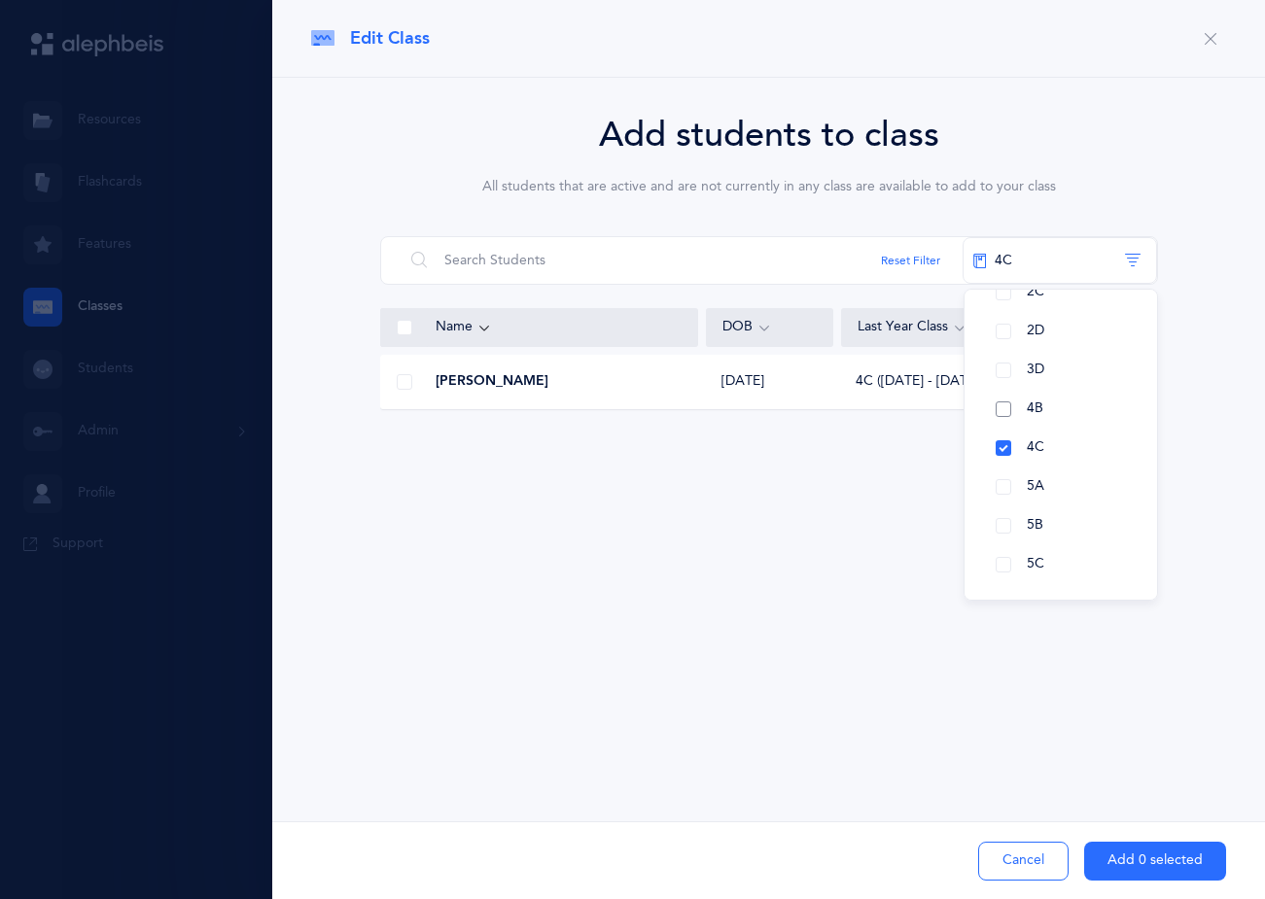
click at [1001, 414] on button "4B" at bounding box center [1060, 409] width 161 height 39
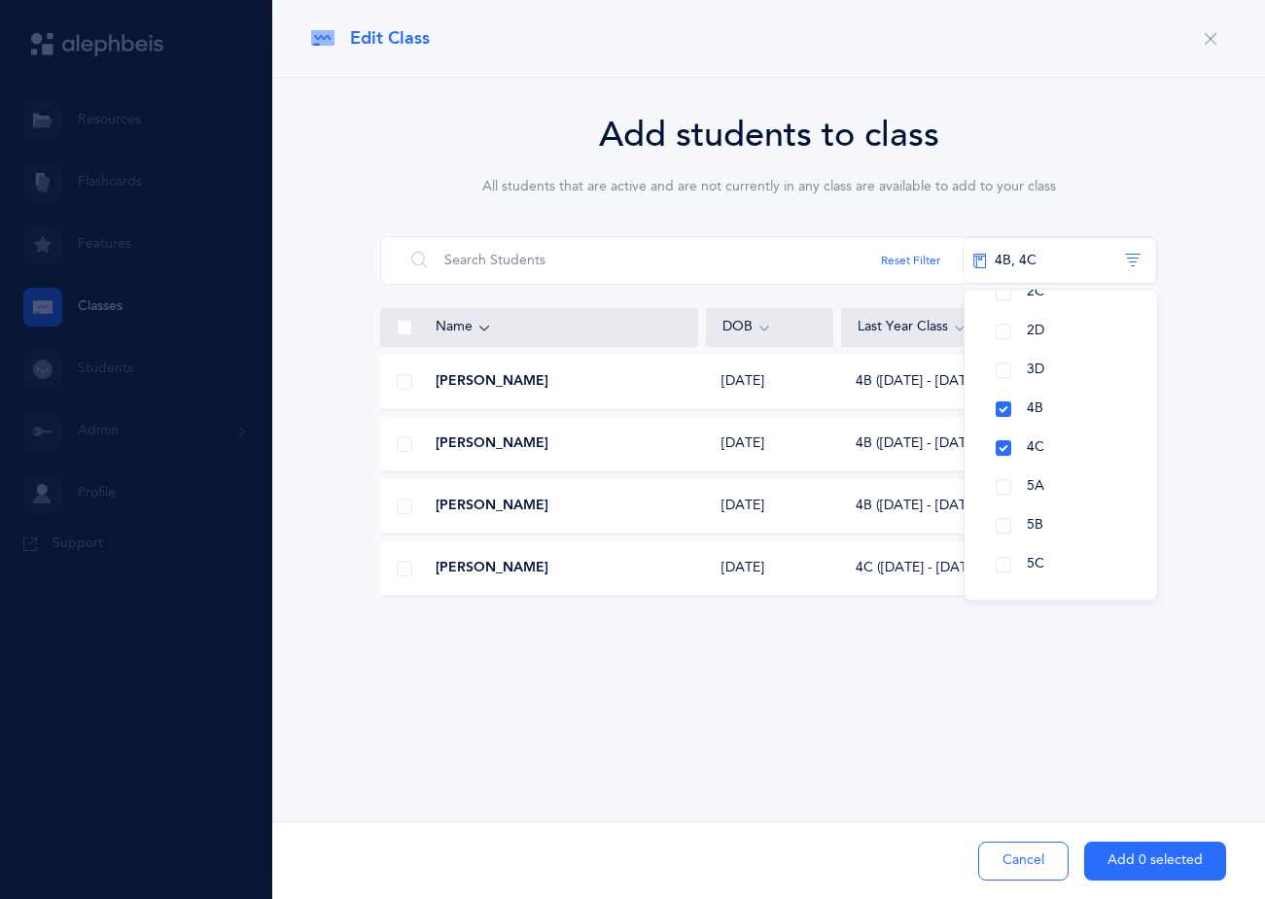
click at [1076, 643] on div "Add students to class All students that are active and are not currently in any…" at bounding box center [768, 395] width 993 height 635
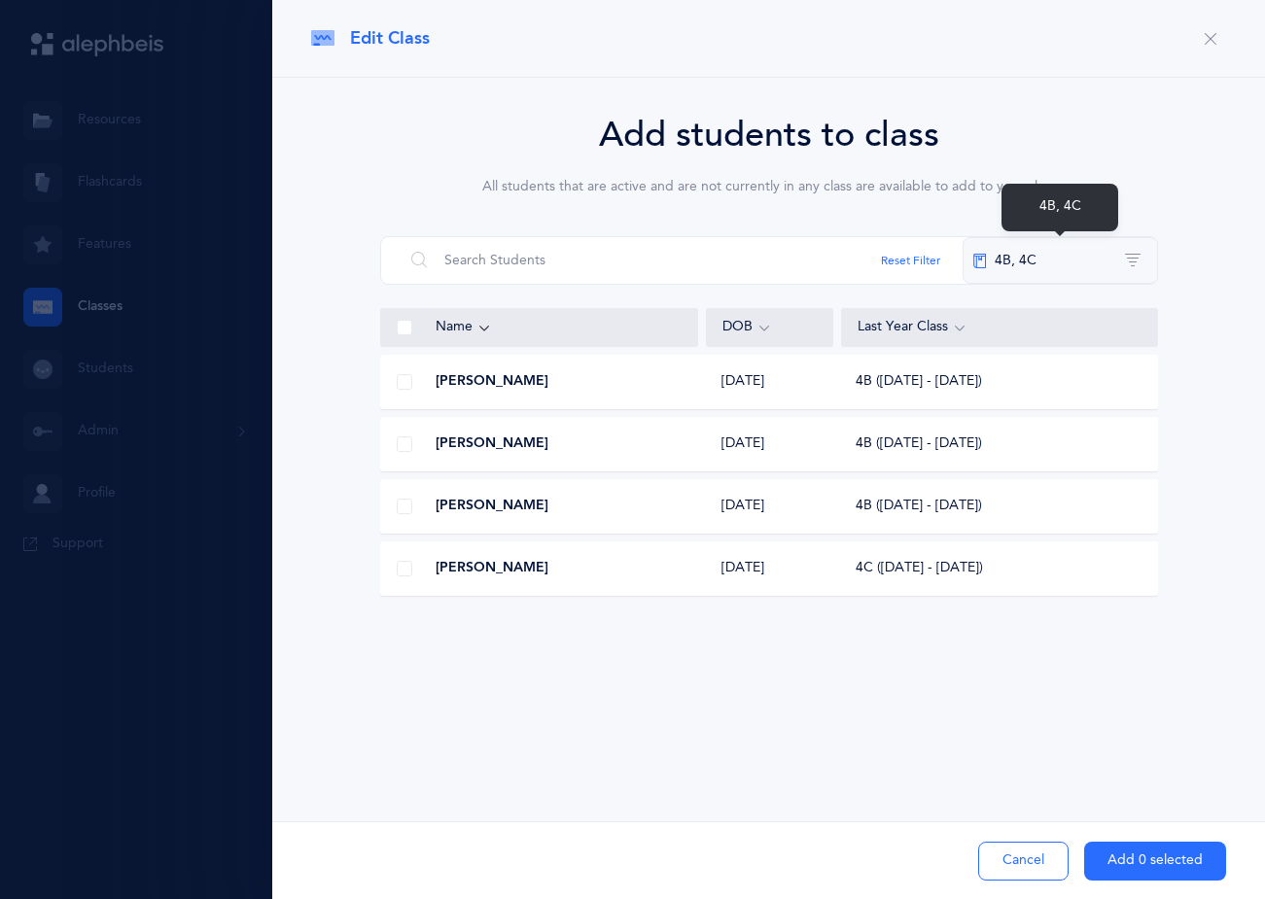
click at [1034, 268] on button "4B, 4C" at bounding box center [1059, 260] width 194 height 47
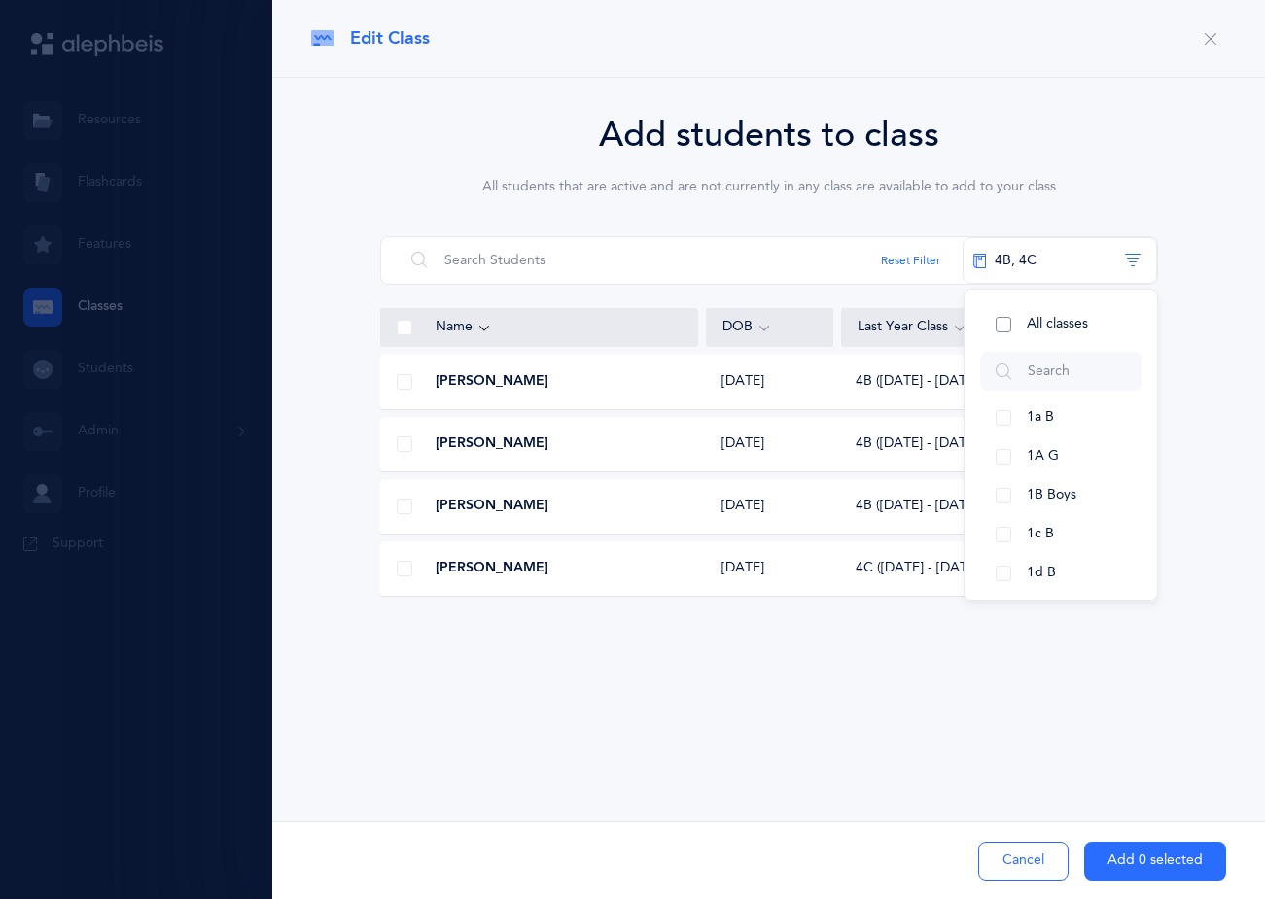
click at [1009, 332] on button "All classes" at bounding box center [1060, 324] width 161 height 39
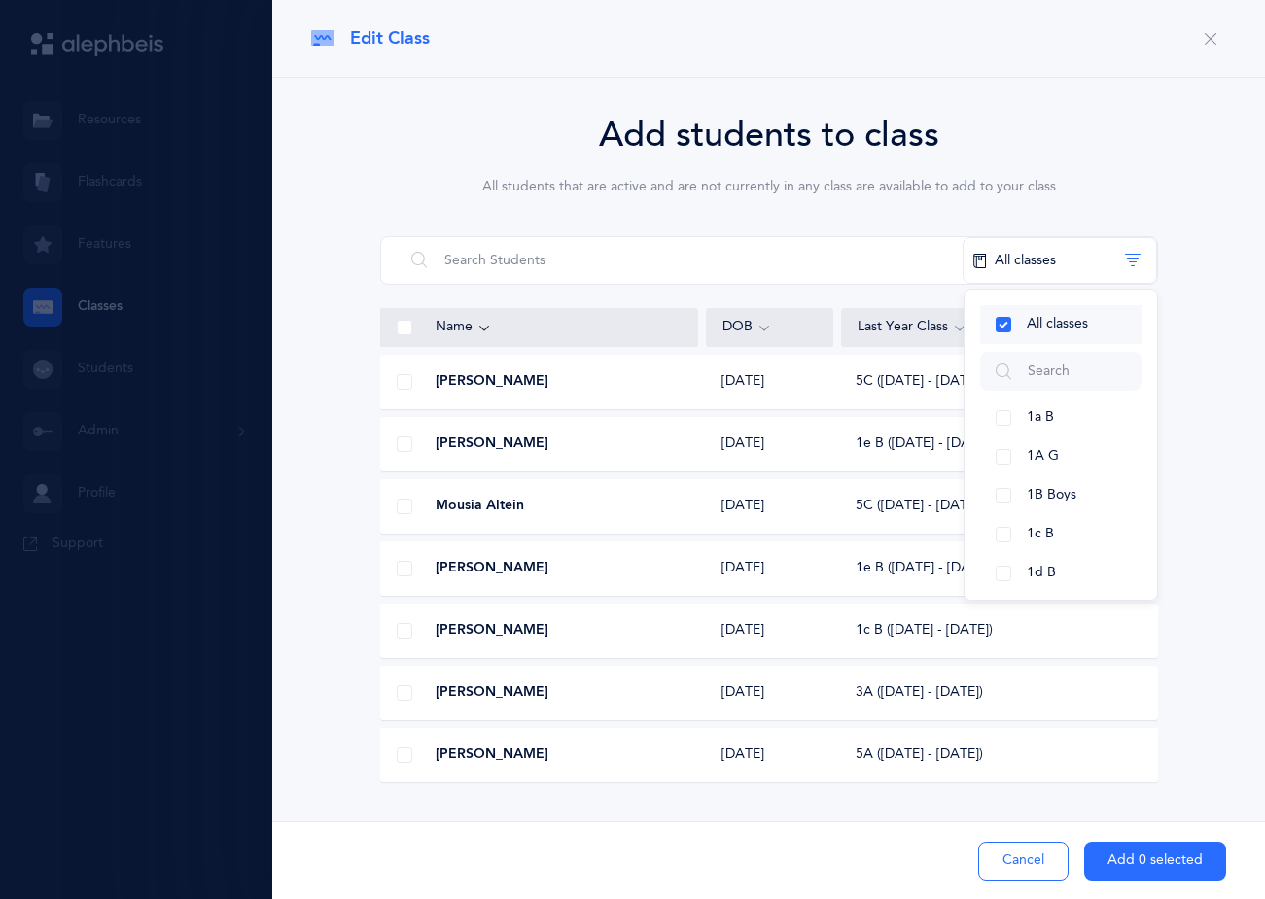
click at [1003, 328] on button "All classes" at bounding box center [1060, 324] width 161 height 39
click at [1003, 437] on button "4C" at bounding box center [1060, 448] width 161 height 39
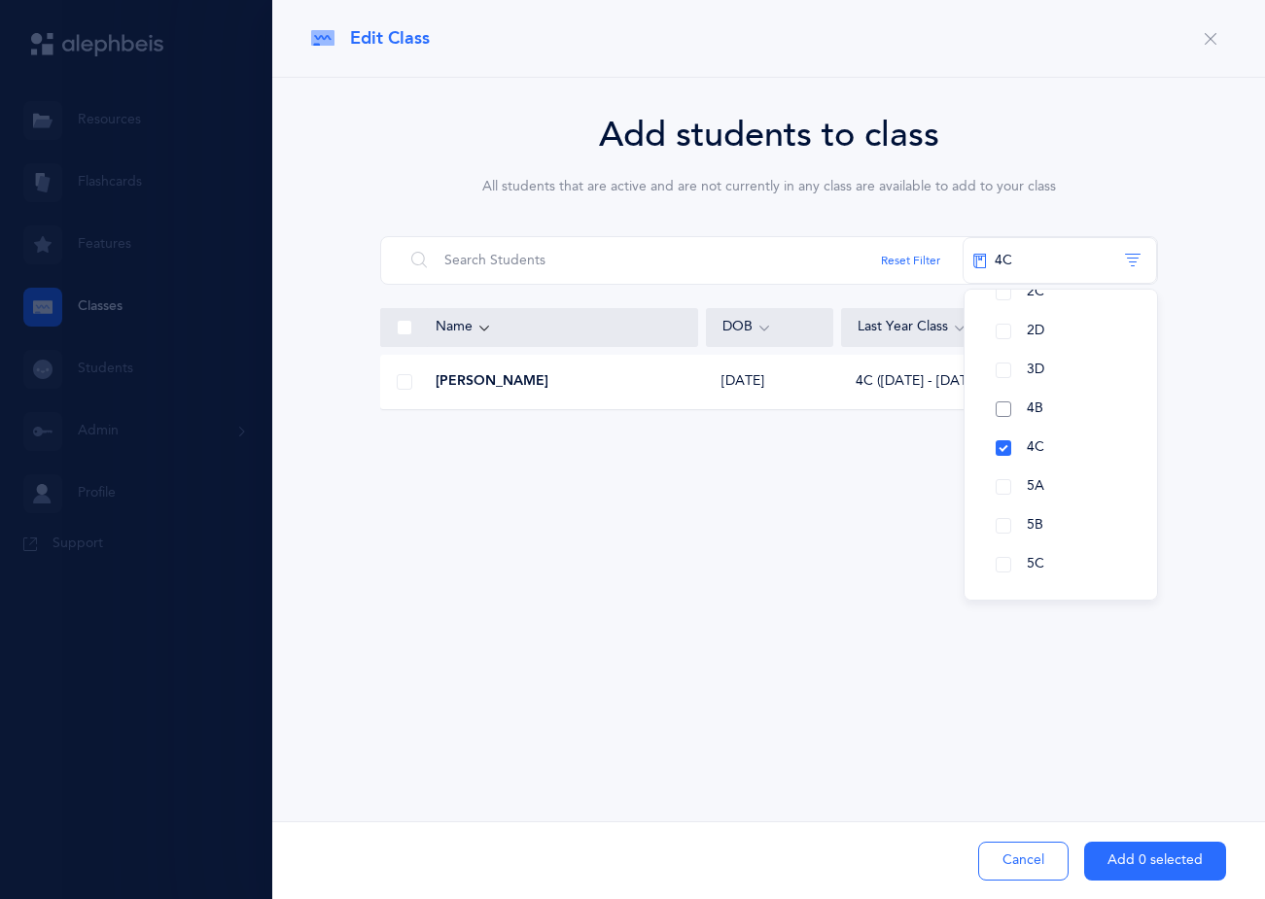
click at [1001, 413] on button "4B" at bounding box center [1060, 409] width 161 height 39
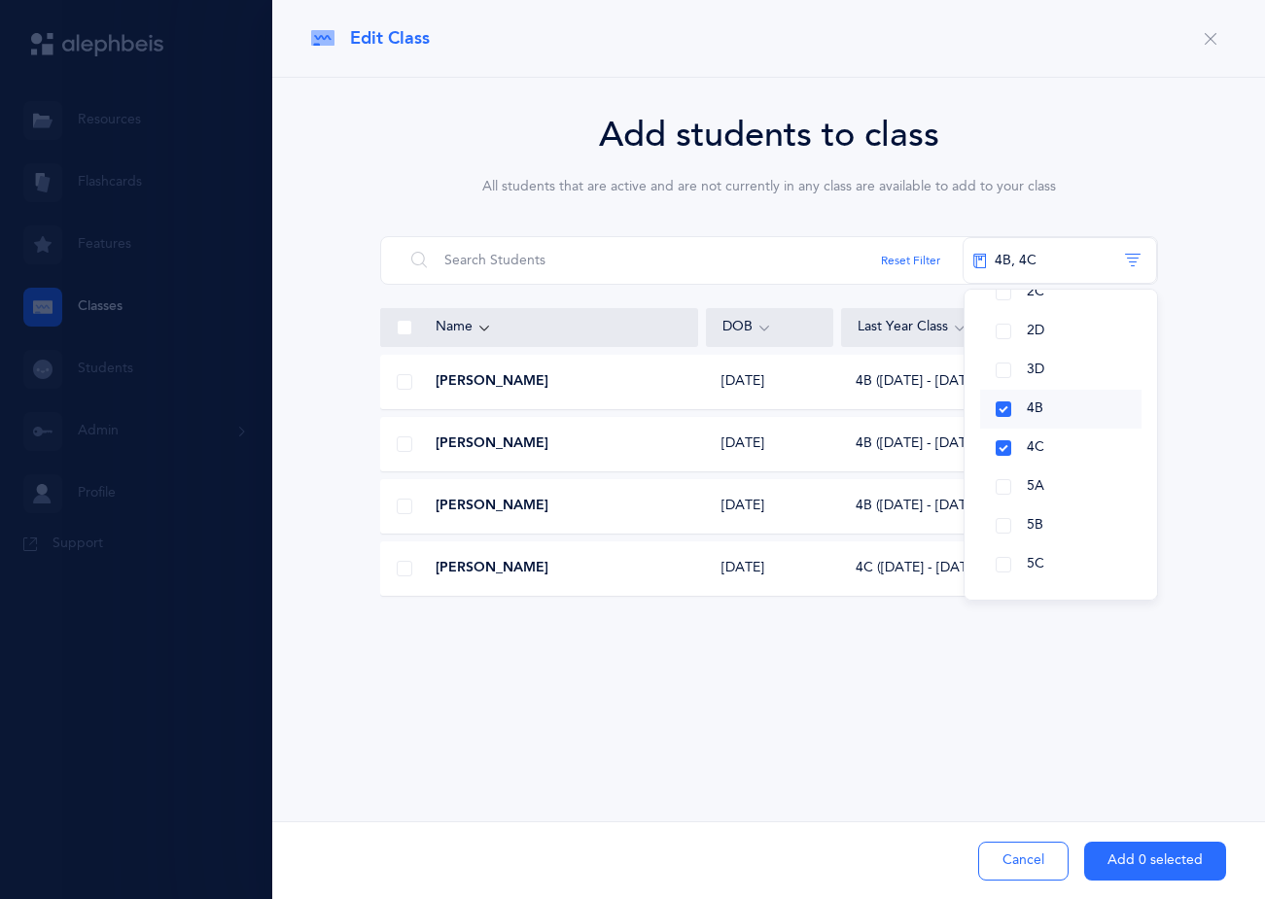
click at [1004, 406] on button "4B" at bounding box center [1060, 409] width 161 height 39
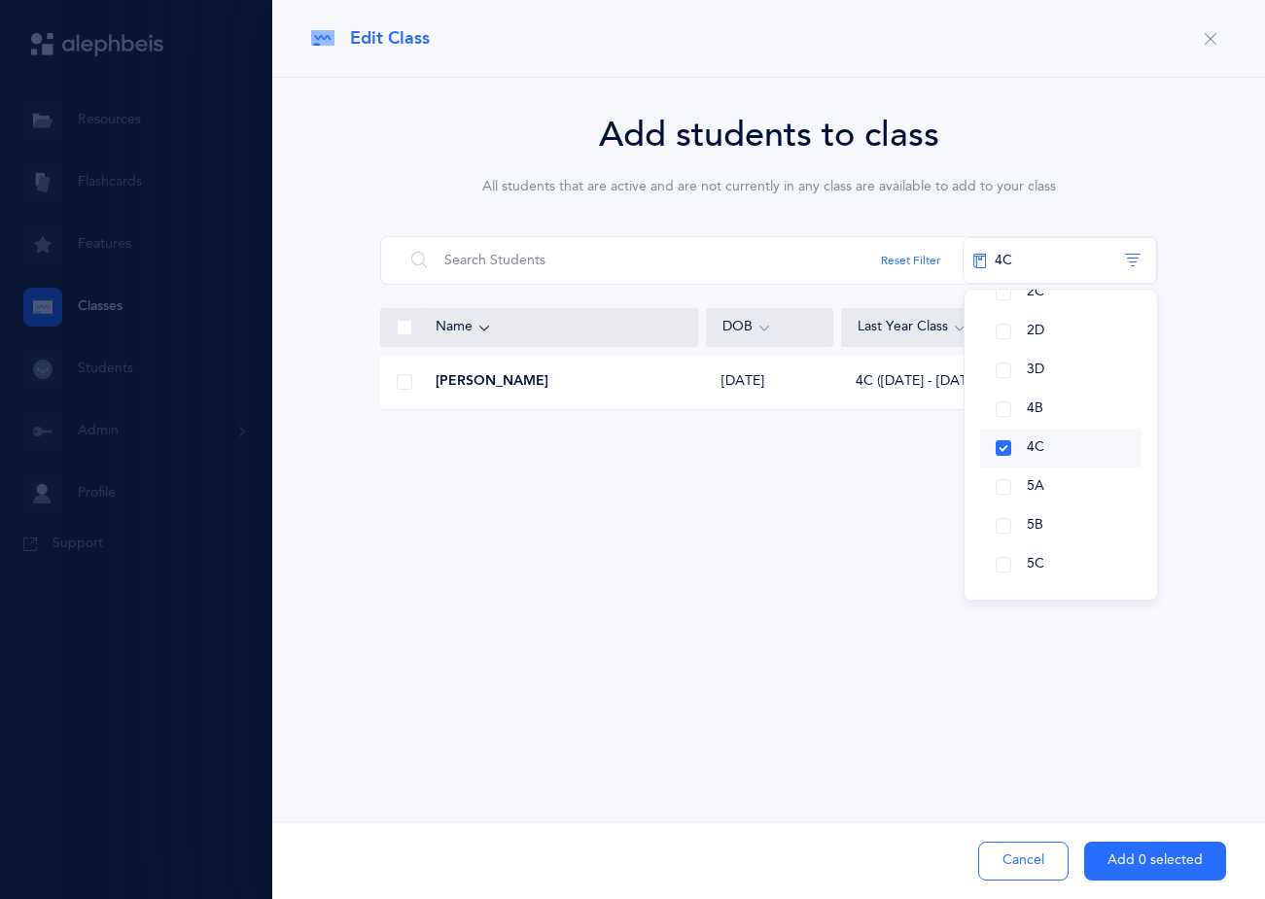
click at [1003, 440] on button "4C" at bounding box center [1060, 448] width 161 height 39
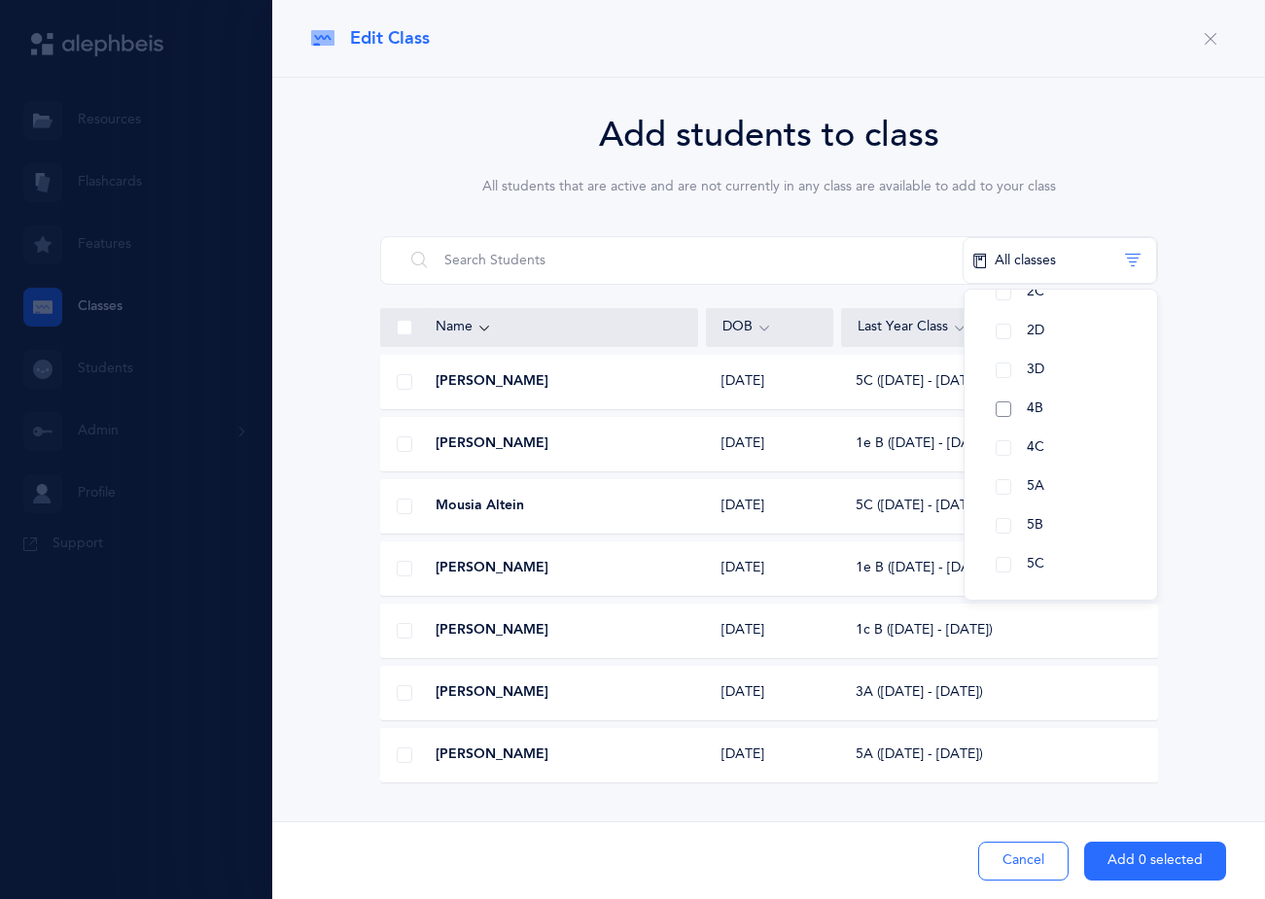
click at [1003, 405] on button "4B" at bounding box center [1060, 409] width 161 height 39
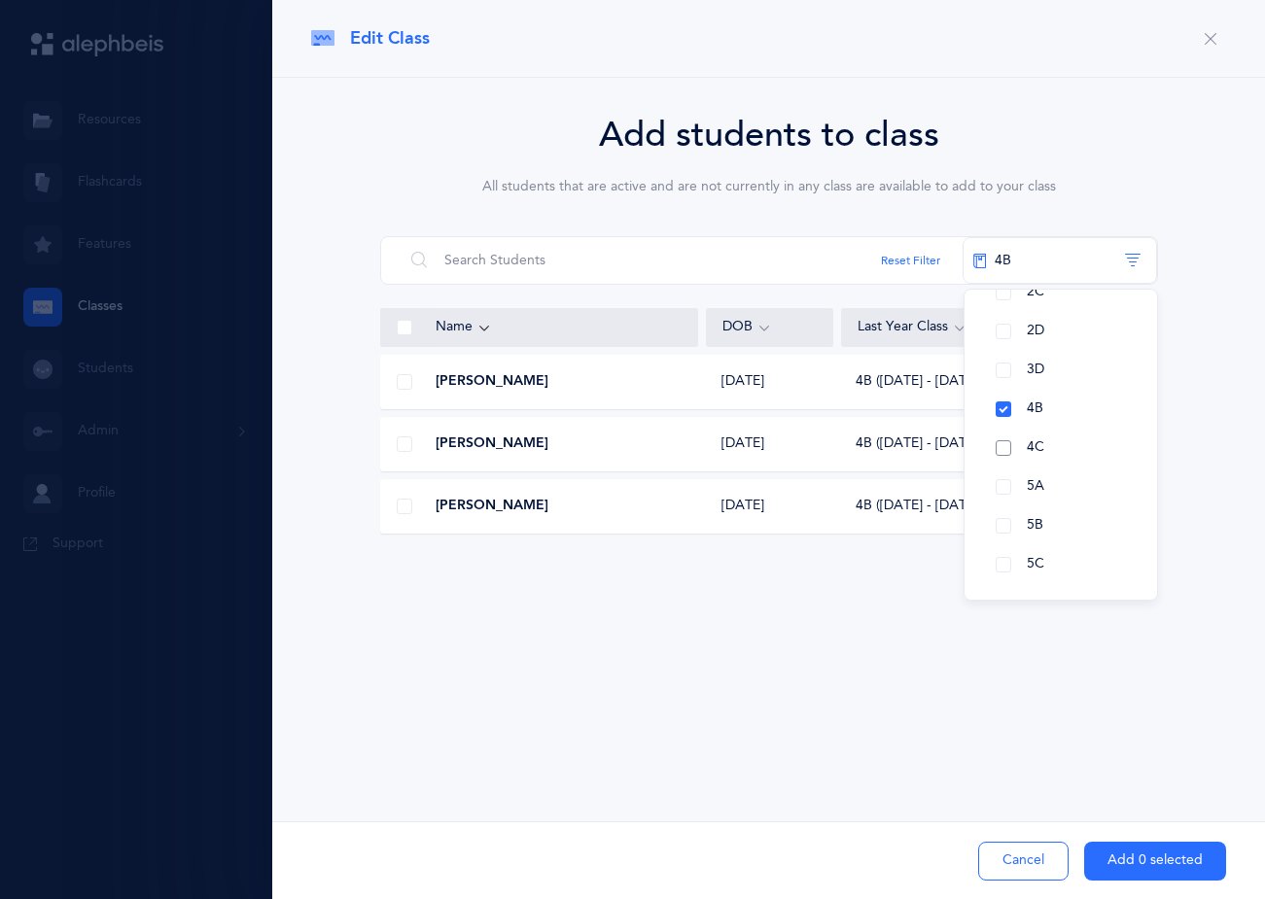
click at [1006, 440] on button "4C" at bounding box center [1060, 448] width 161 height 39
click at [1001, 379] on button "3D" at bounding box center [1060, 370] width 161 height 39
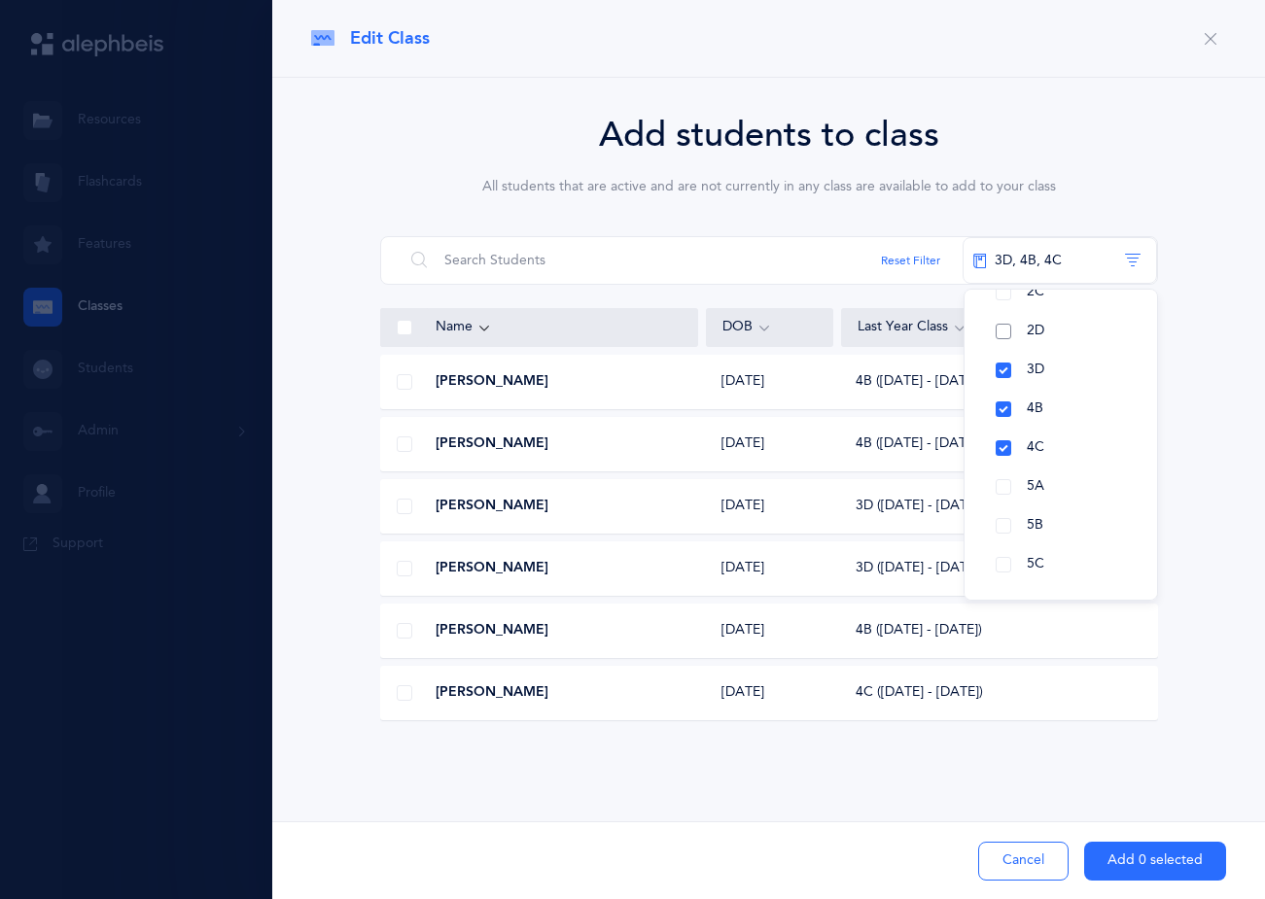
click at [1003, 339] on button "2D" at bounding box center [1060, 331] width 161 height 39
click at [1005, 480] on button "2C" at bounding box center [1060, 487] width 161 height 39
click at [1003, 450] on button "2B" at bounding box center [1060, 448] width 161 height 39
click at [995, 419] on button "2A" at bounding box center [1060, 409] width 161 height 39
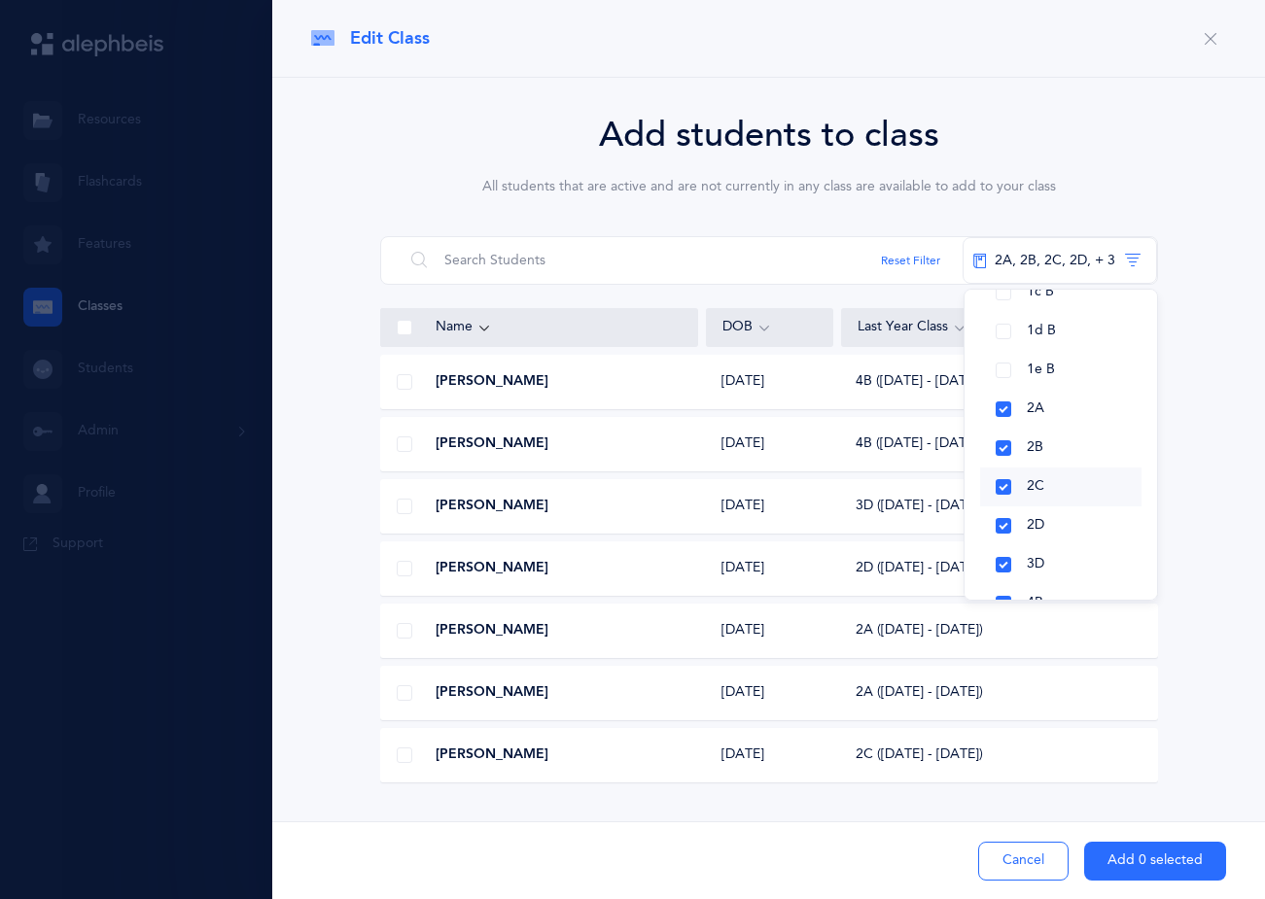
scroll to position [437, 0]
click at [1176, 674] on div "Add students to class All students that are active and are not currently in any…" at bounding box center [768, 448] width 915 height 679
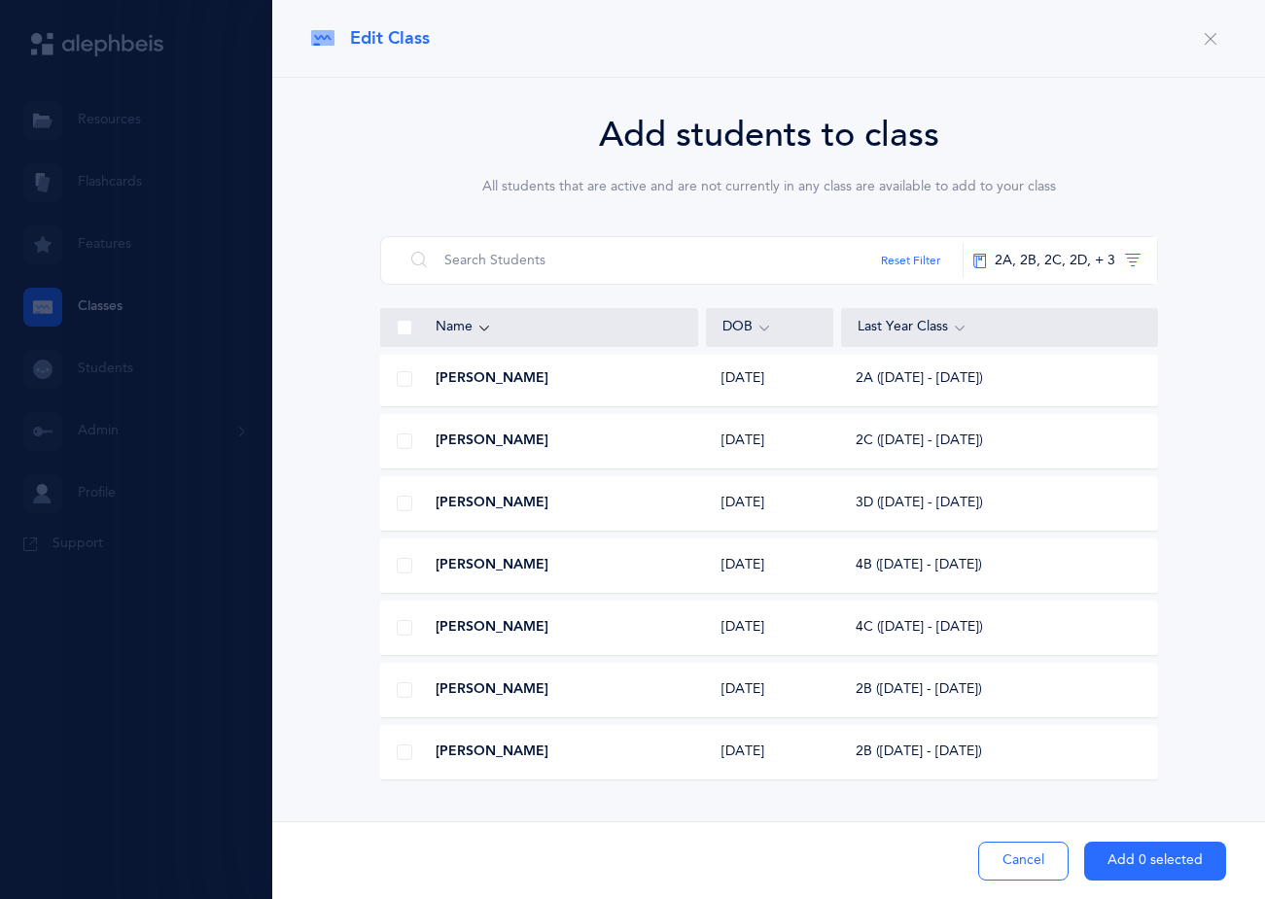
scroll to position [918, 0]
click at [1048, 848] on button "Cancel" at bounding box center [1023, 861] width 90 height 39
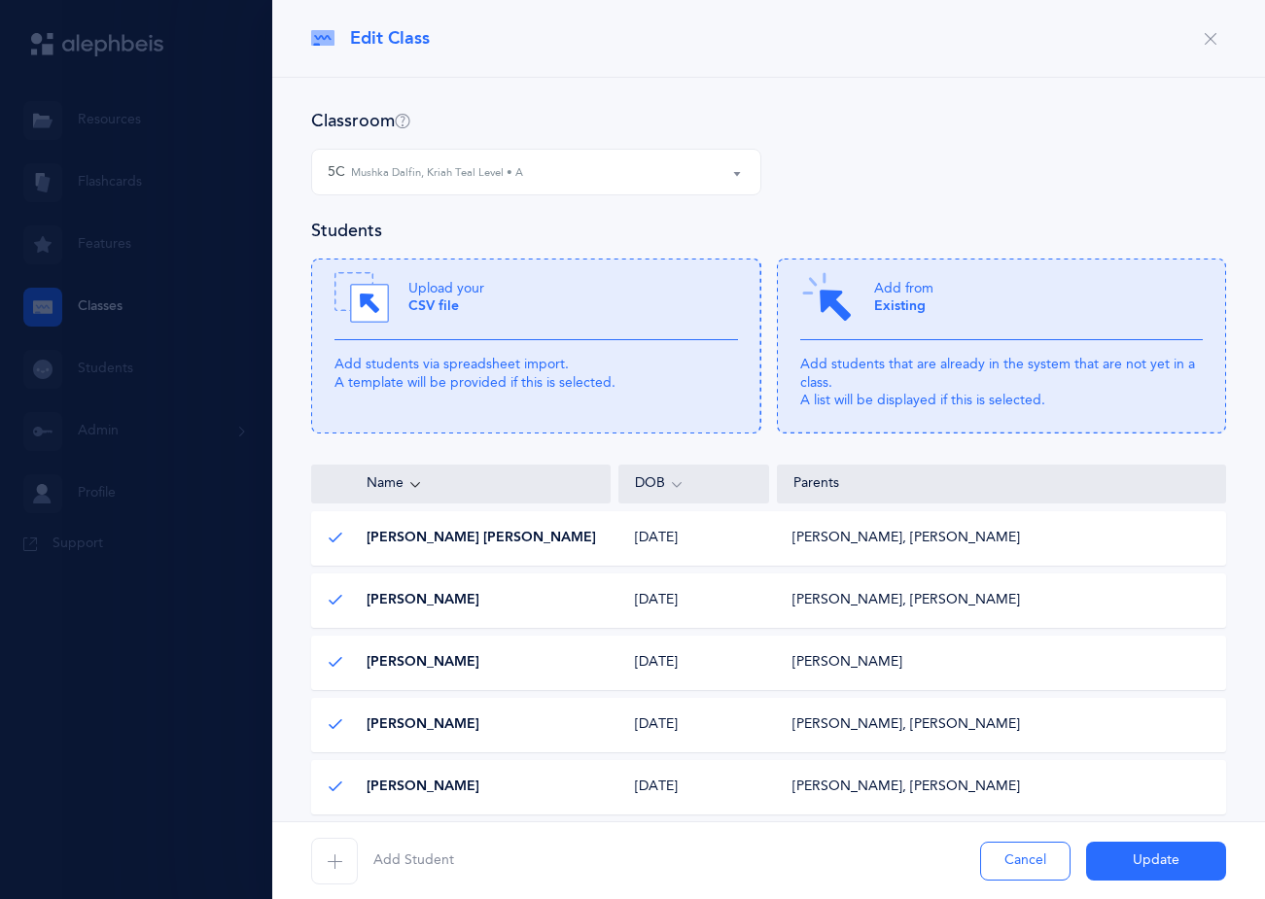
click at [1203, 38] on icon "button" at bounding box center [1211, 39] width 16 height 16
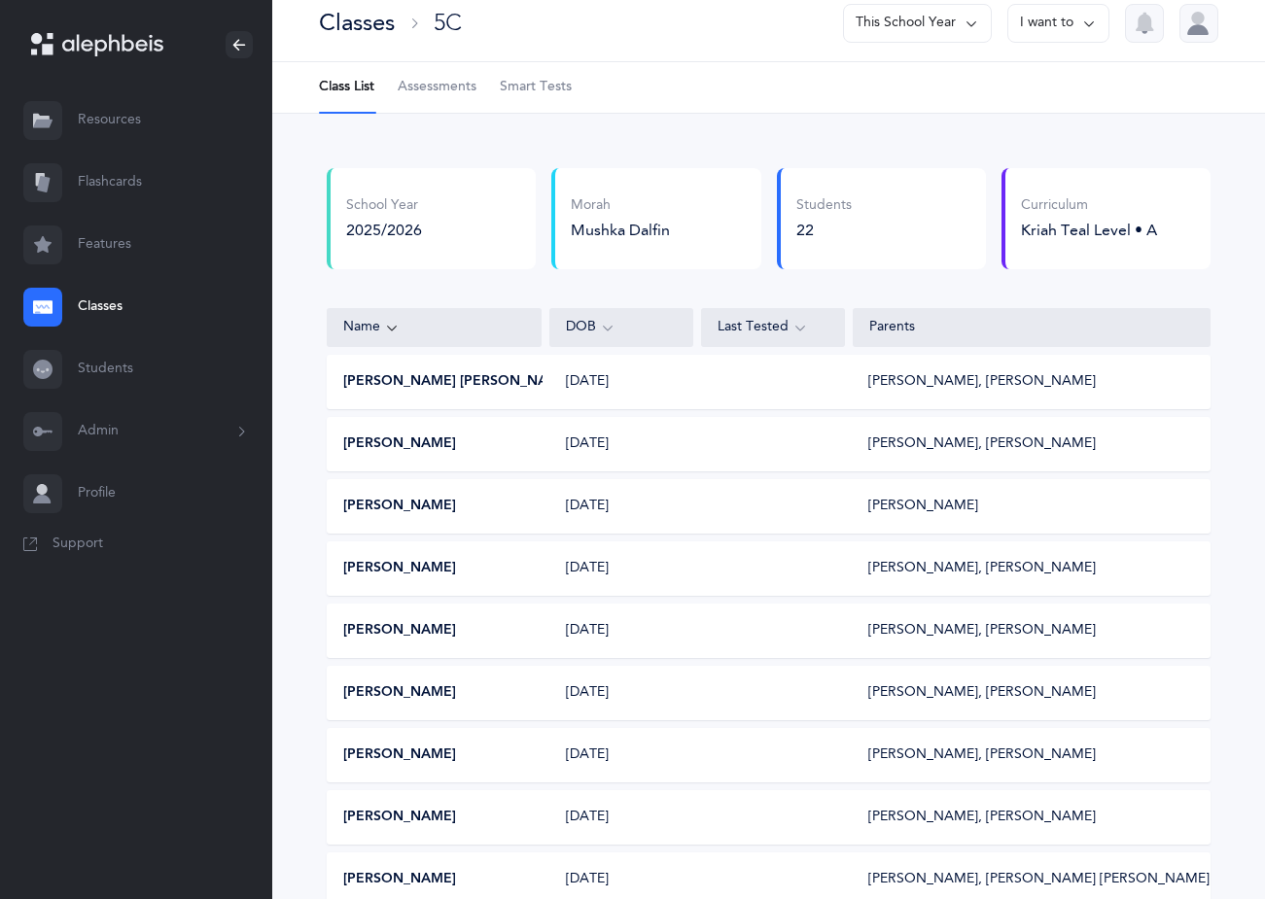
scroll to position [0, 0]
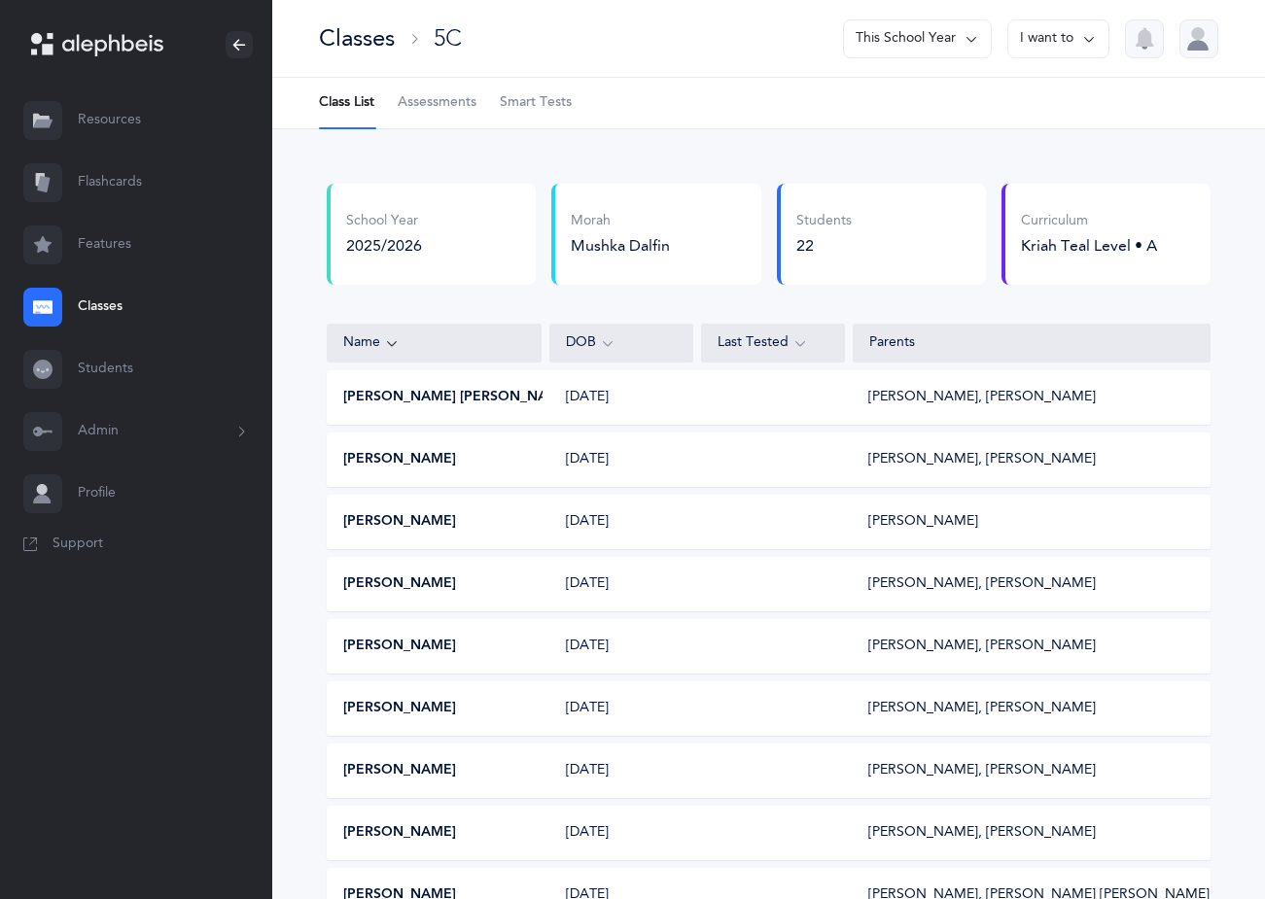
click at [454, 50] on div "5C" at bounding box center [448, 38] width 28 height 32
click at [374, 39] on div "Classes" at bounding box center [357, 38] width 76 height 32
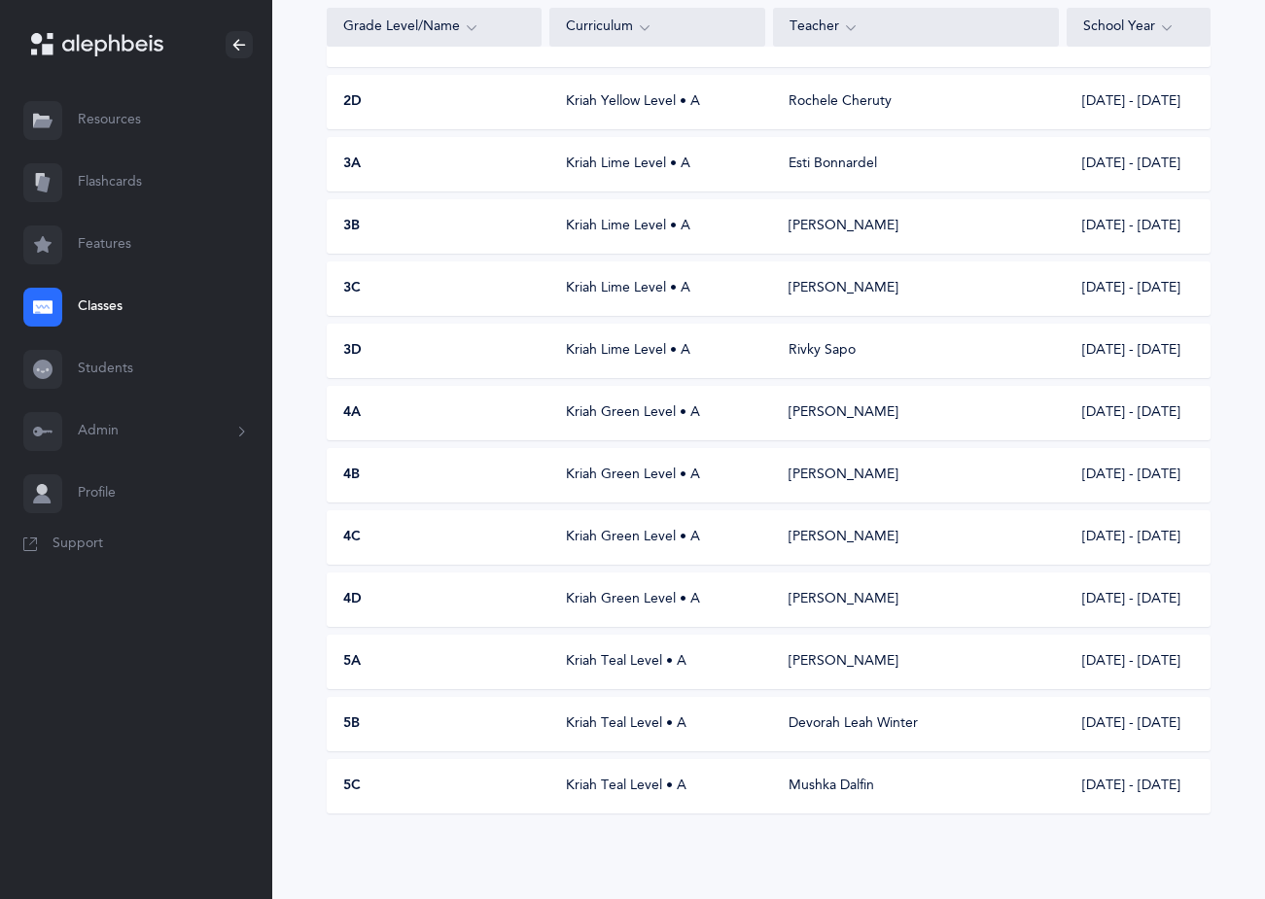
click at [424, 350] on div "3D" at bounding box center [435, 350] width 215 height 19
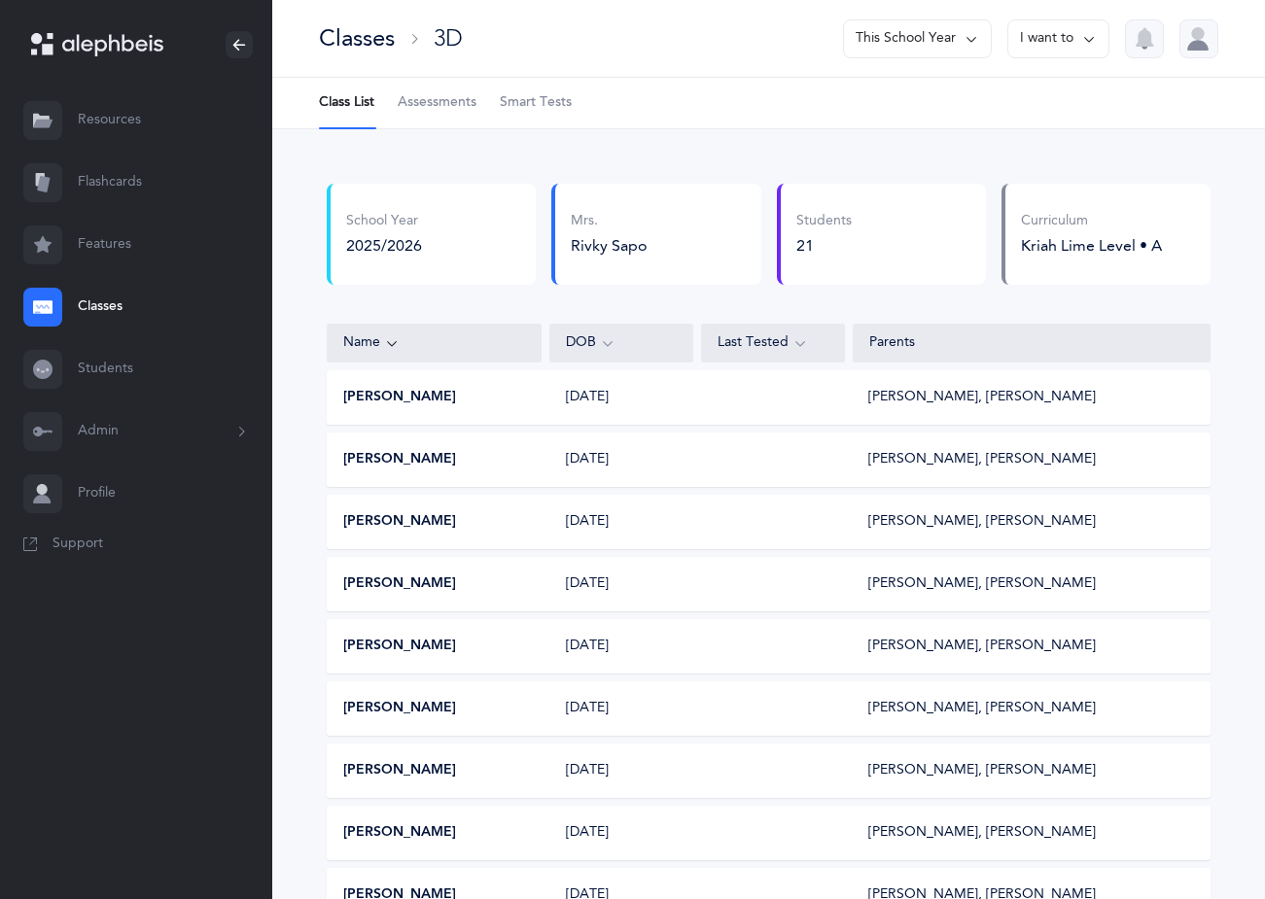
click at [440, 45] on div "3D" at bounding box center [448, 38] width 29 height 32
click at [384, 40] on div "Classes" at bounding box center [357, 38] width 76 height 32
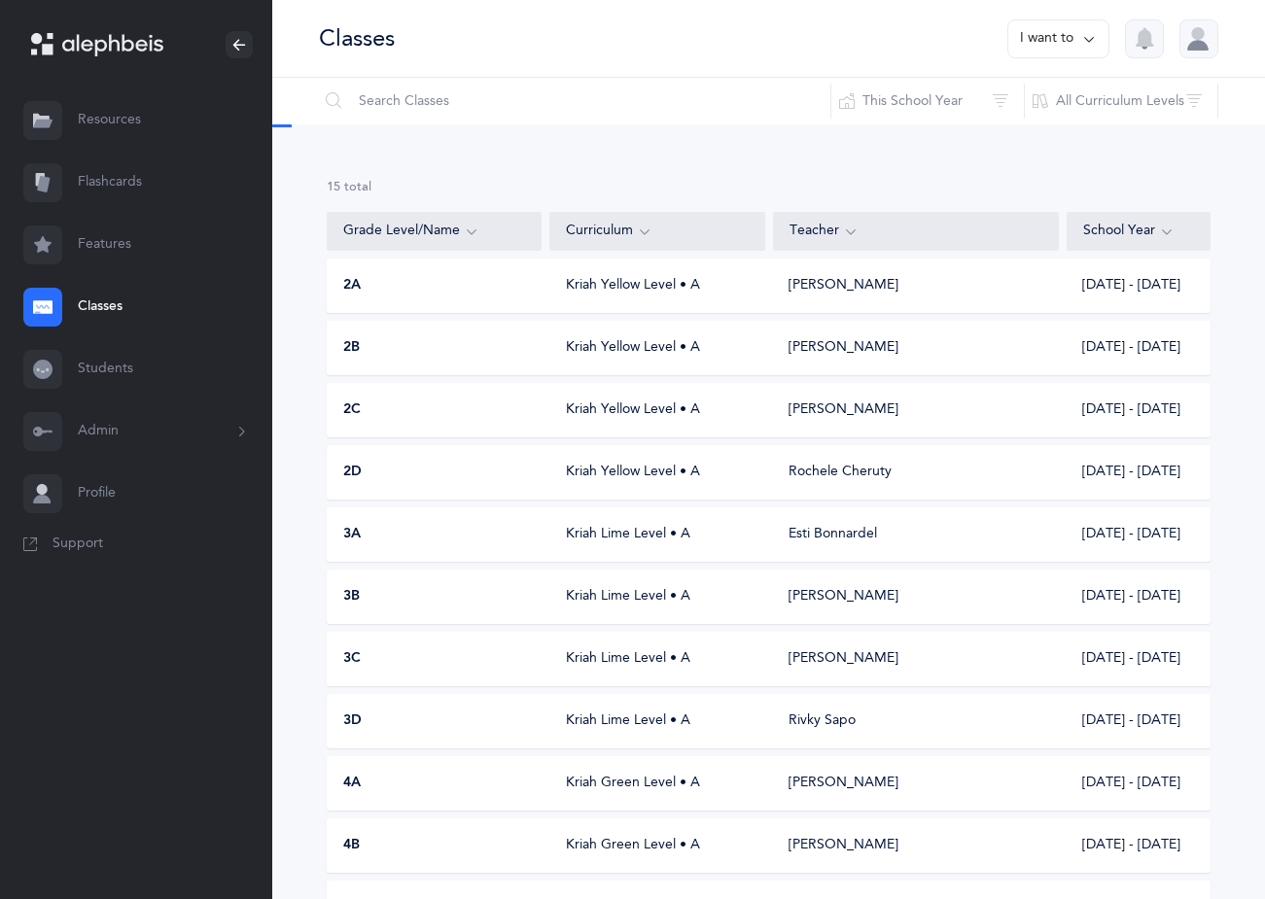
scroll to position [370, 0]
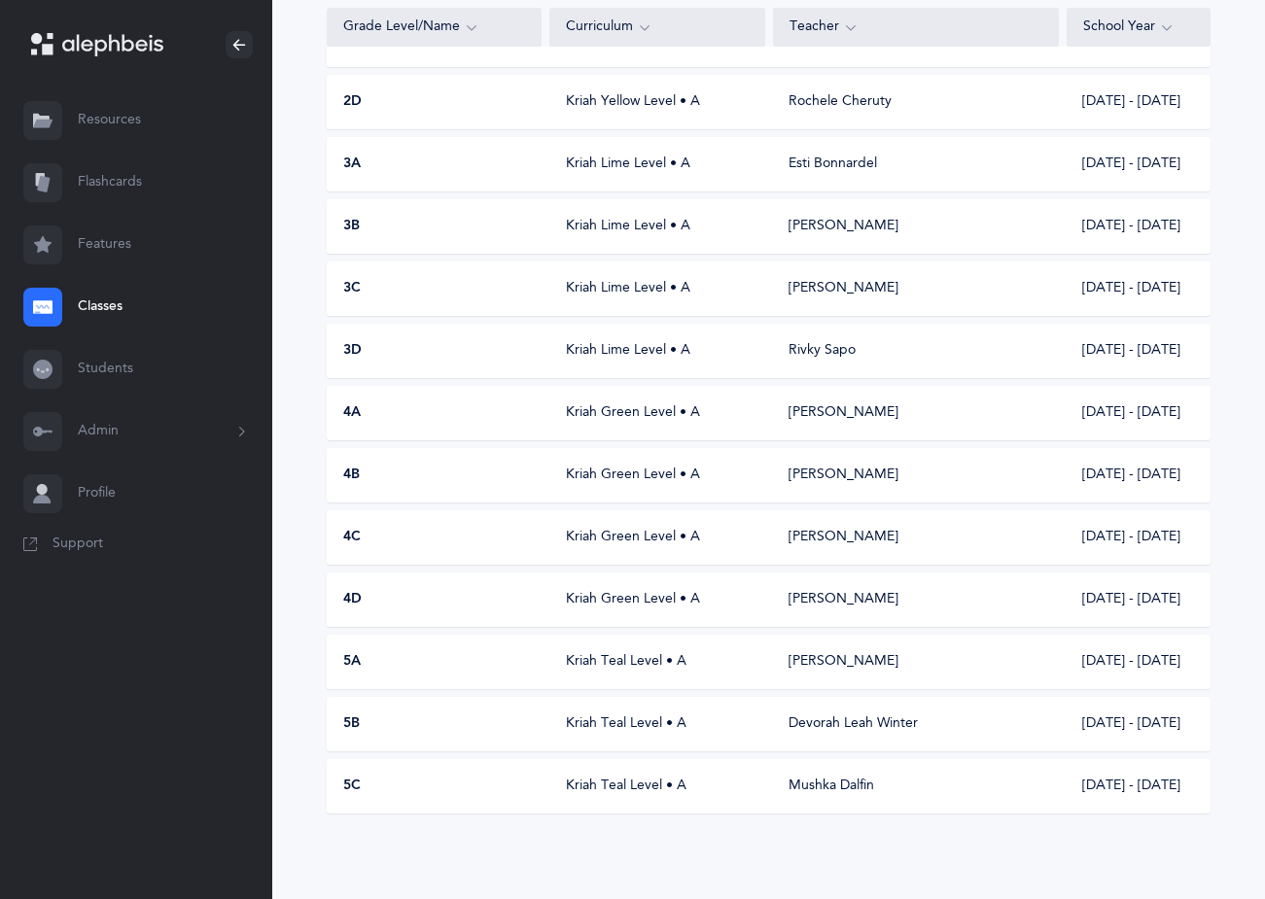
click at [362, 275] on div "3C Kriah Lime Level • A [PERSON_NAME] [DATE] - [DATE]" at bounding box center [769, 289] width 884 height 54
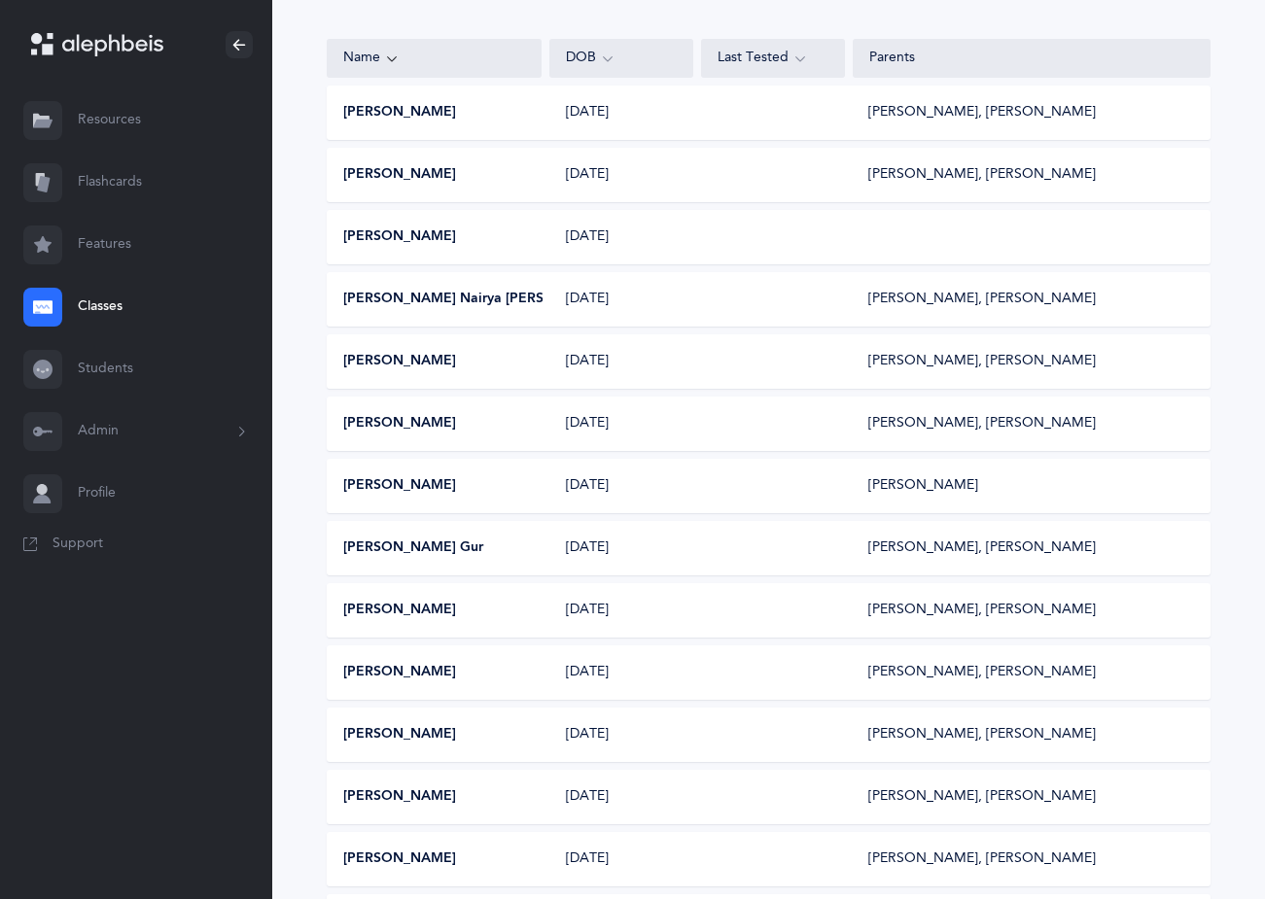
scroll to position [292, 0]
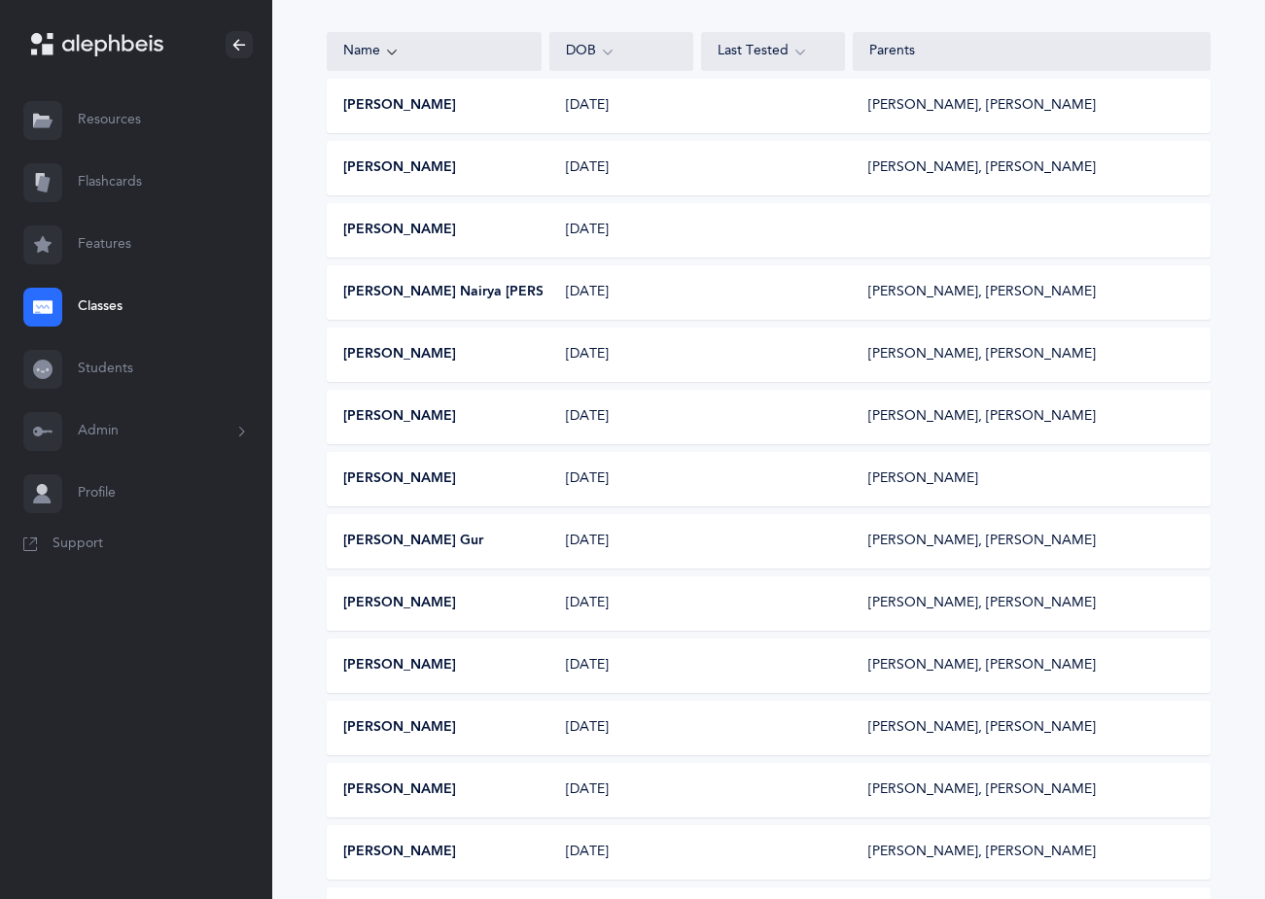
drag, startPoint x: 437, startPoint y: 554, endPoint x: 519, endPoint y: 549, distance: 82.8
click at [519, 549] on div "[PERSON_NAME] Gur [DATE] [PERSON_NAME], [PERSON_NAME]" at bounding box center [769, 541] width 884 height 54
click at [1222, 511] on div "School Year 2025/2026 [PERSON_NAME] [PERSON_NAME] [PERSON_NAME] Students 16 Cur…" at bounding box center [768, 495] width 993 height 1314
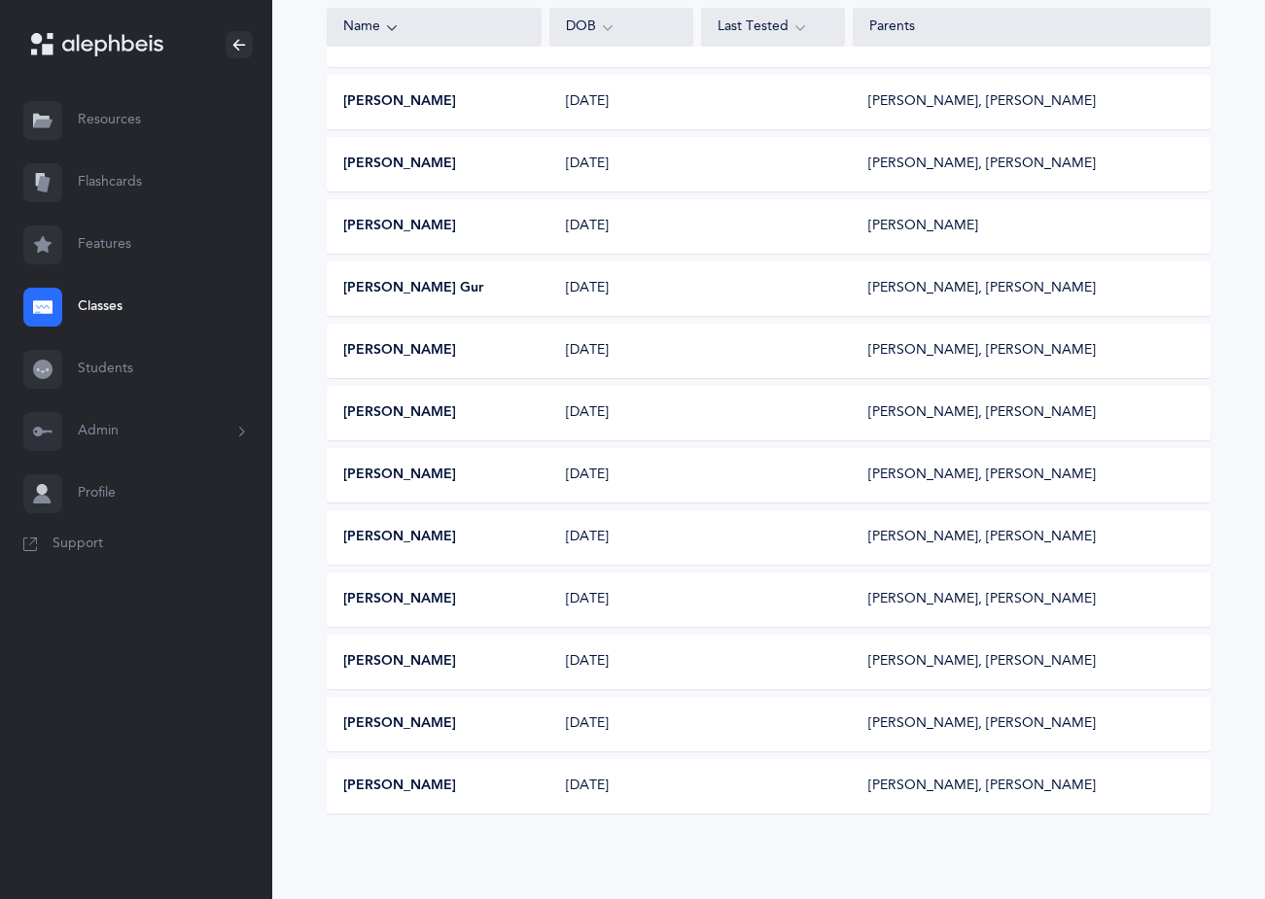
scroll to position [0, 0]
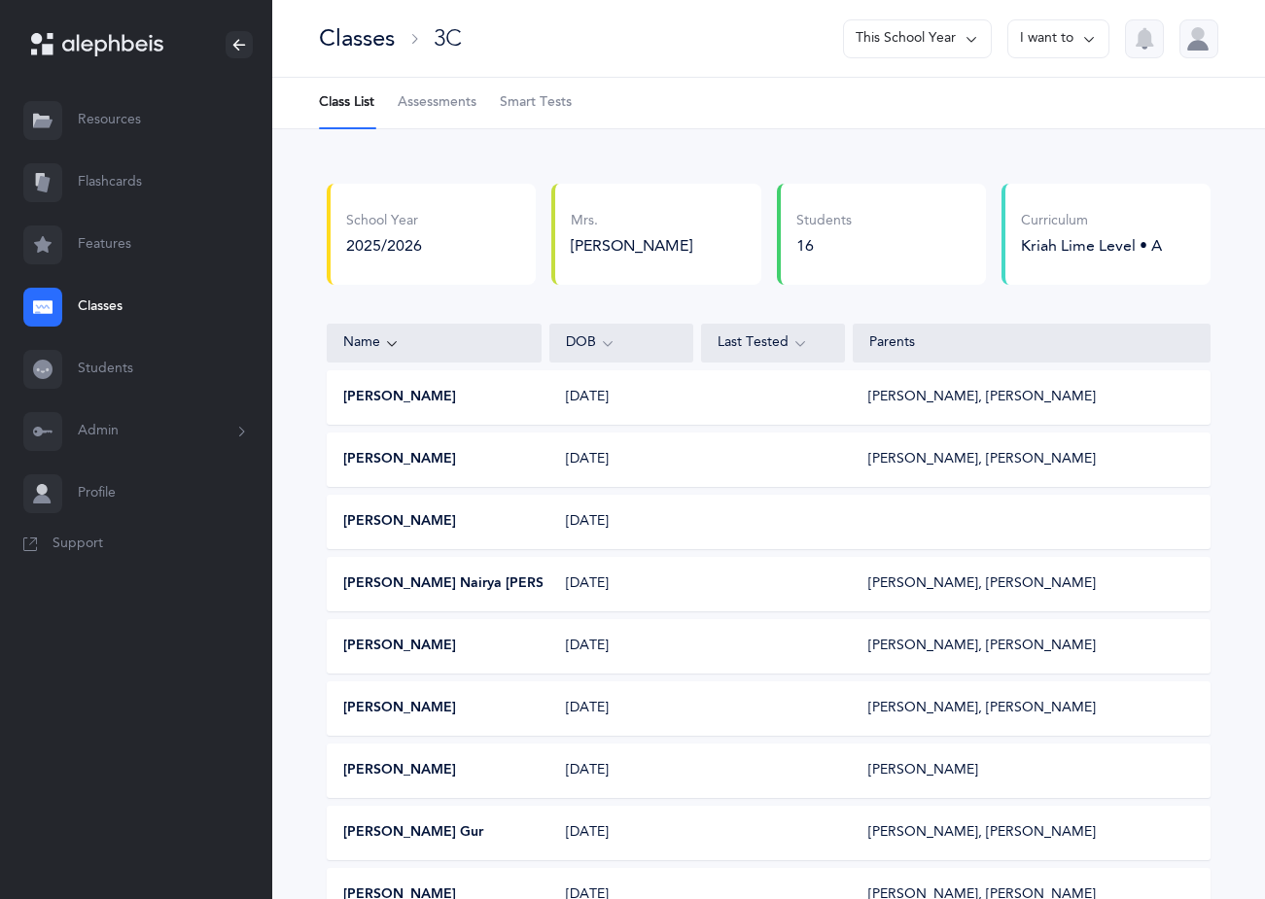
click at [367, 49] on div "Classes" at bounding box center [357, 38] width 76 height 32
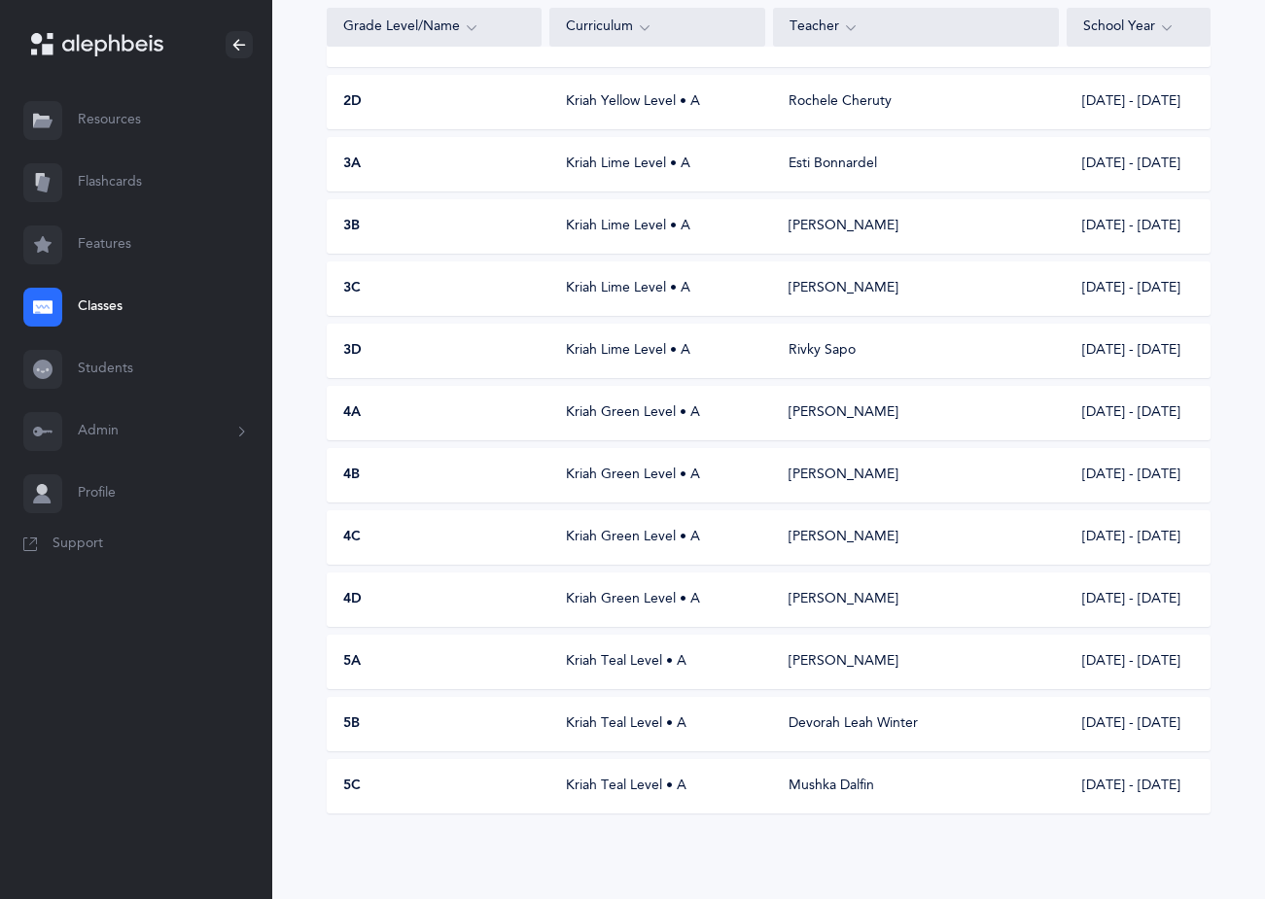
click at [412, 352] on div "3D" at bounding box center [435, 350] width 215 height 19
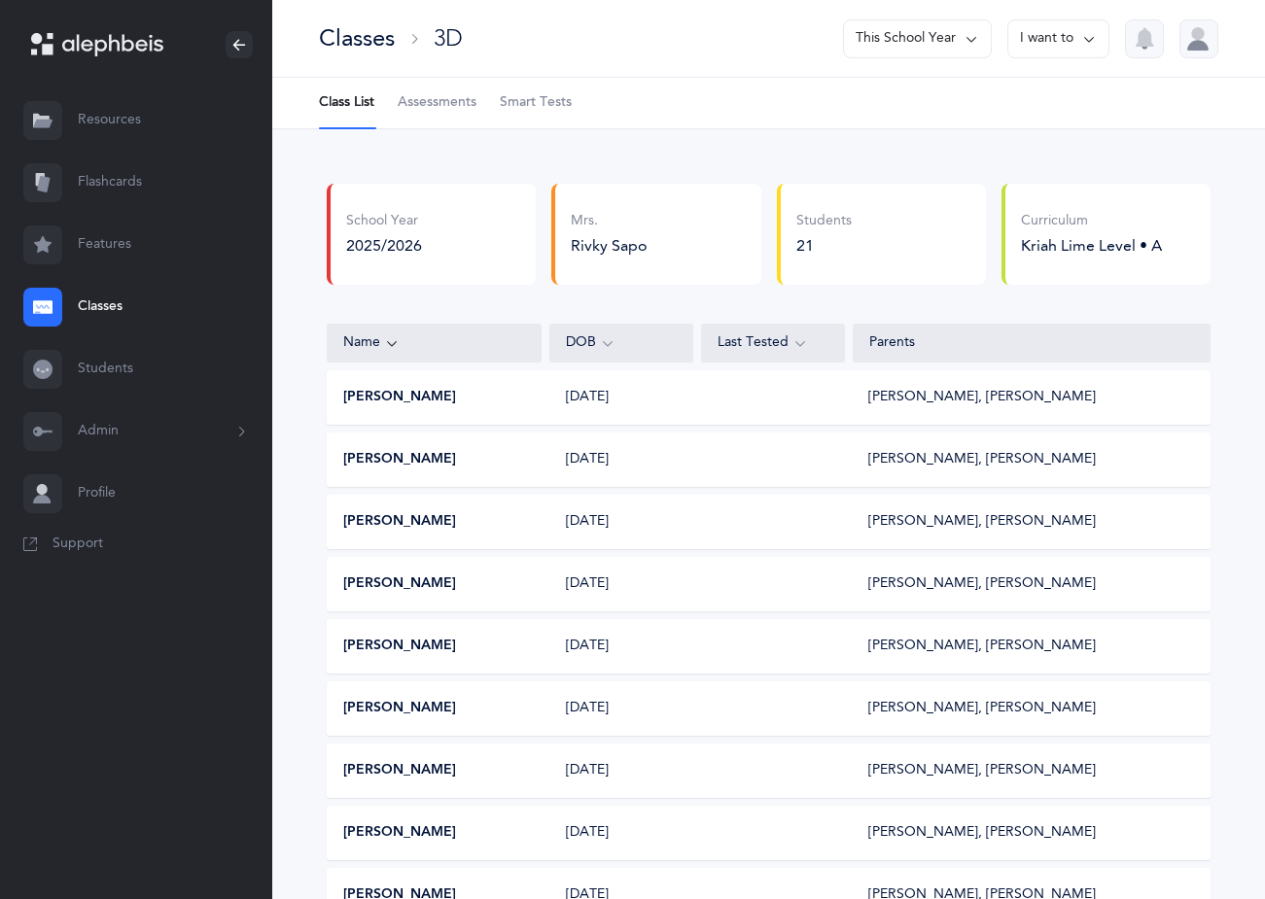
click at [382, 40] on div "Classes" at bounding box center [357, 38] width 76 height 32
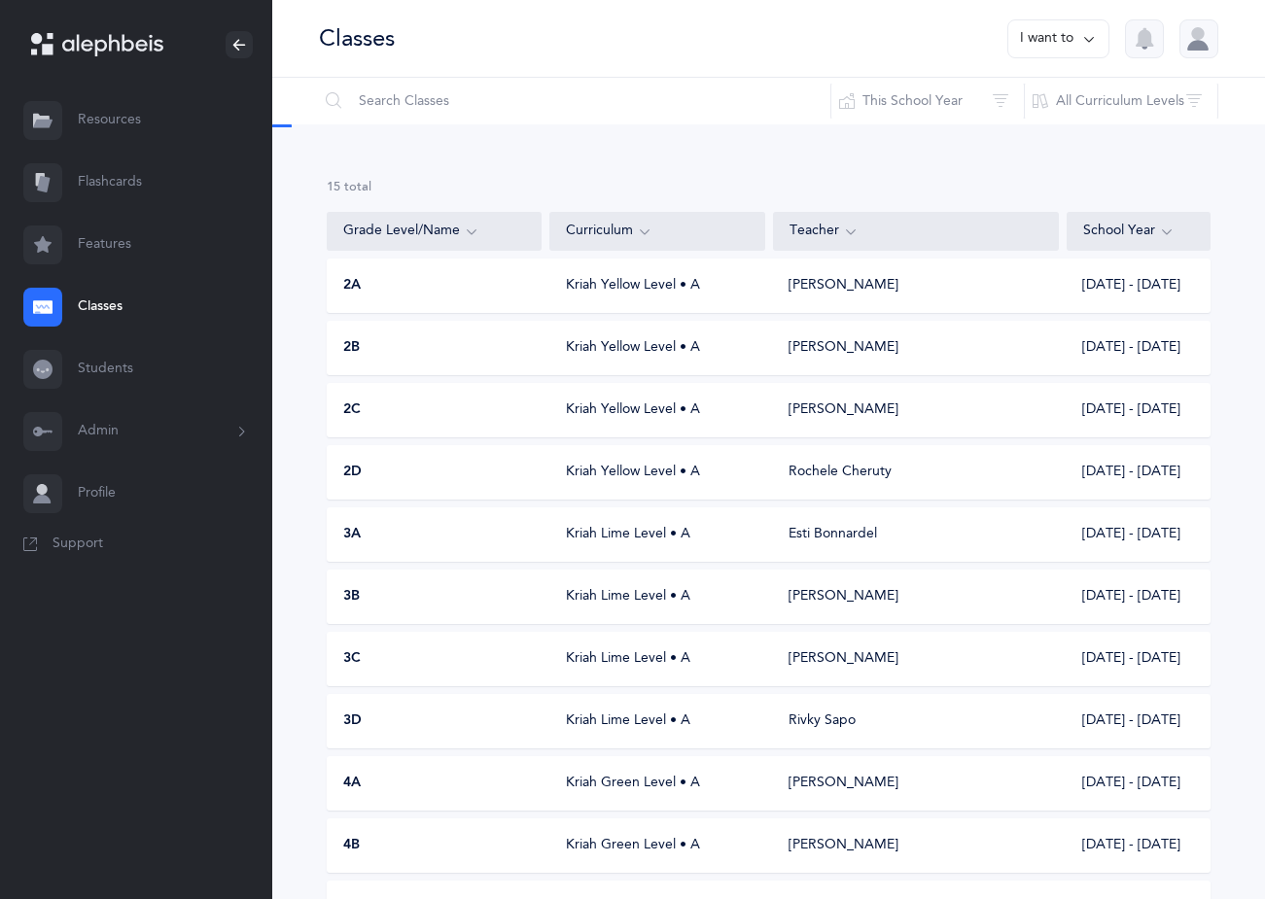
scroll to position [370, 0]
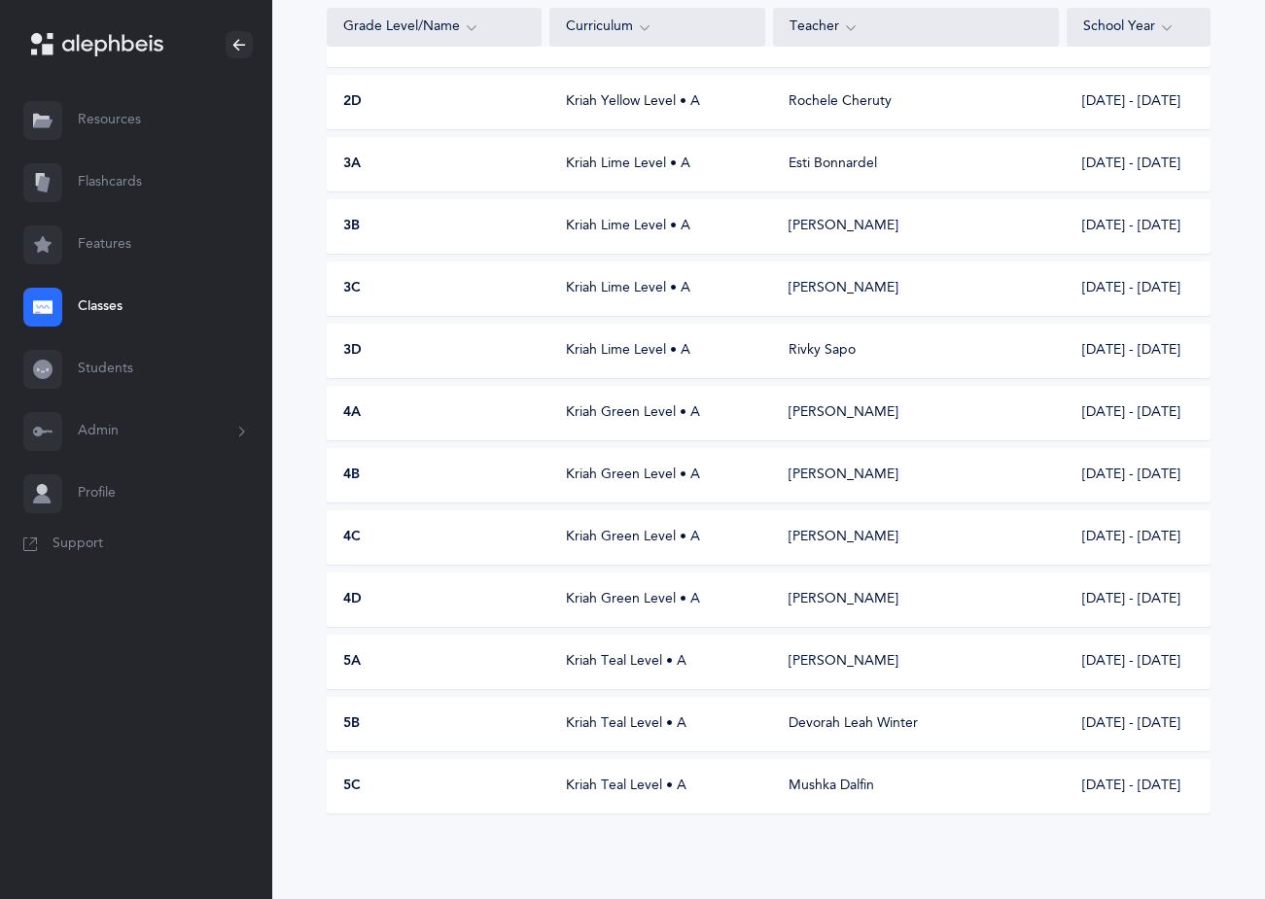
click at [371, 245] on div "3B [PERSON_NAME] Level • A [PERSON_NAME] [DATE] - [DATE]" at bounding box center [769, 226] width 884 height 54
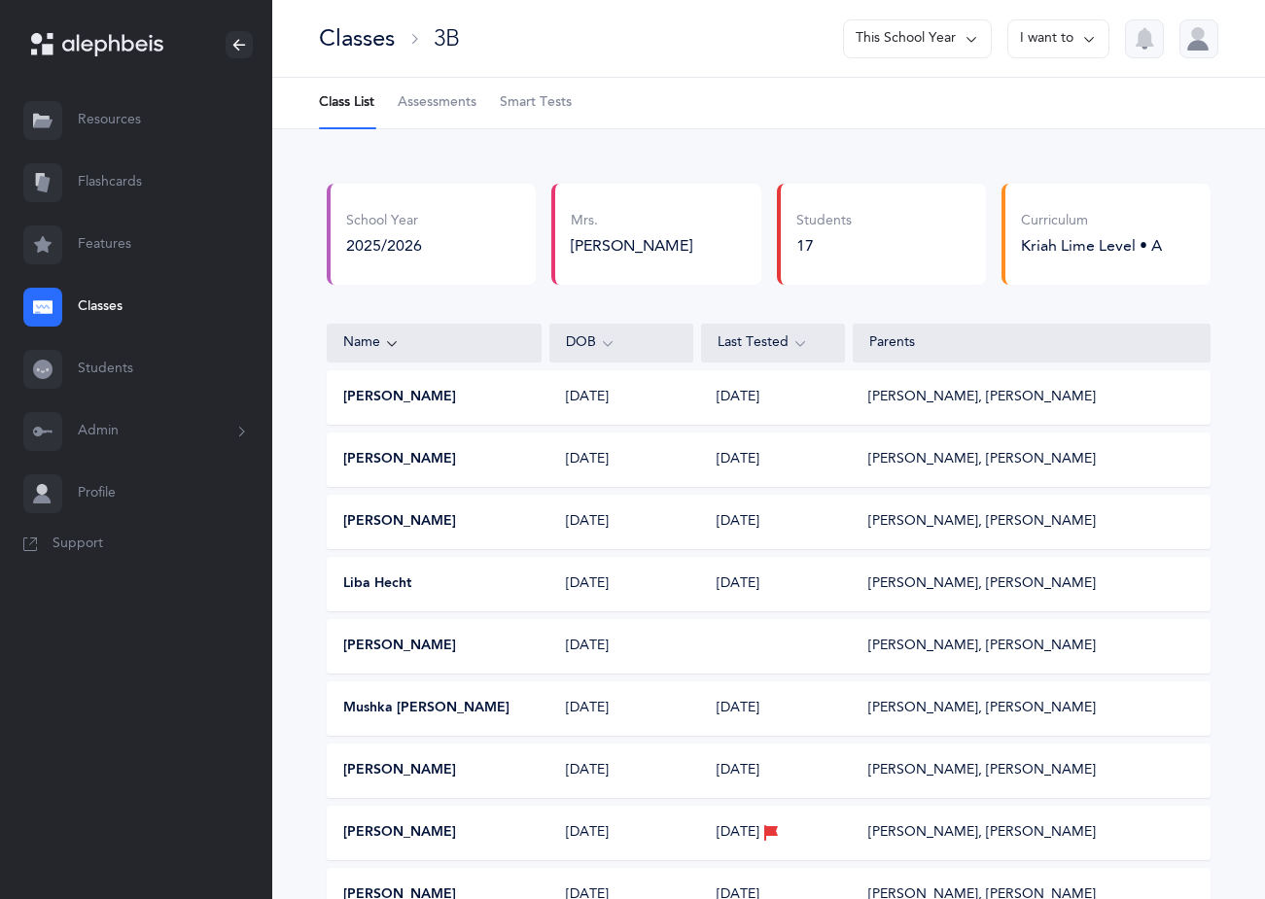
click at [386, 38] on div "Classes" at bounding box center [357, 38] width 76 height 32
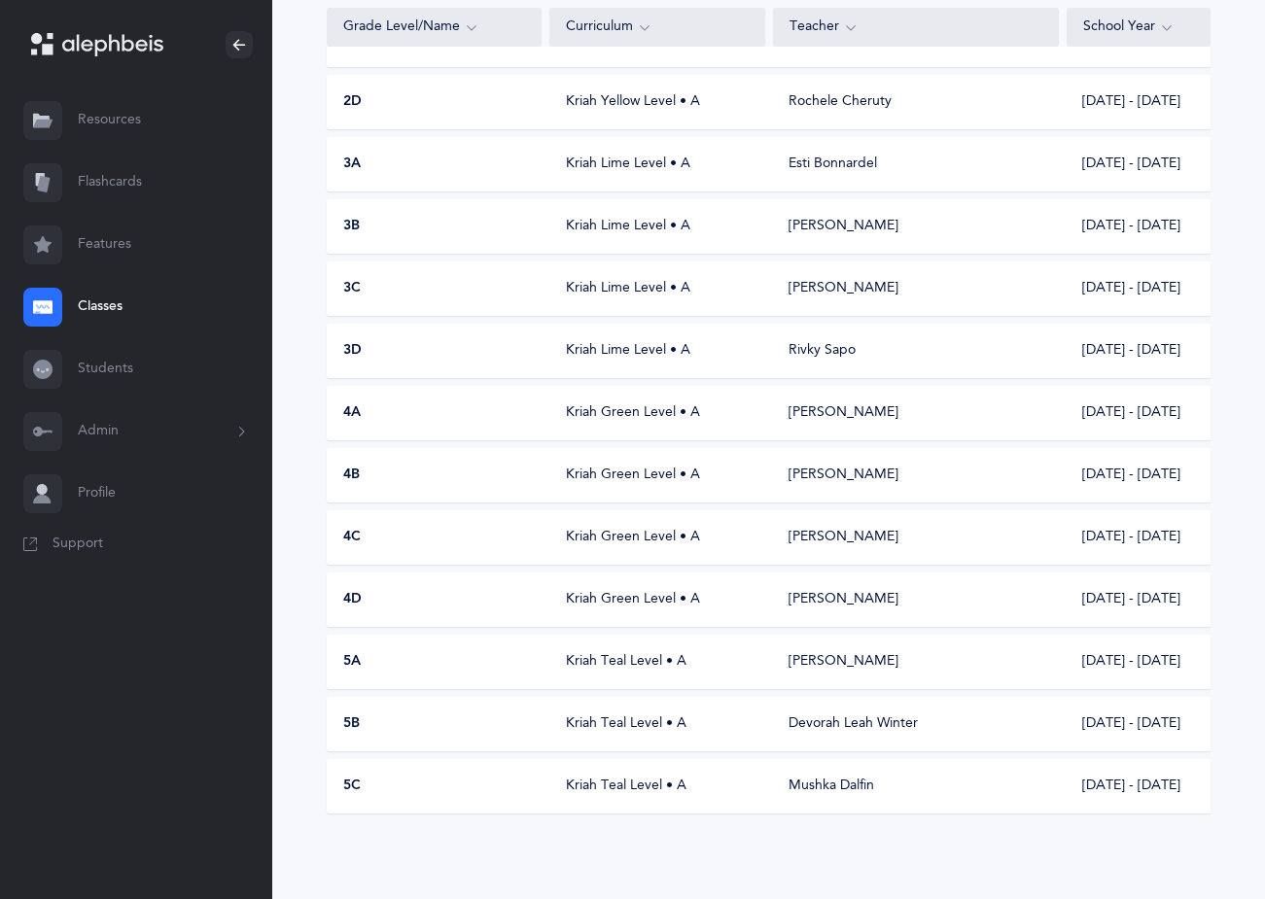
click at [609, 793] on div "Kriah Teal Level • A" at bounding box center [657, 786] width 215 height 19
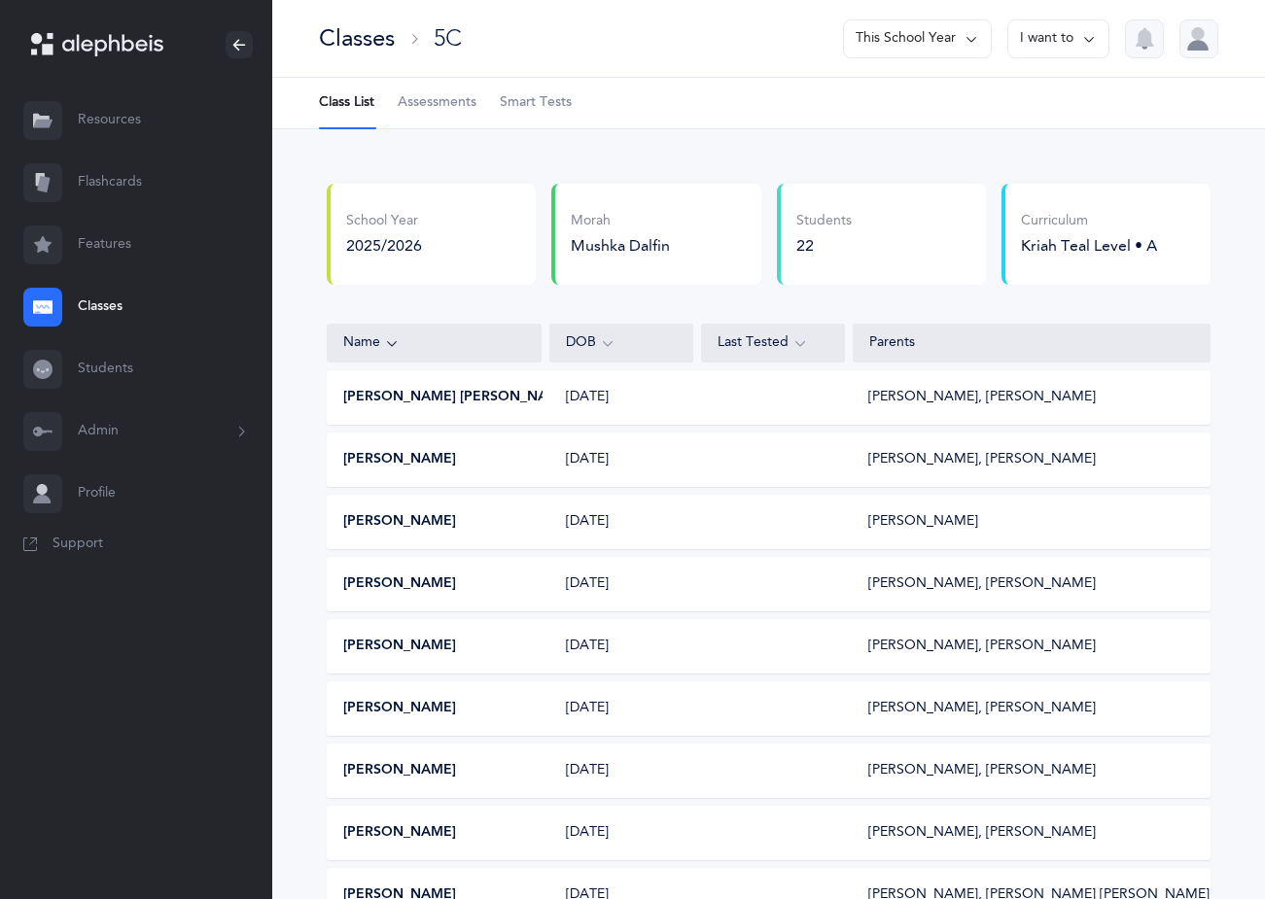
click at [365, 38] on div "Classes" at bounding box center [357, 38] width 76 height 32
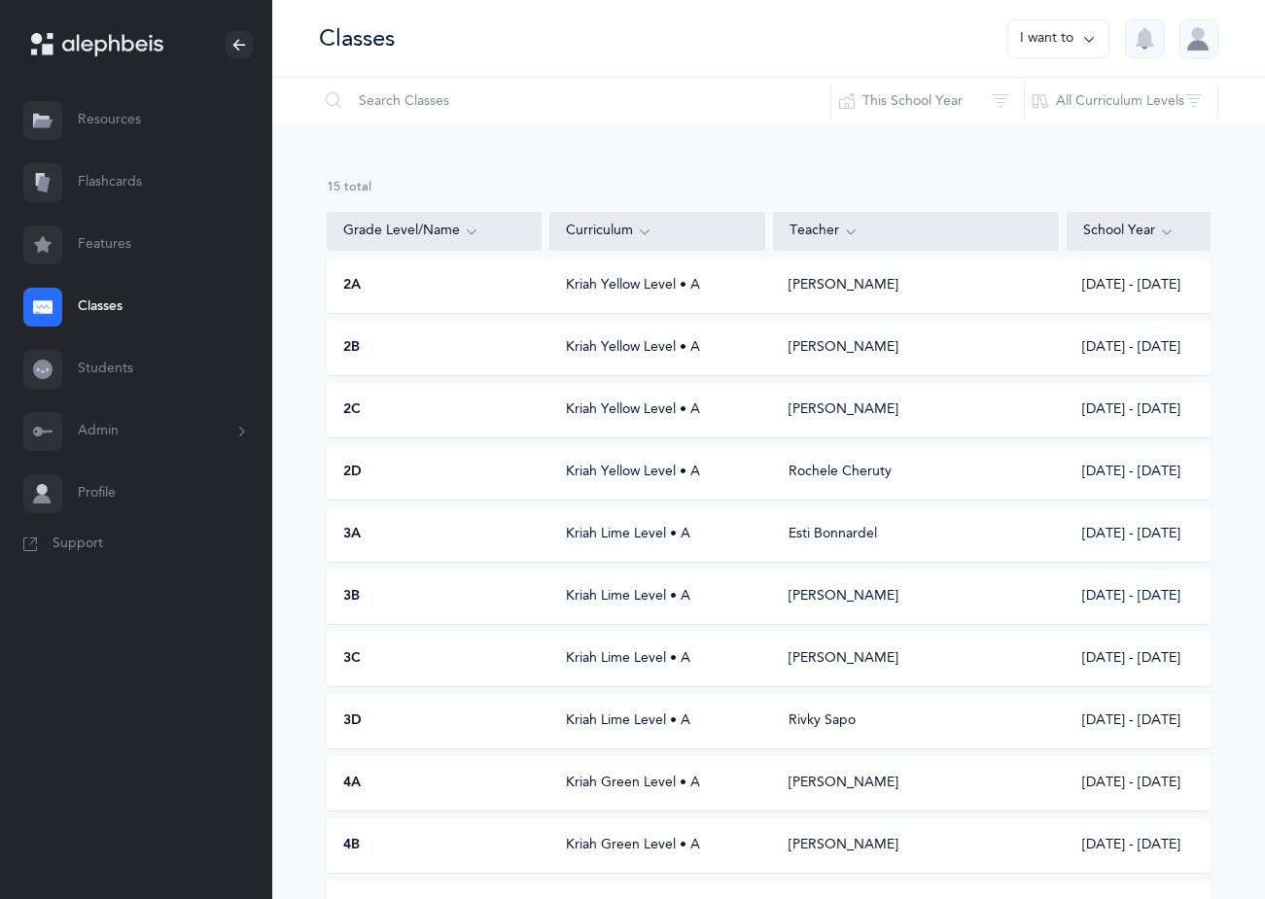
click at [435, 303] on div "2A Kriah Yellow Level • A [PERSON_NAME] [DATE] - [DATE]" at bounding box center [769, 286] width 884 height 54
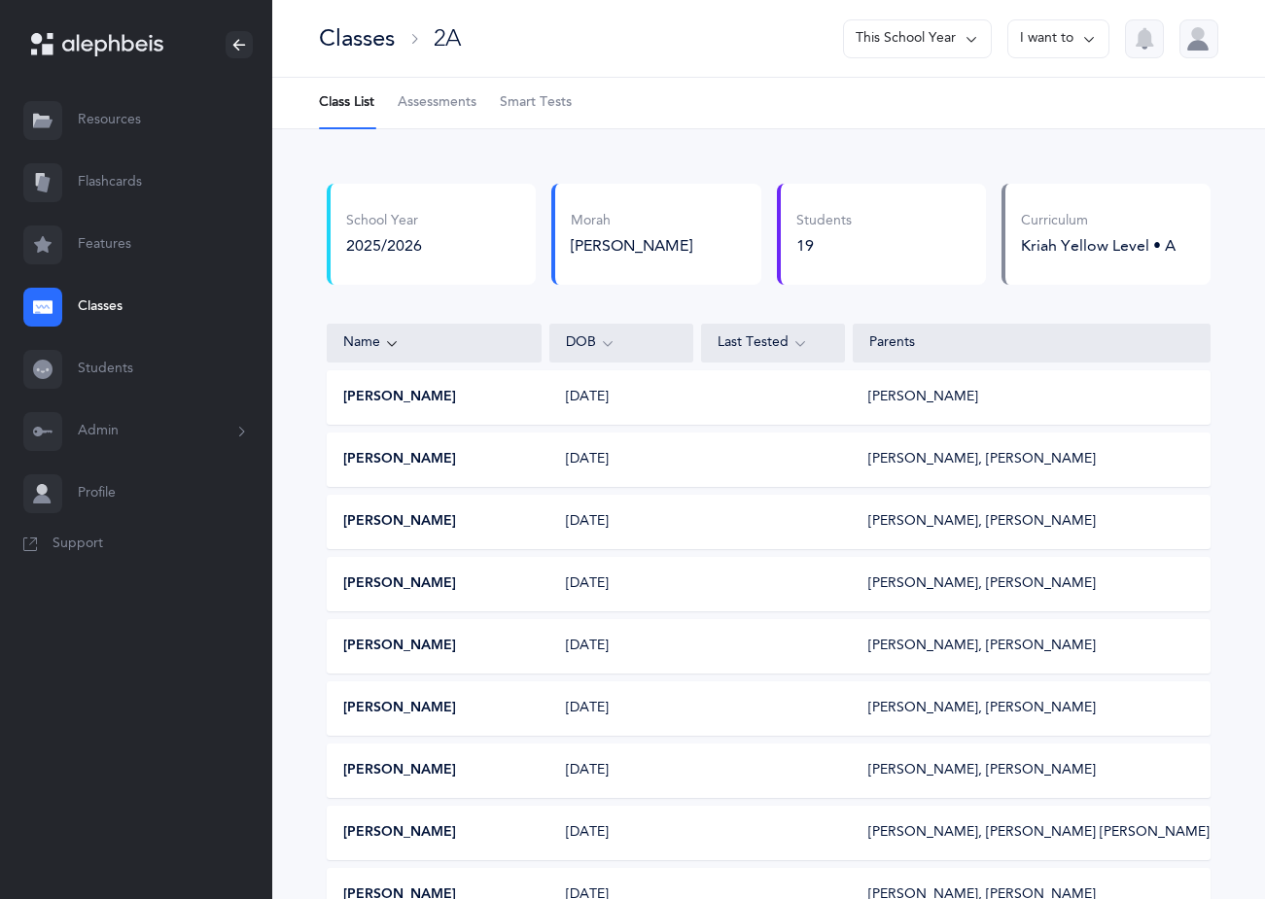
click at [389, 41] on div "Classes" at bounding box center [357, 38] width 76 height 32
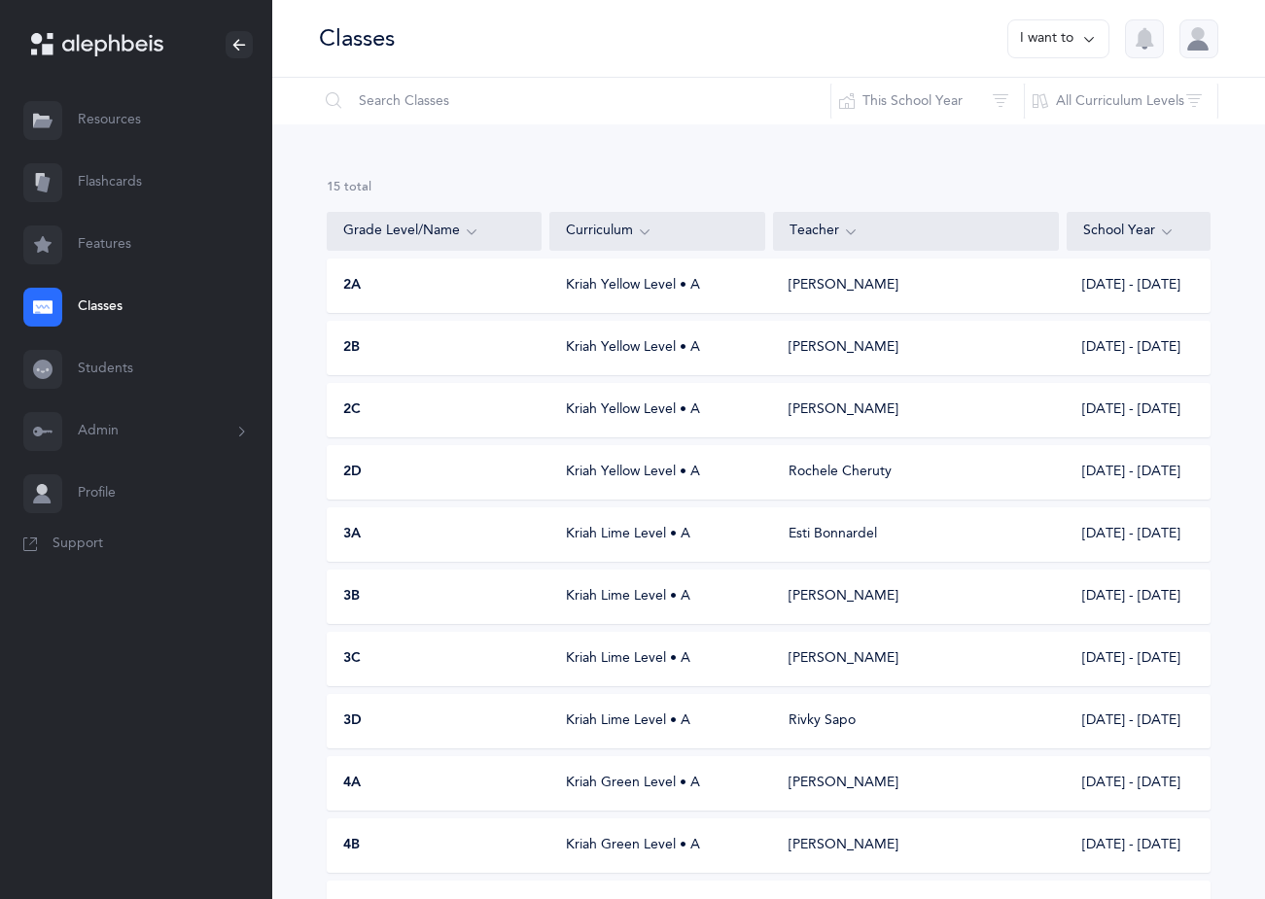
click at [395, 336] on div "2B Kriah Yellow Level • A [PERSON_NAME] [DATE] - [DATE]" at bounding box center [769, 348] width 884 height 54
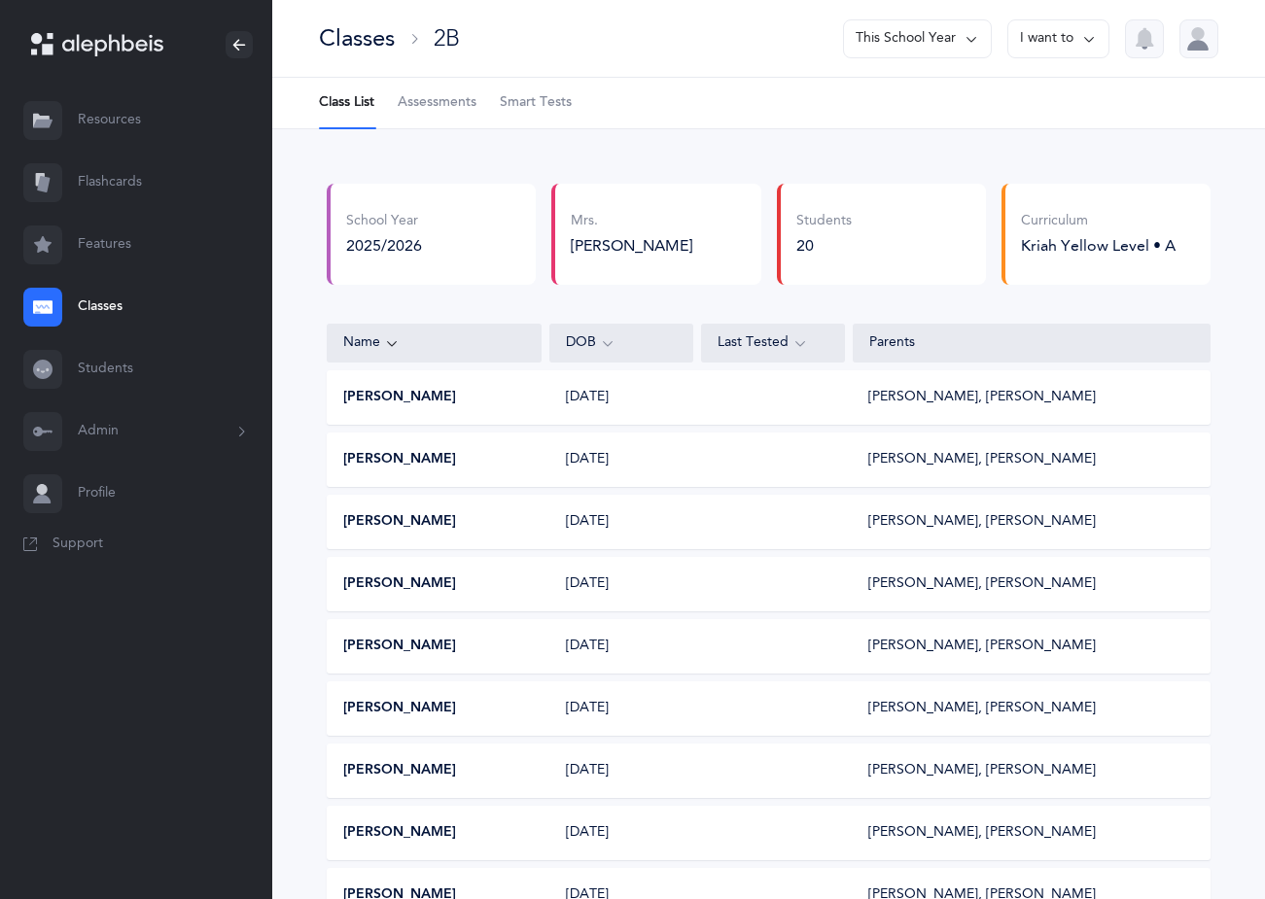
click at [387, 44] on div "Classes" at bounding box center [357, 38] width 76 height 32
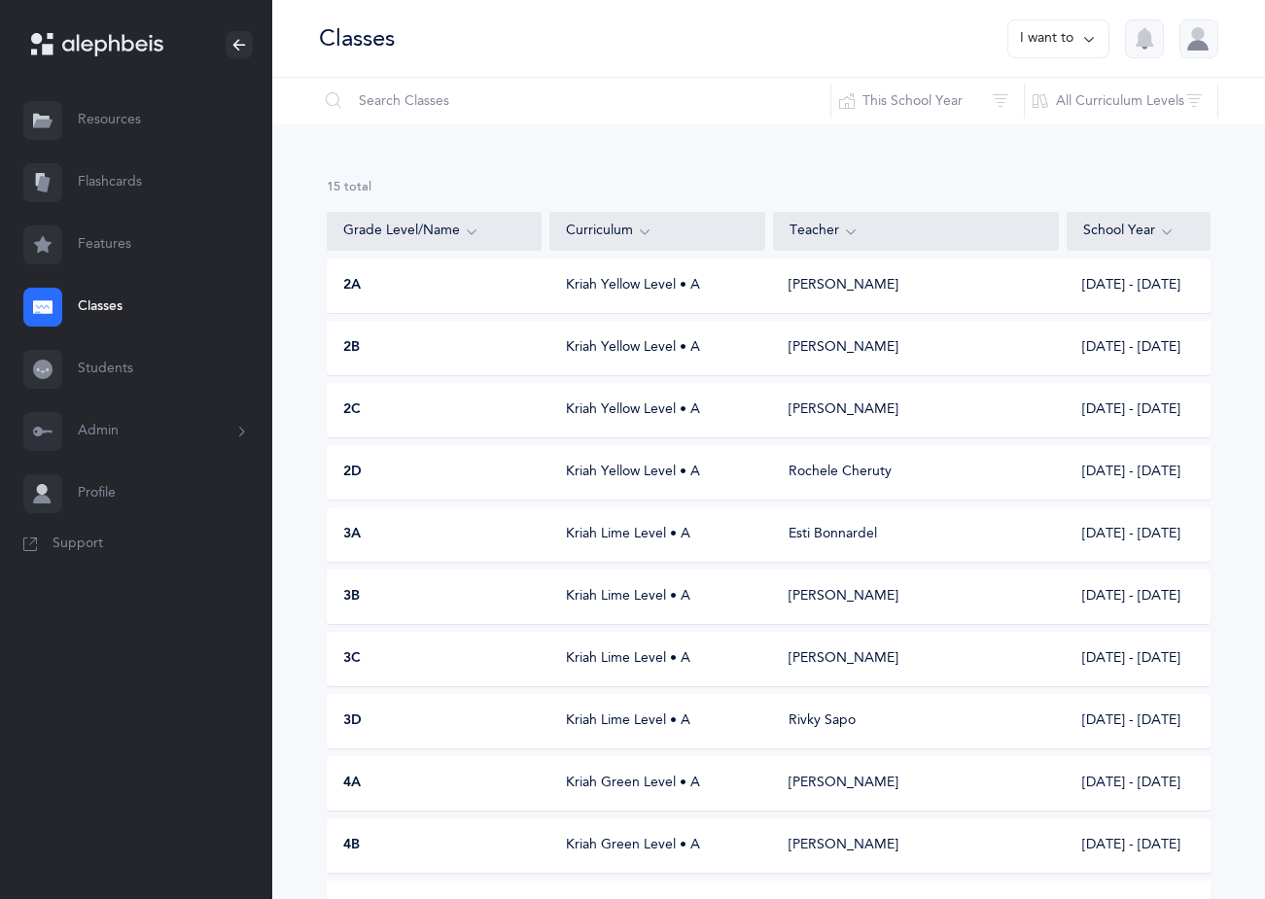
click at [419, 425] on div "2C Kriah Yellow Level • A [PERSON_NAME] [DATE] - [DATE]" at bounding box center [769, 410] width 884 height 54
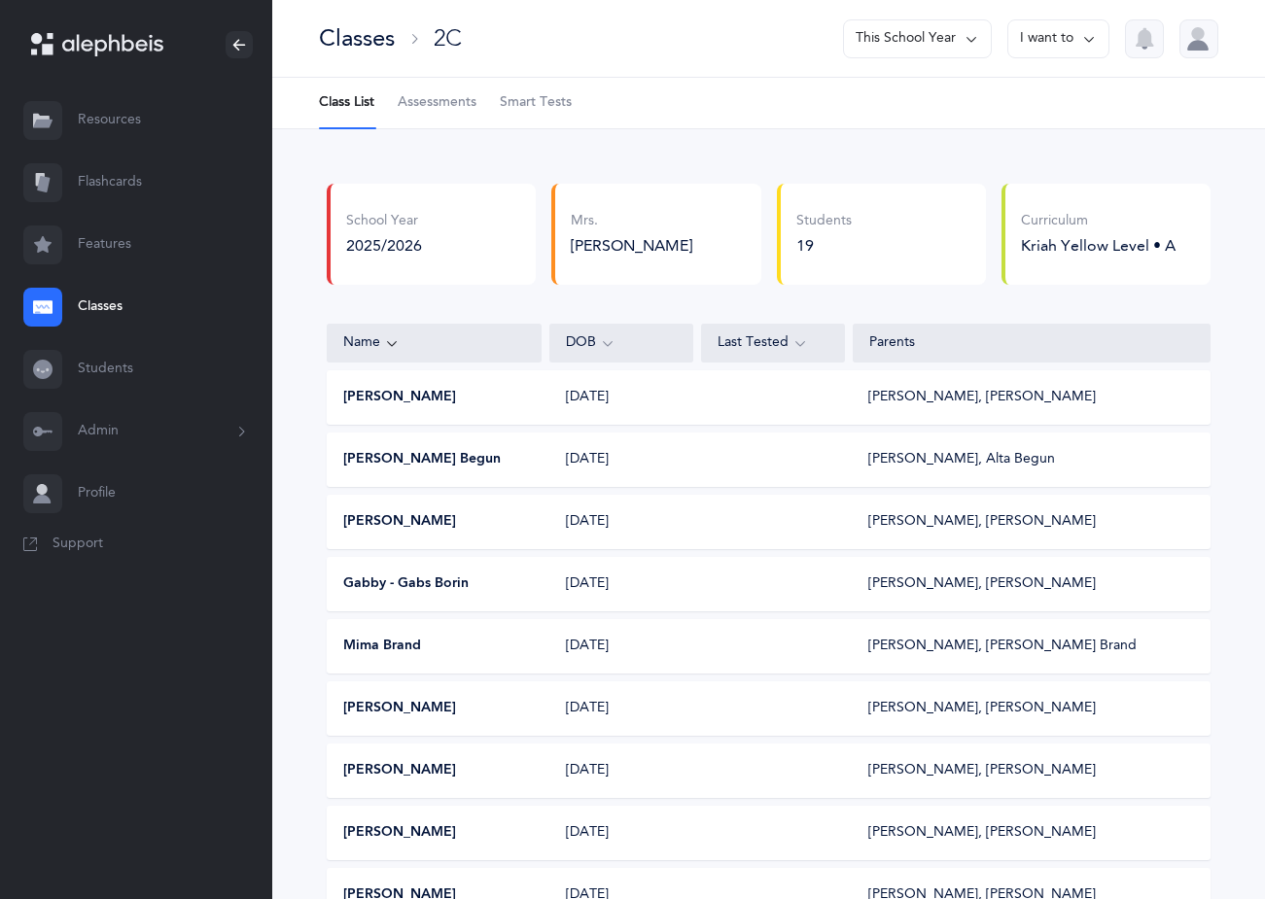
click at [341, 44] on div "Classes" at bounding box center [357, 38] width 76 height 32
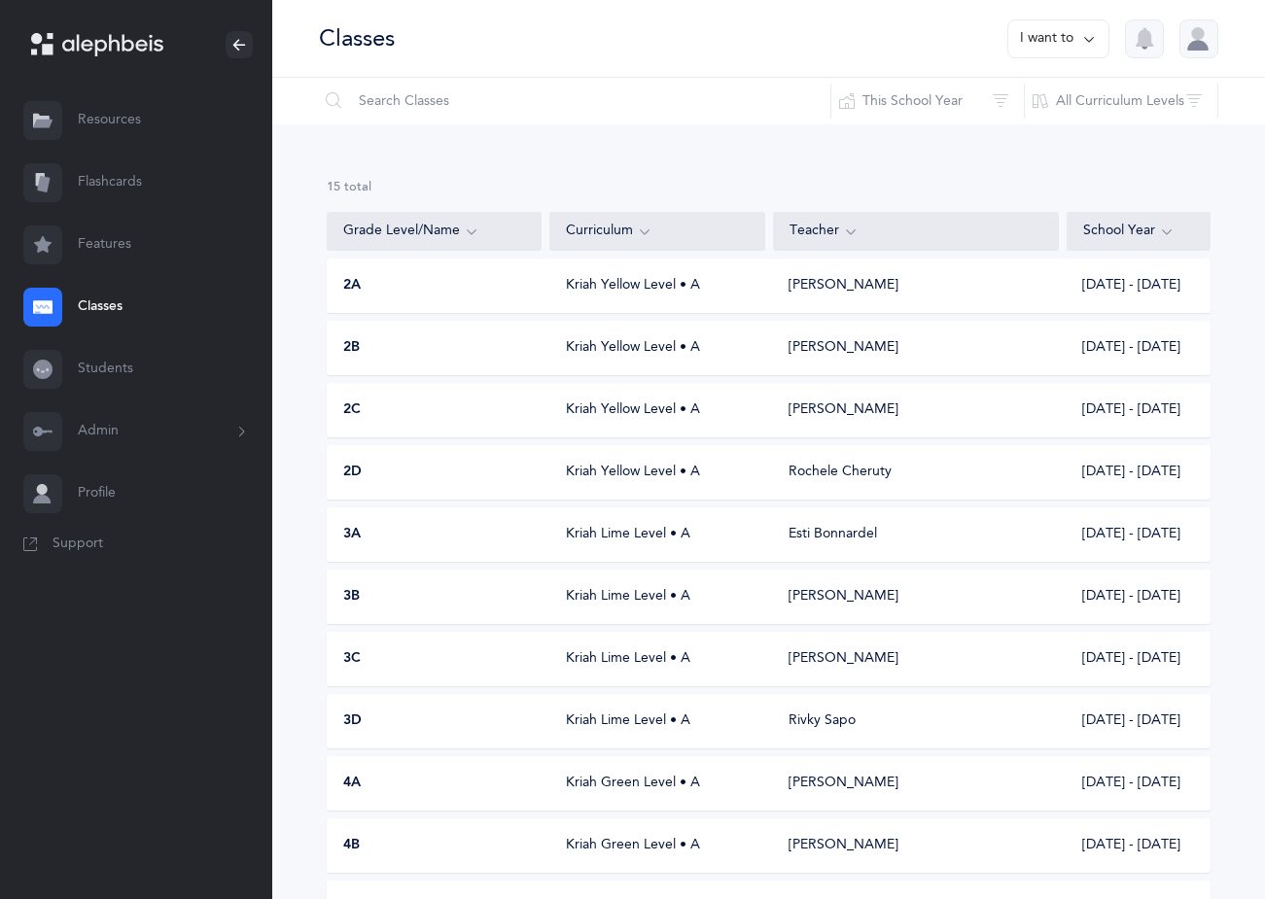
click at [432, 468] on div "2D" at bounding box center [435, 472] width 215 height 19
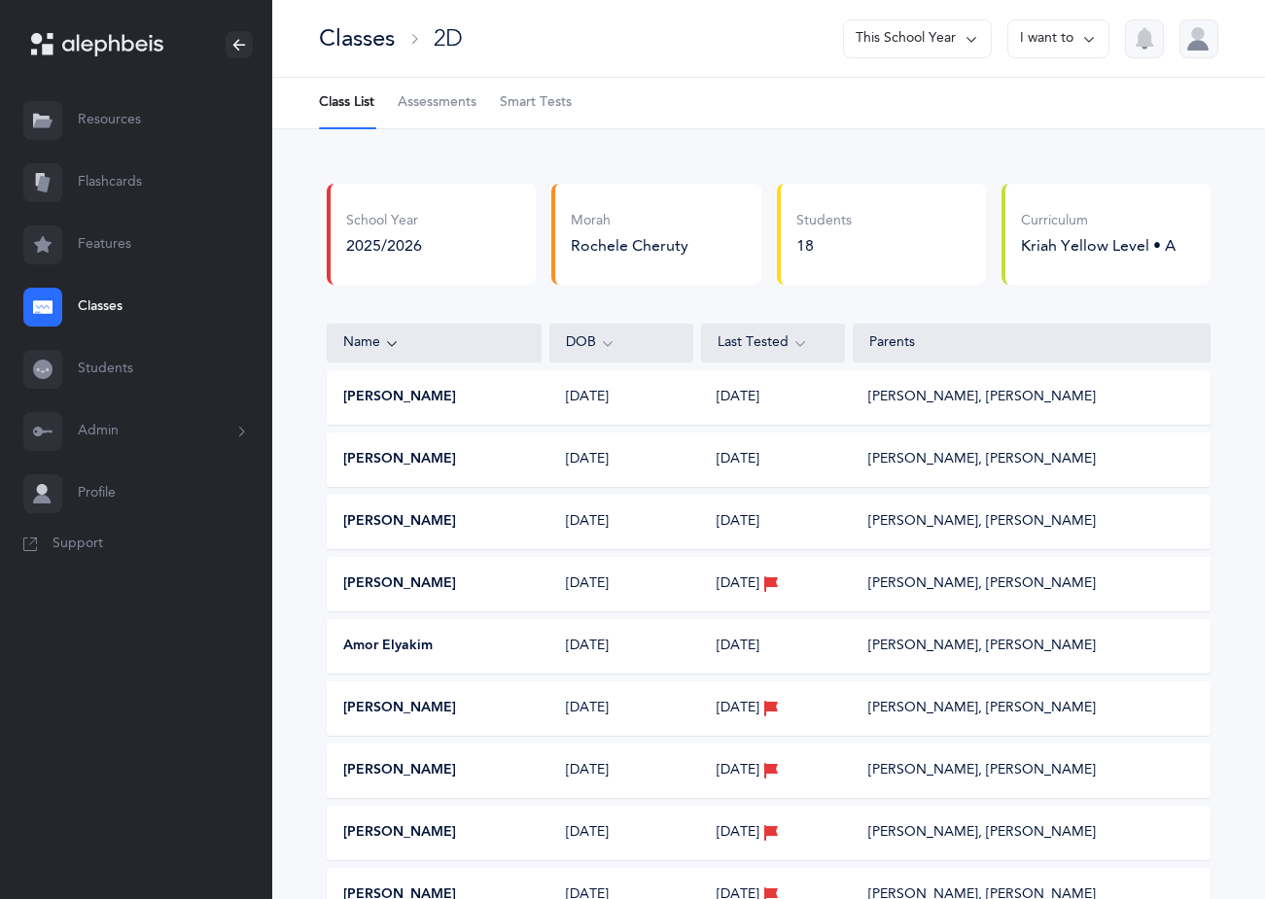
click at [353, 38] on div "Classes" at bounding box center [357, 38] width 76 height 32
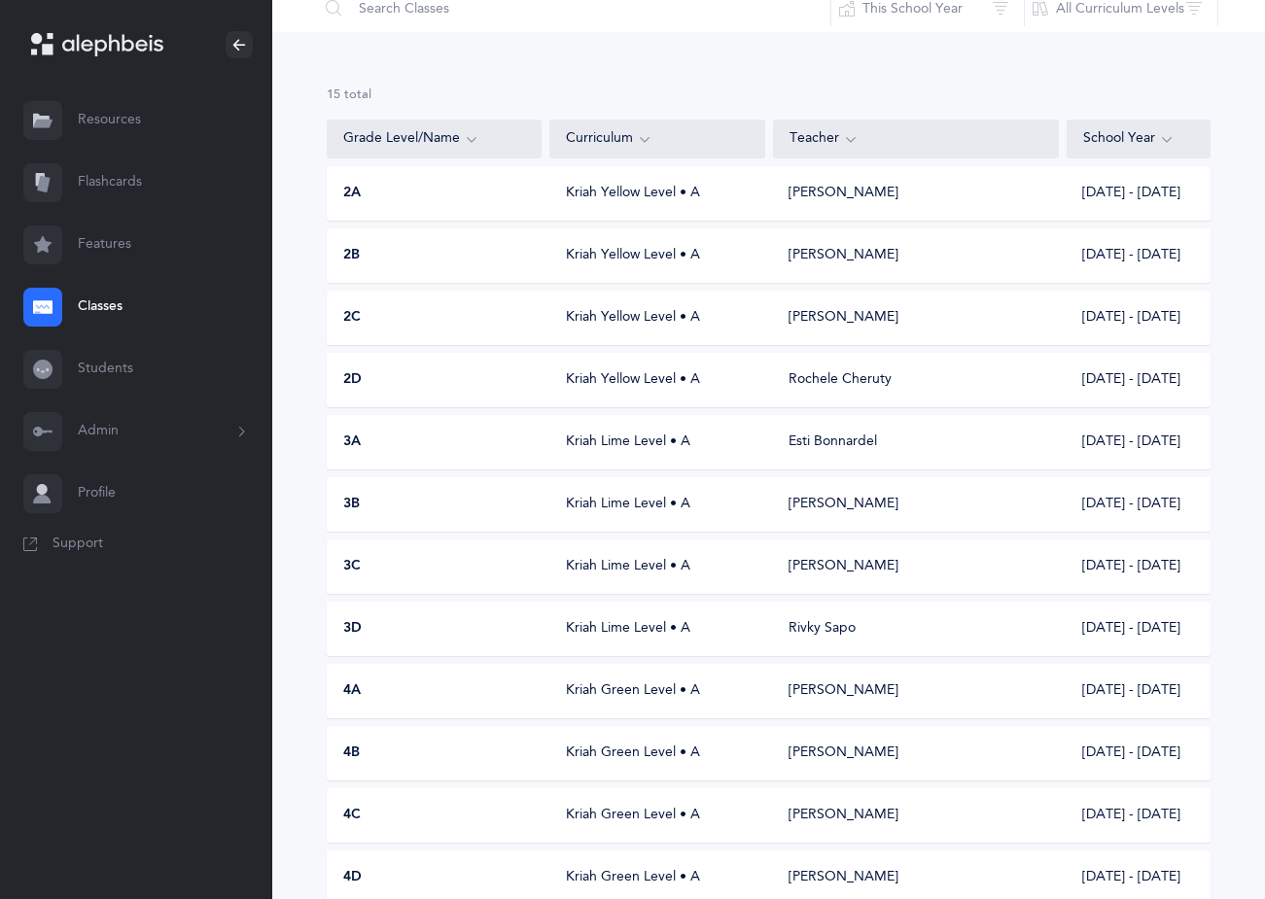
scroll to position [79, 0]
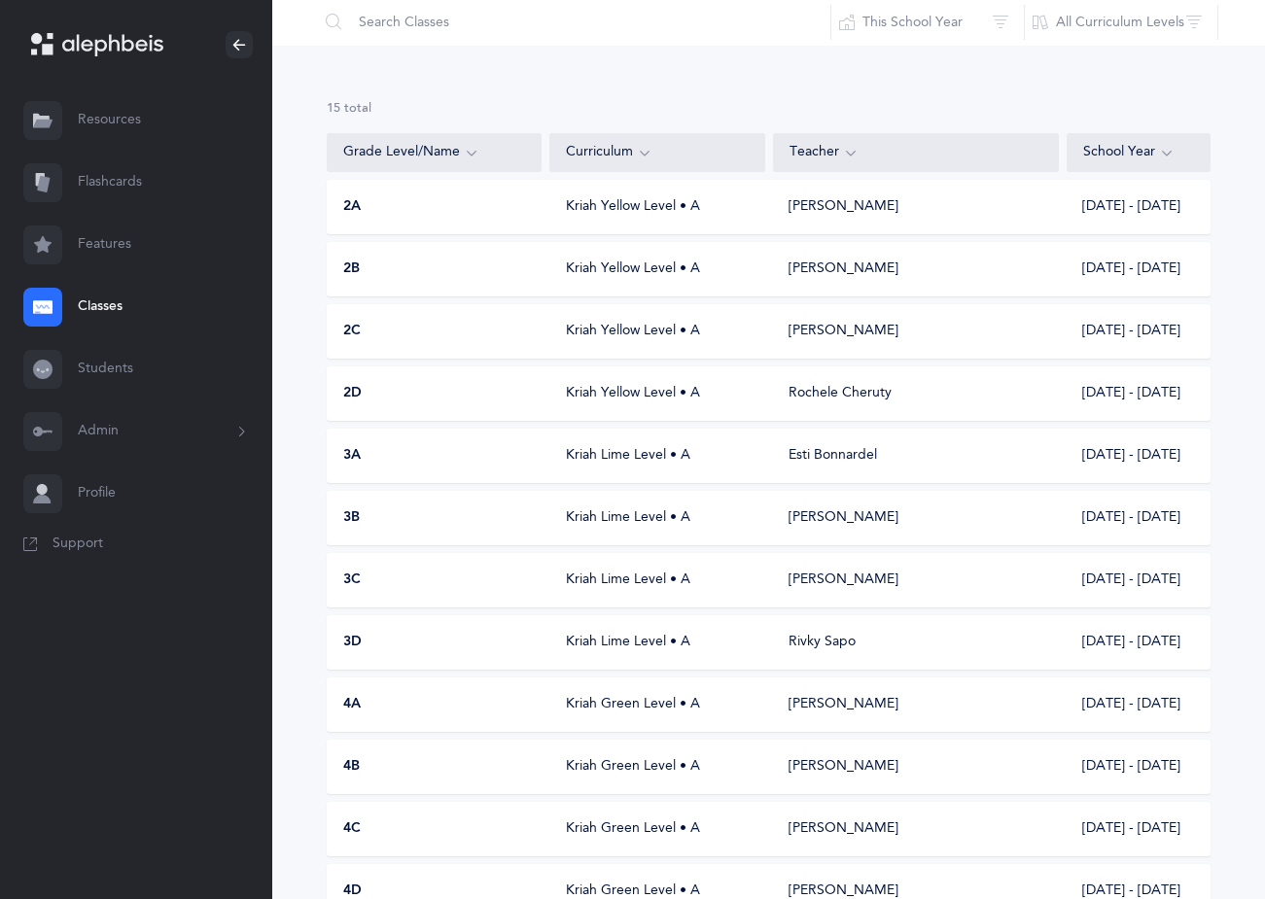
click at [454, 398] on div "2D" at bounding box center [435, 393] width 215 height 19
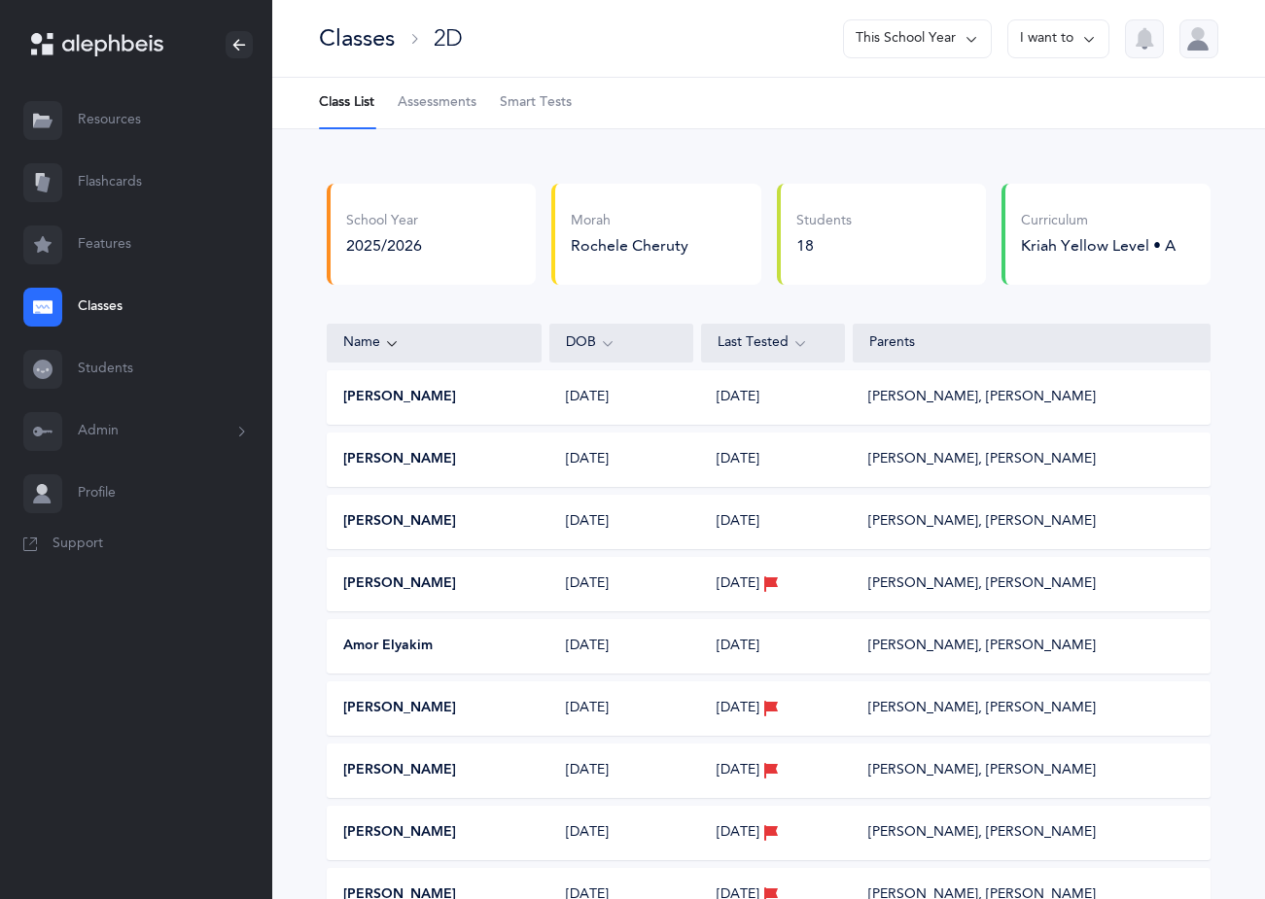
click at [450, 89] on link "Assessments" at bounding box center [437, 103] width 79 height 51
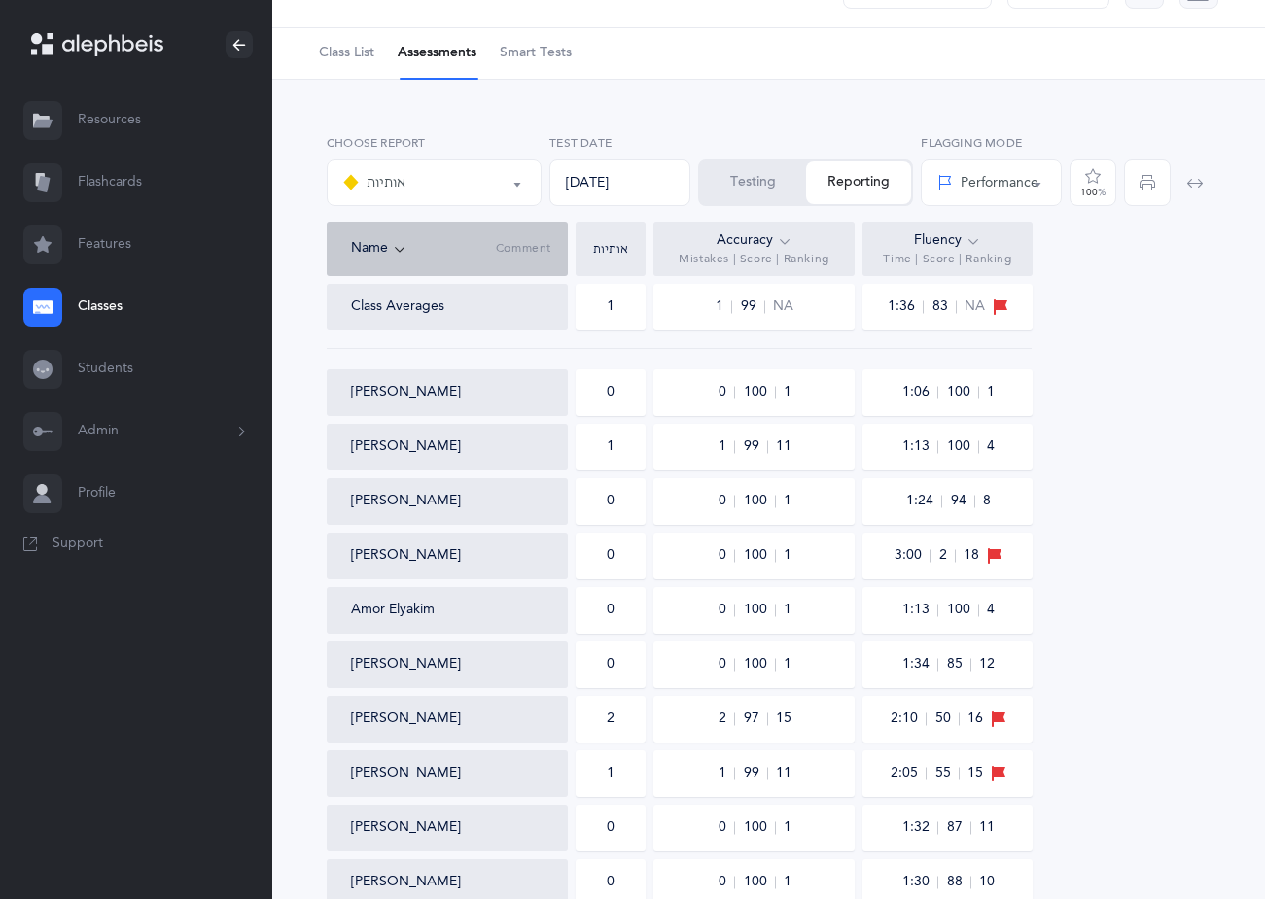
scroll to position [97, 0]
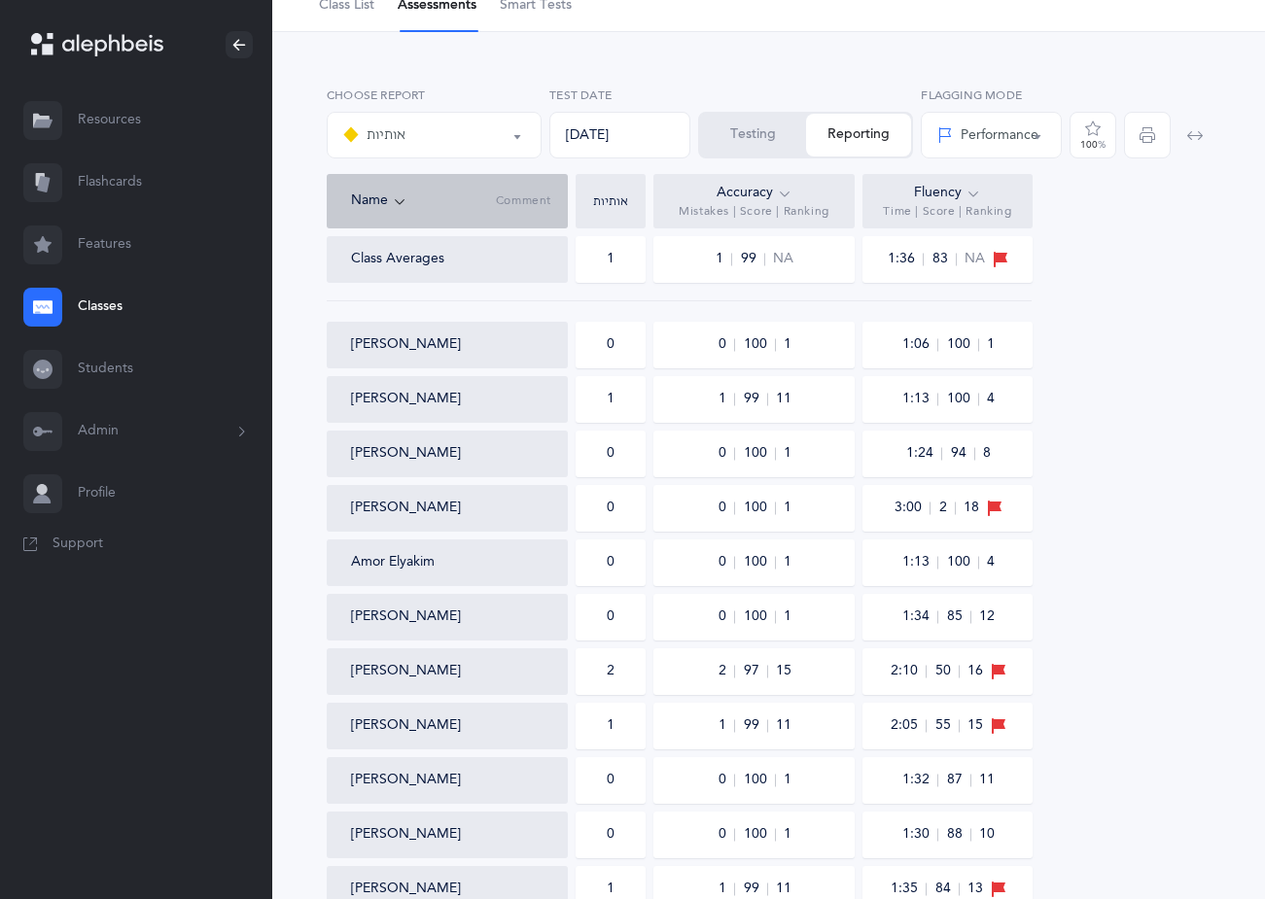
click at [1143, 126] on div at bounding box center [1177, 130] width 74 height 87
click at [1144, 134] on div at bounding box center [1177, 130] width 74 height 87
click at [1140, 142] on div at bounding box center [1177, 130] width 74 height 87
click at [1150, 136] on div at bounding box center [1177, 130] width 74 height 87
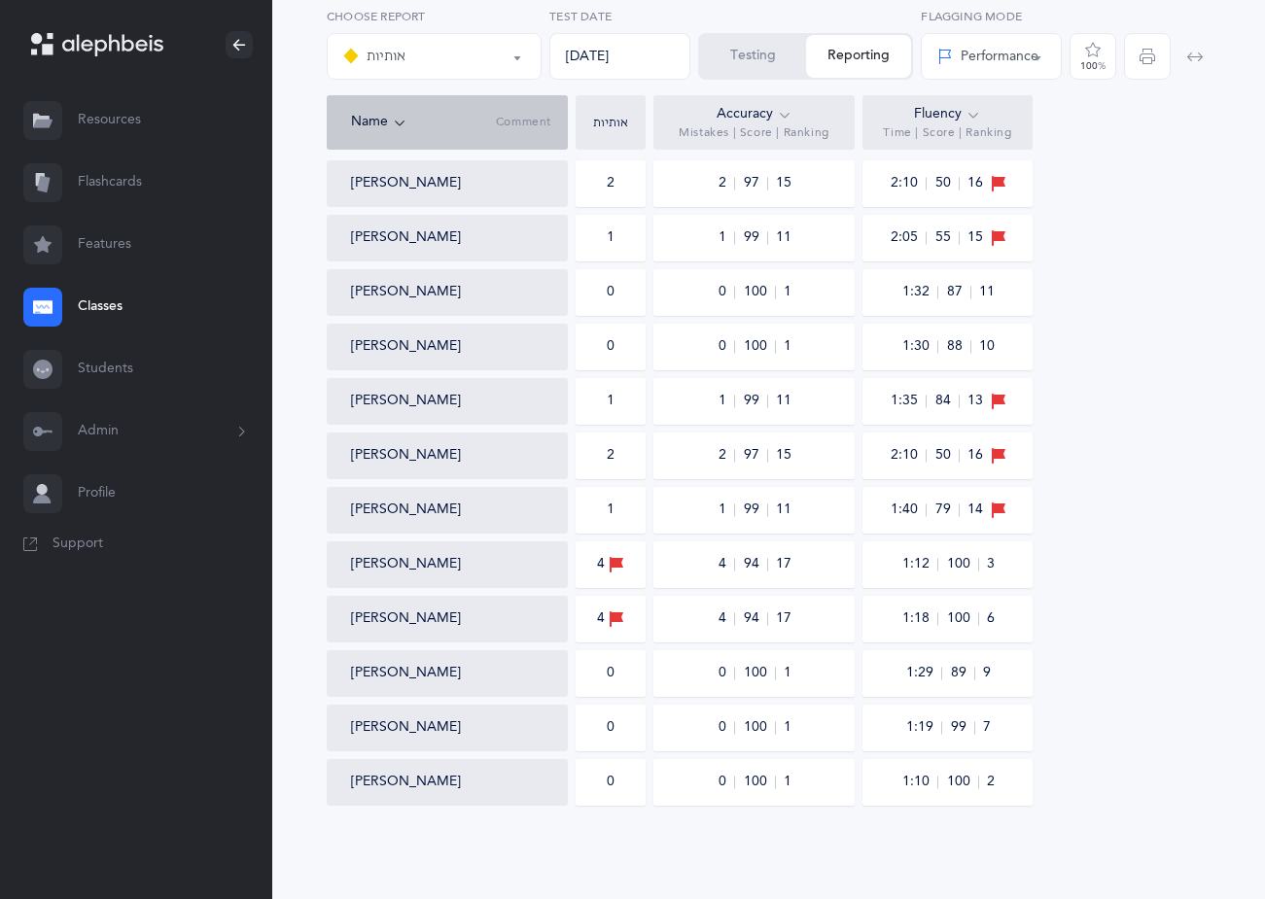
scroll to position [0, 0]
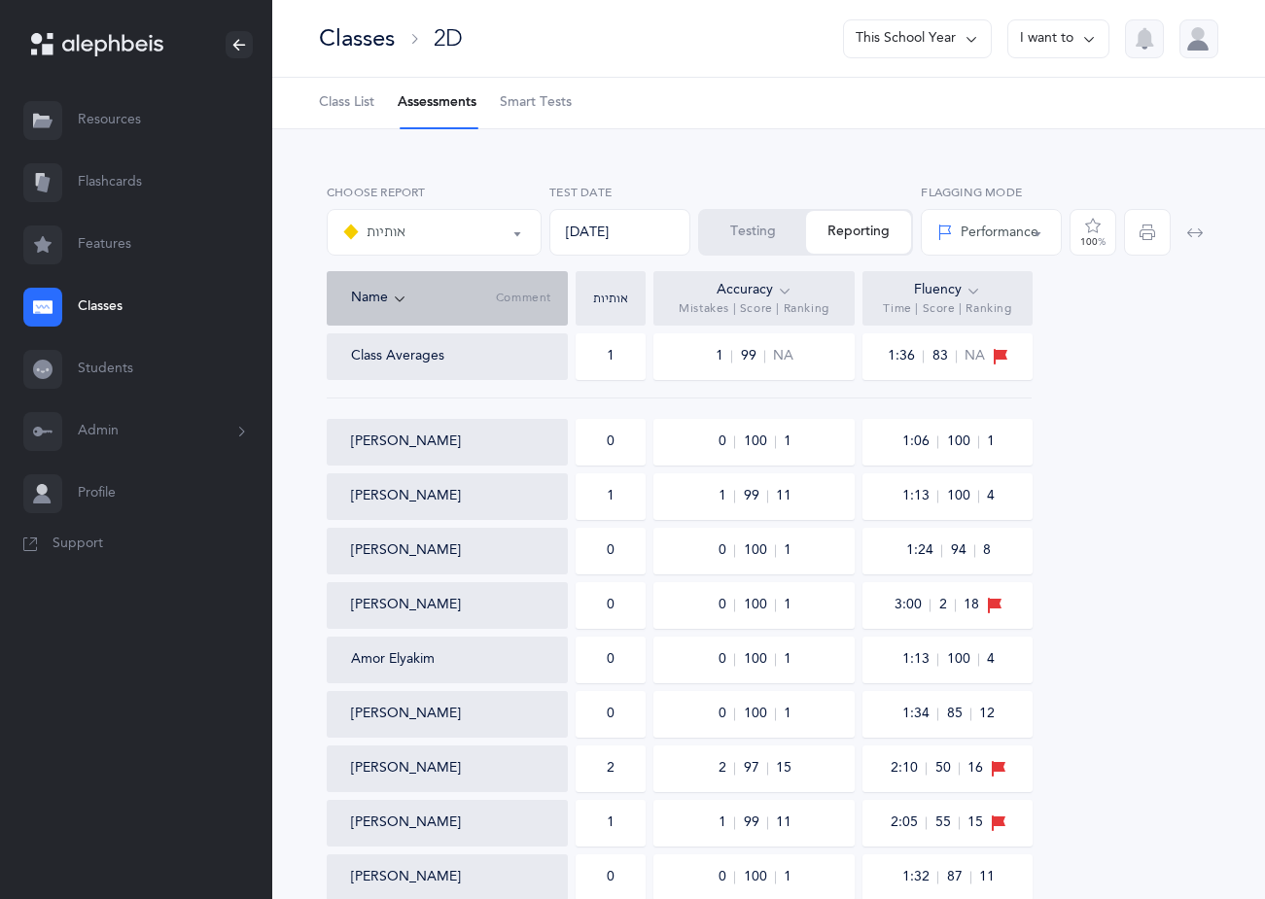
click at [856, 232] on div "Testing Reporting" at bounding box center [805, 232] width 215 height 47
click at [790, 225] on button "Testing" at bounding box center [753, 232] width 106 height 43
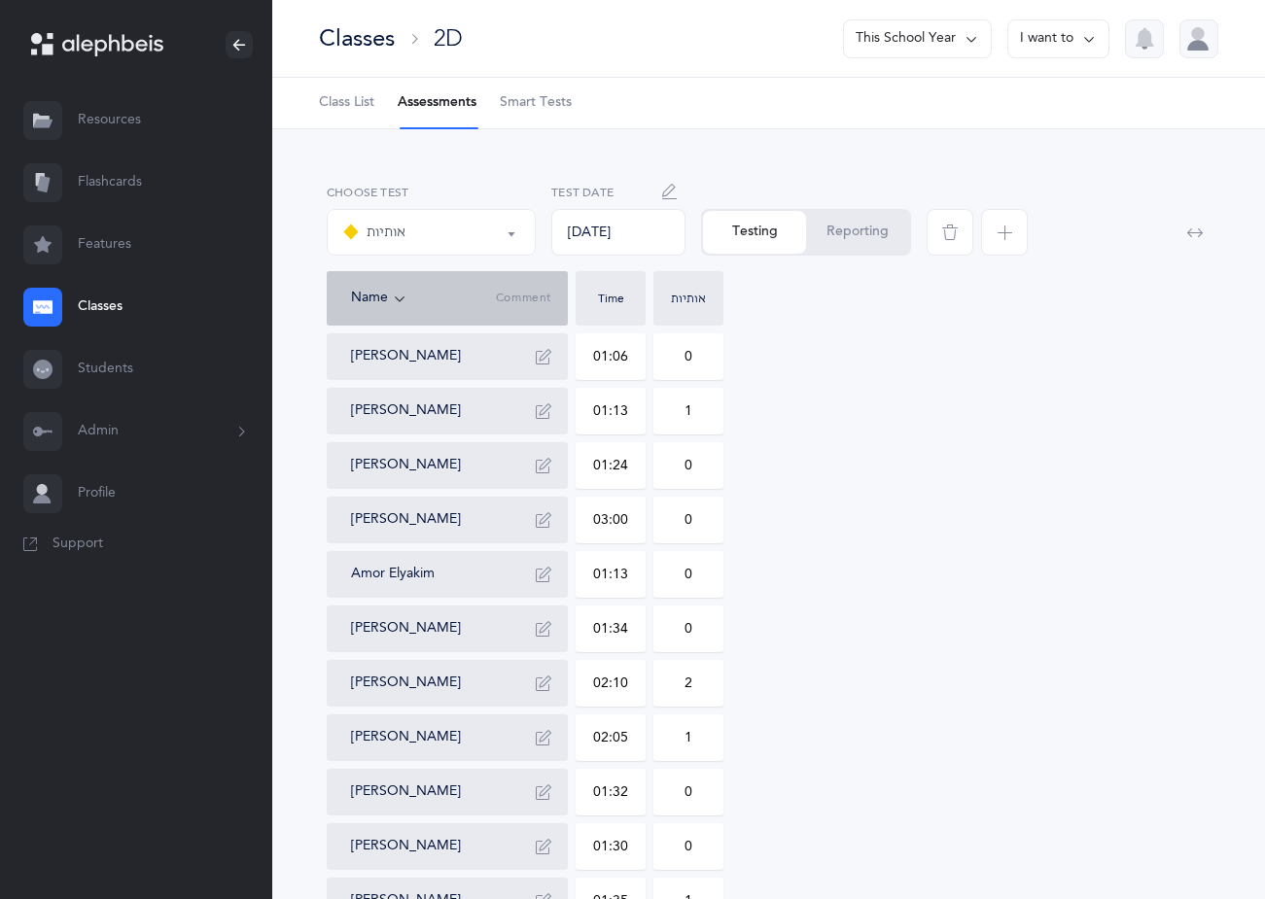
click at [858, 233] on button "Reporting" at bounding box center [857, 232] width 103 height 43
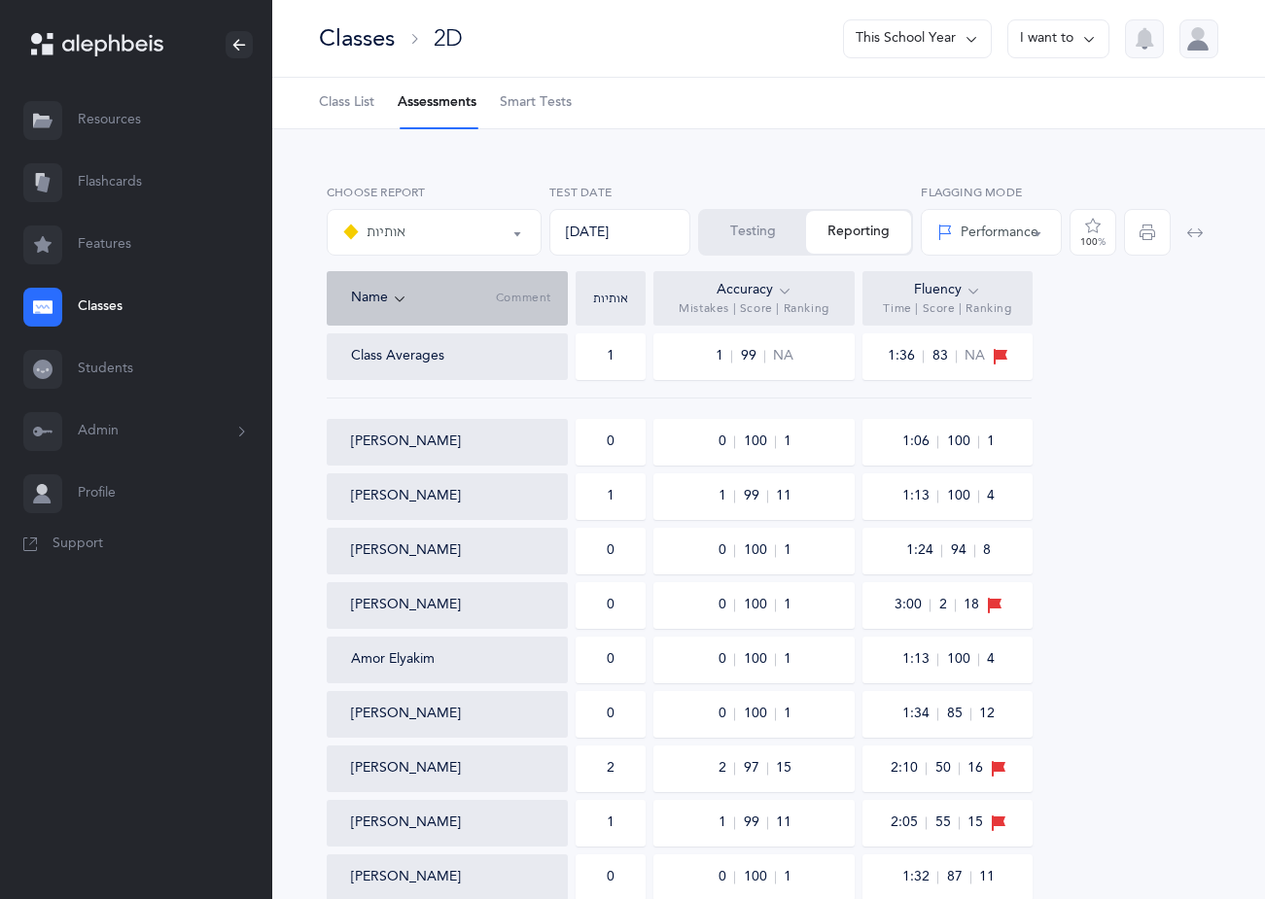
click at [1142, 238] on div at bounding box center [1177, 227] width 74 height 87
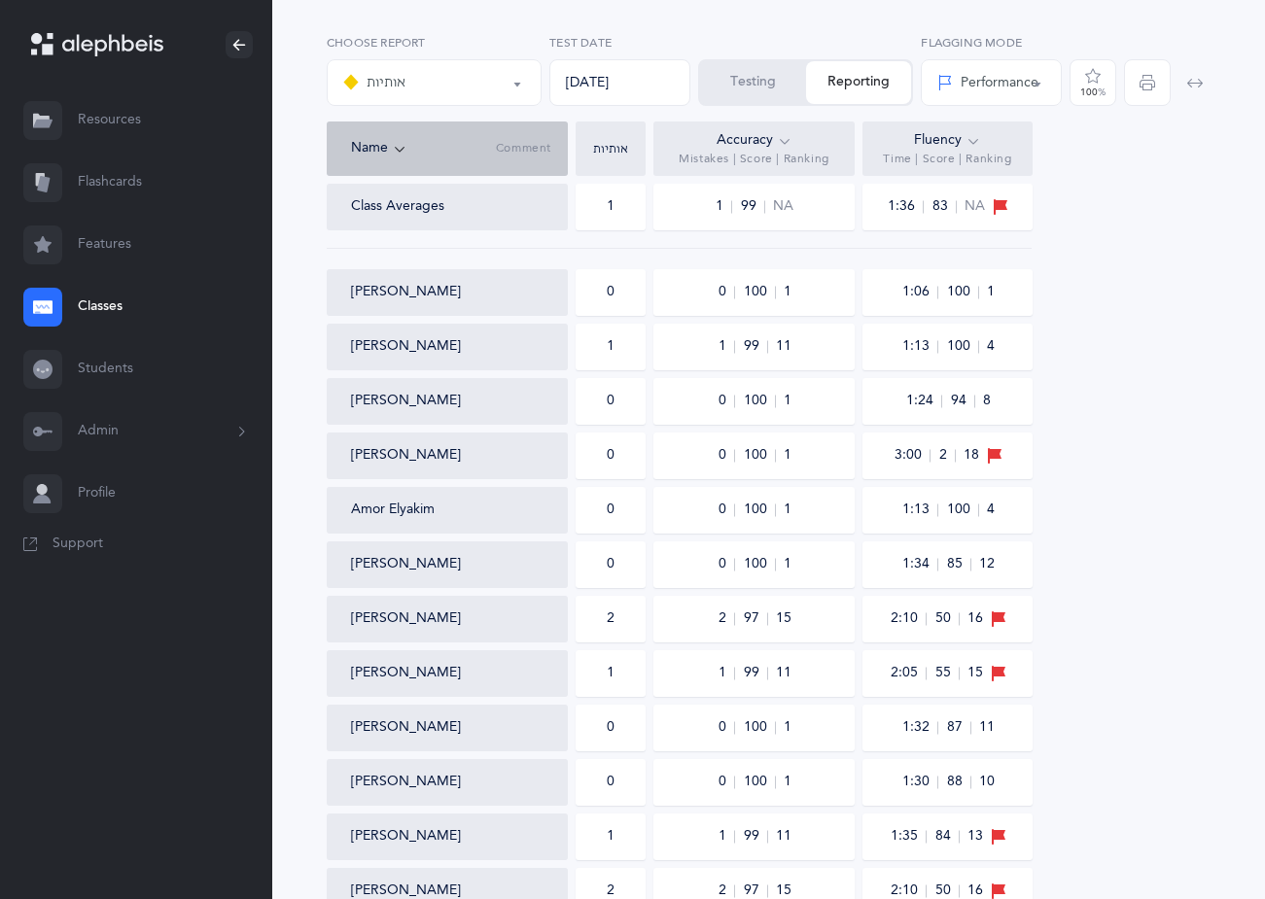
scroll to position [194, 0]
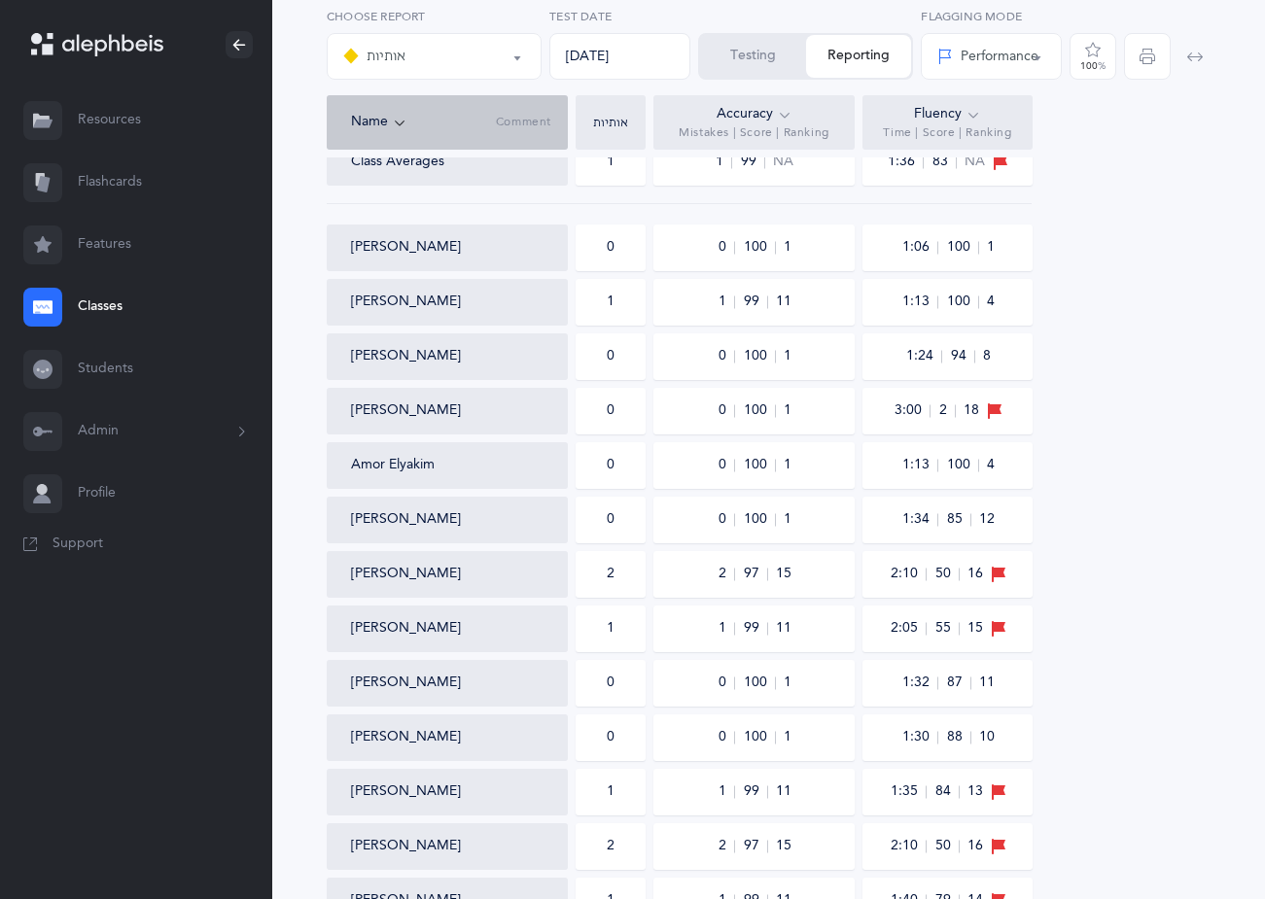
click at [1140, 63] on div at bounding box center [1177, 51] width 74 height 87
click at [1140, 58] on div at bounding box center [1177, 51] width 74 height 87
click at [1141, 56] on div at bounding box center [1177, 51] width 74 height 87
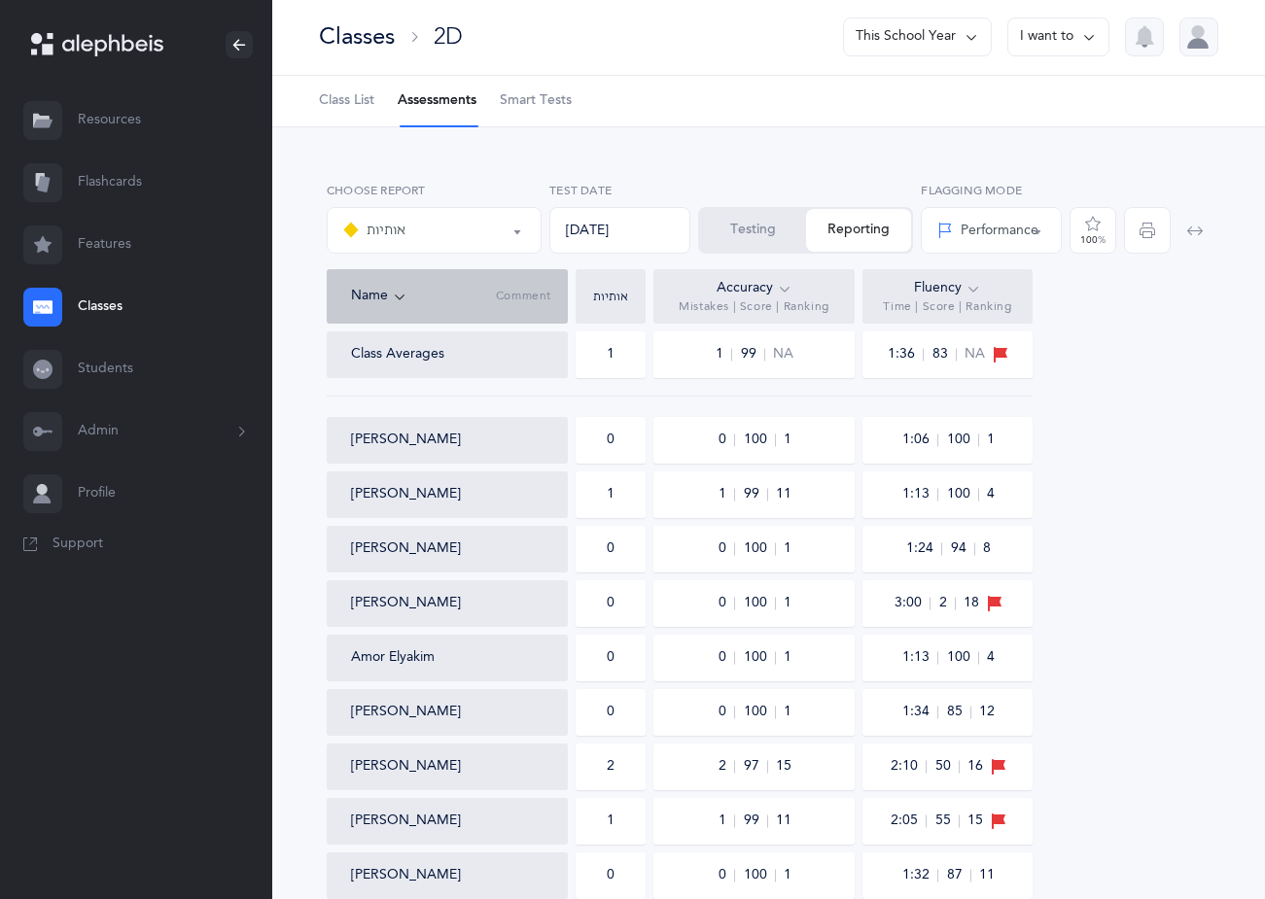
scroll to position [0, 0]
click at [1155, 231] on div at bounding box center [1177, 227] width 74 height 87
click at [1151, 234] on div at bounding box center [1177, 227] width 74 height 87
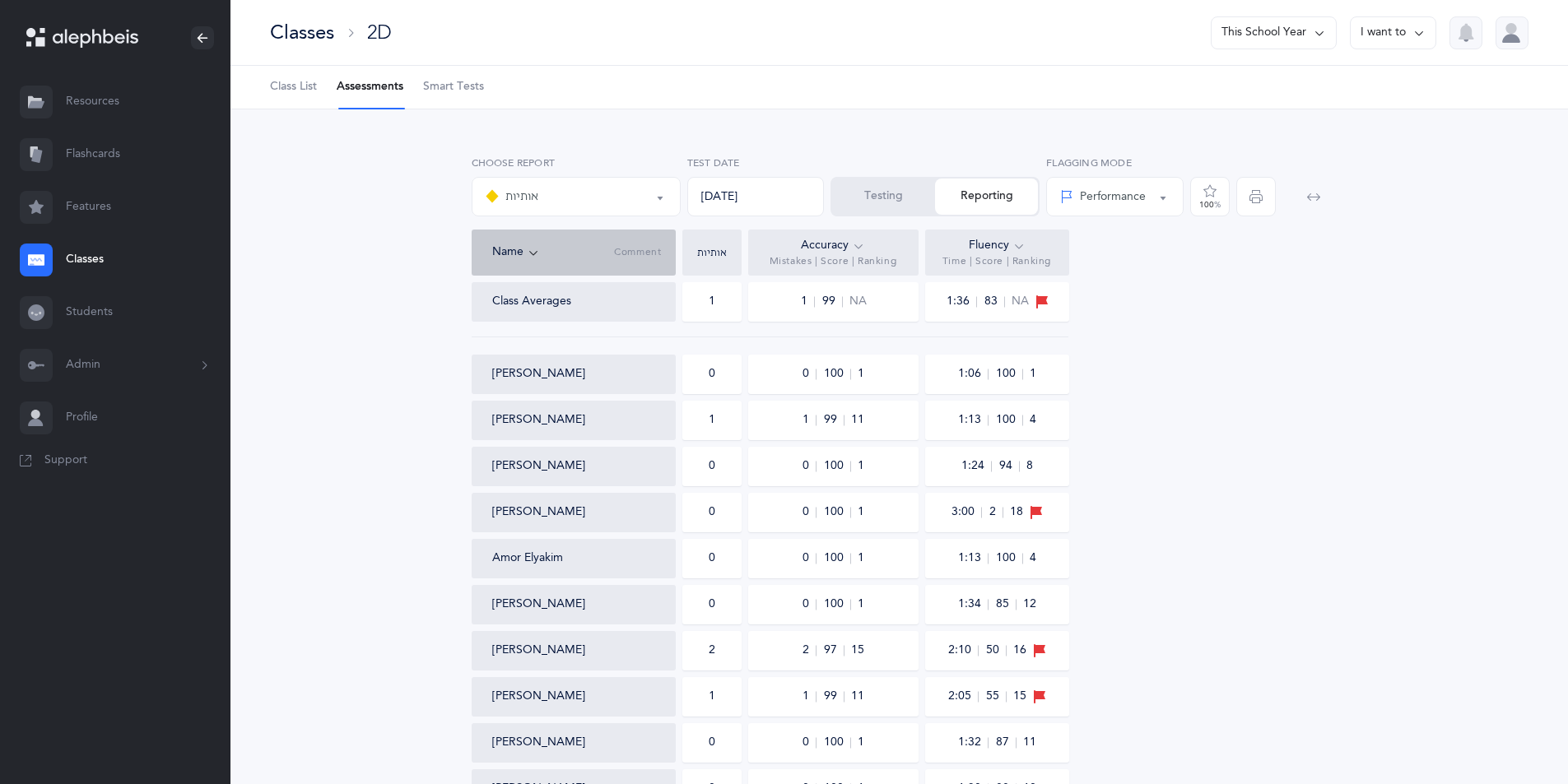
click at [1082, 194] on icon "button" at bounding box center [1256, 197] width 14 height 14
click at [275, 95] on span "Class List" at bounding box center [293, 86] width 47 height 16
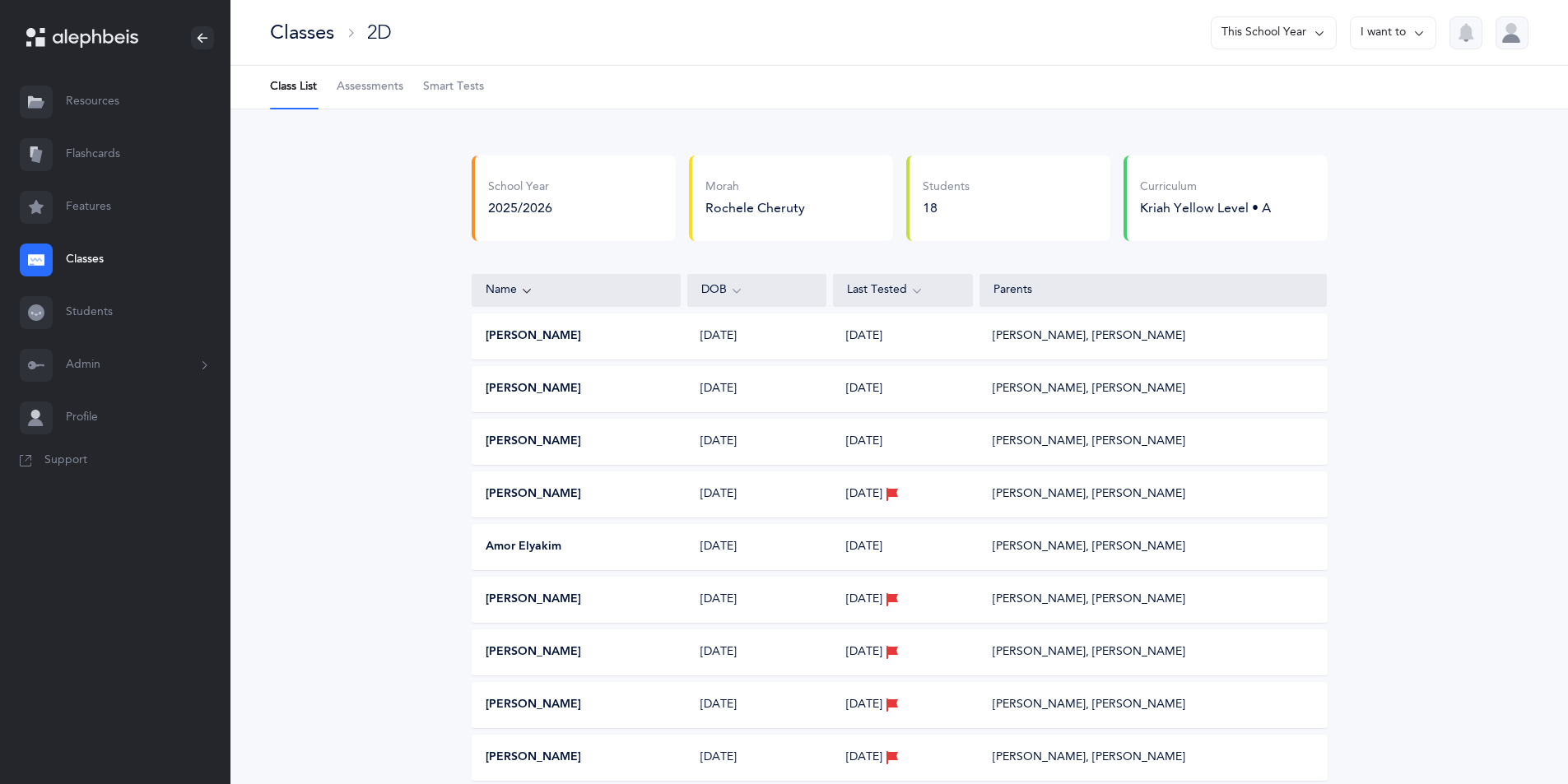
click at [1082, 27] on button "I want to" at bounding box center [1393, 32] width 86 height 33
click at [1082, 106] on button "Edit class" at bounding box center [1363, 113] width 118 height 30
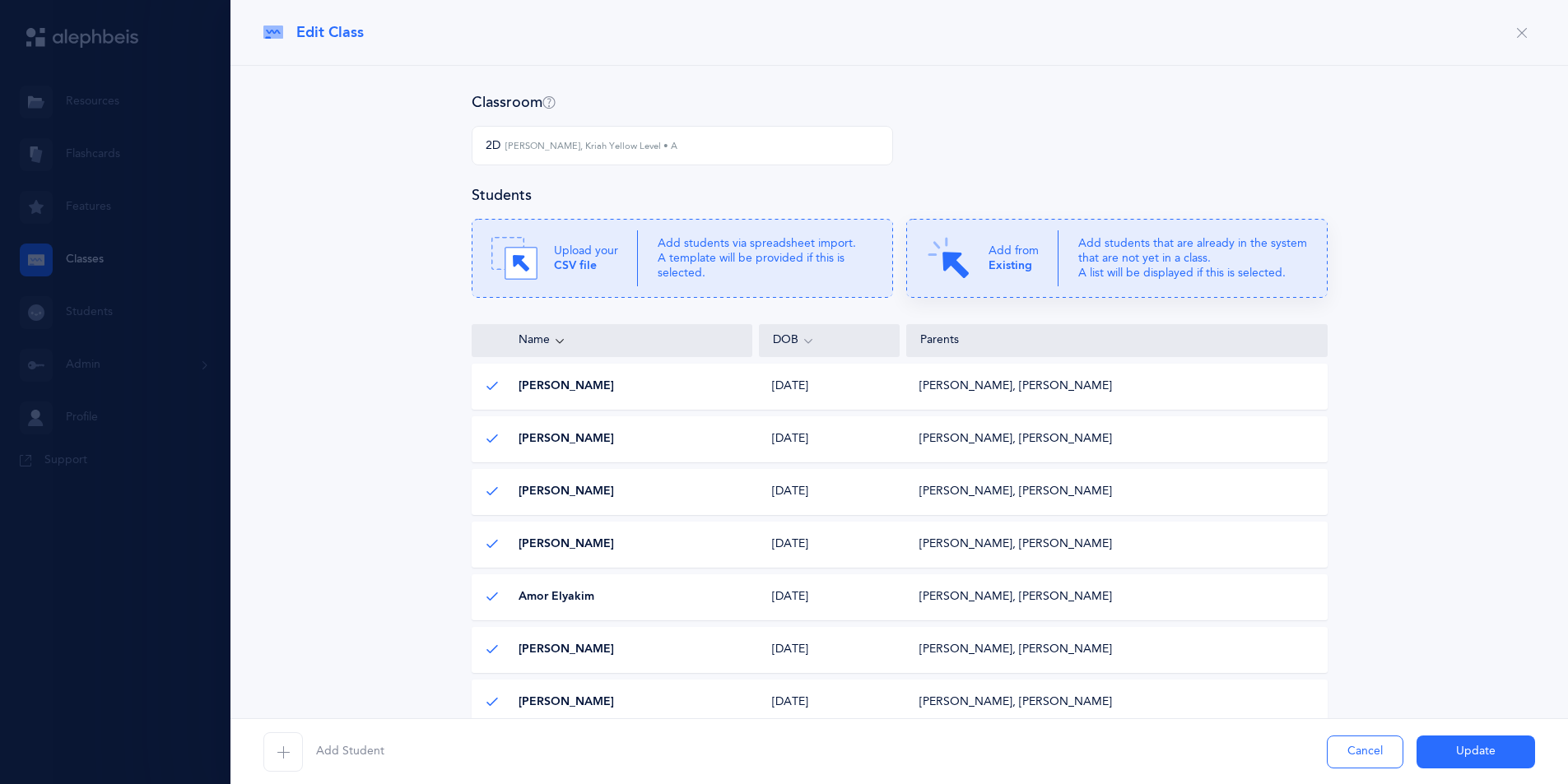
click at [1065, 240] on div "Upload your CSV file Add students via spreadsheet import. A template will be pr…" at bounding box center [899, 258] width 870 height 79
click at [1082, 197] on div "Students" at bounding box center [899, 196] width 856 height 20
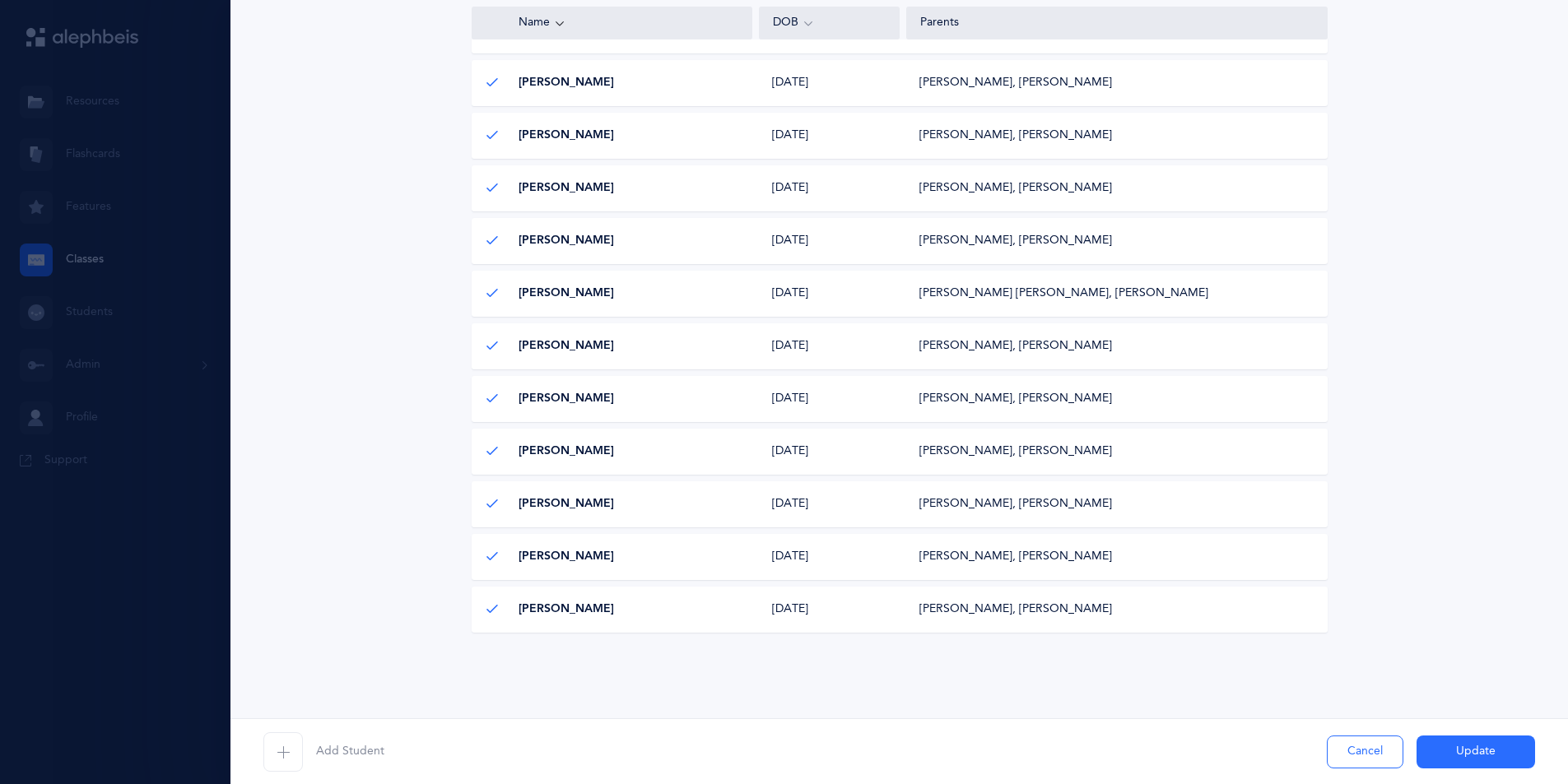
scroll to position [411, 0]
click at [273, 753] on span "button" at bounding box center [283, 752] width 40 height 40
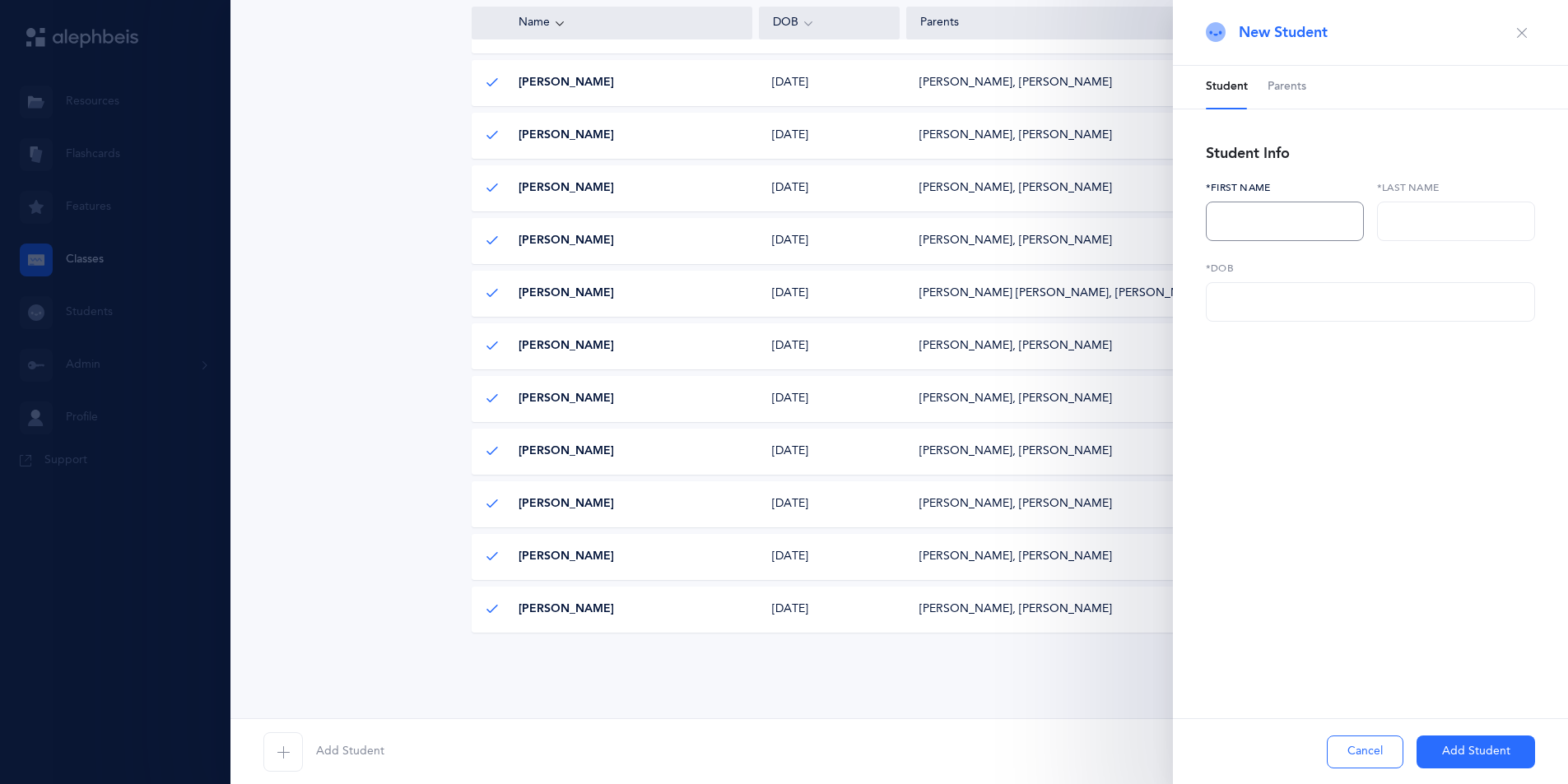
click at [1082, 227] on input "text" at bounding box center [1284, 221] width 158 height 40
type input "Malka"
click at [1082, 227] on input "text" at bounding box center [1455, 221] width 158 height 40
type input "[PERSON_NAME]"
click at [1082, 306] on input "text" at bounding box center [1370, 301] width 329 height 40
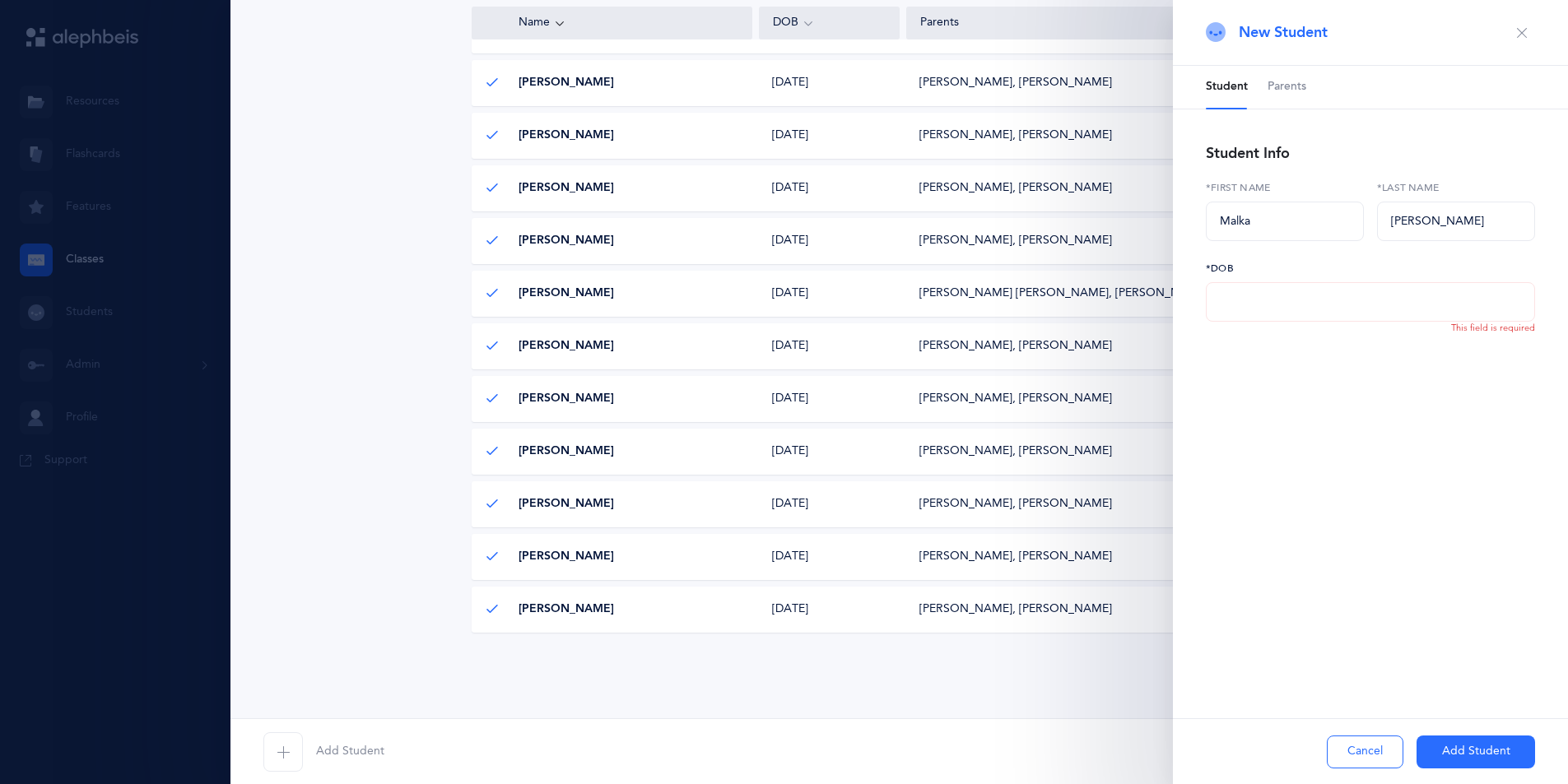
scroll to position [544, 0]
click at [1082, 307] on input "text" at bounding box center [1370, 301] width 329 height 40
type input "[DATE]"
click at [1082, 89] on span "Parents" at bounding box center [1287, 86] width 39 height 16
click at [1082, 161] on button "Add Parent" at bounding box center [1262, 160] width 113 height 40
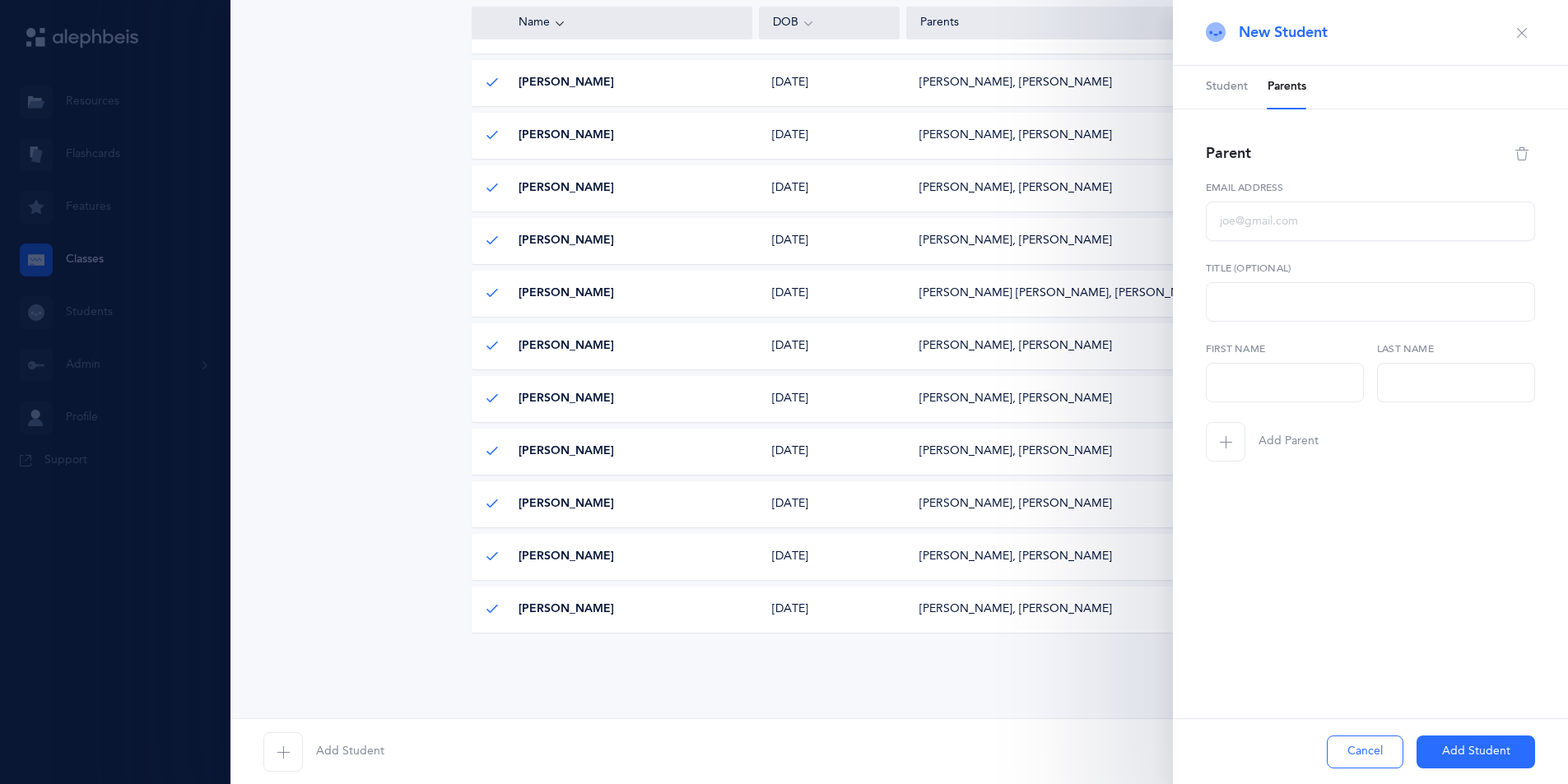
select select
click at [1082, 217] on input "text" at bounding box center [1370, 221] width 329 height 40
type input "[EMAIL_ADDRESS][DOMAIN_NAME]"
type input "Karo"
type input "[PERSON_NAME]"
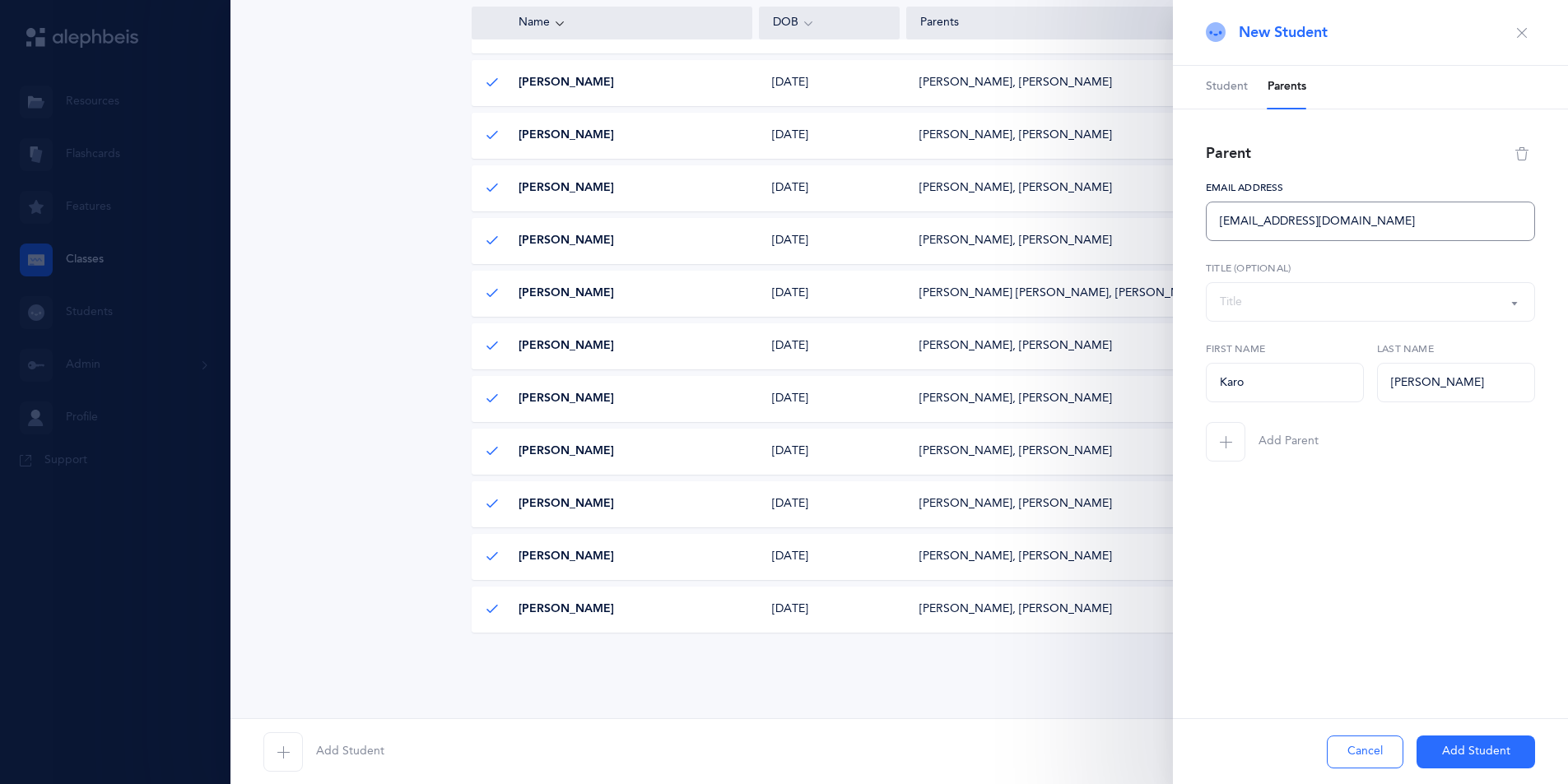
type input "[EMAIL_ADDRESS][DOMAIN_NAME]"
click at [1082, 748] on button "Add Student" at bounding box center [1476, 752] width 119 height 33
